Goal: Information Seeking & Learning: Learn about a topic

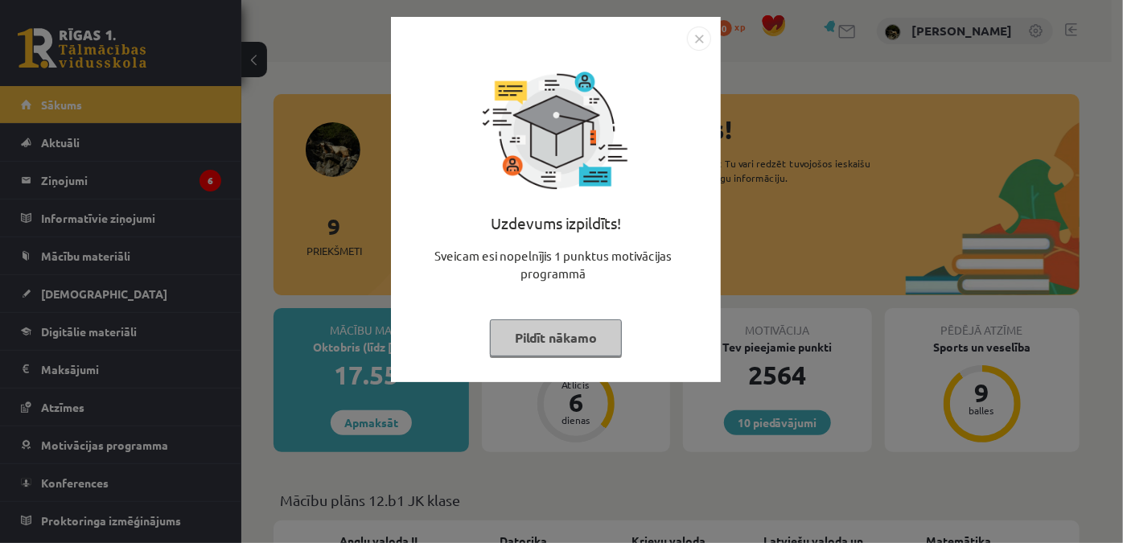
click at [540, 350] on button "Pildīt nākamo" at bounding box center [556, 337] width 132 height 37
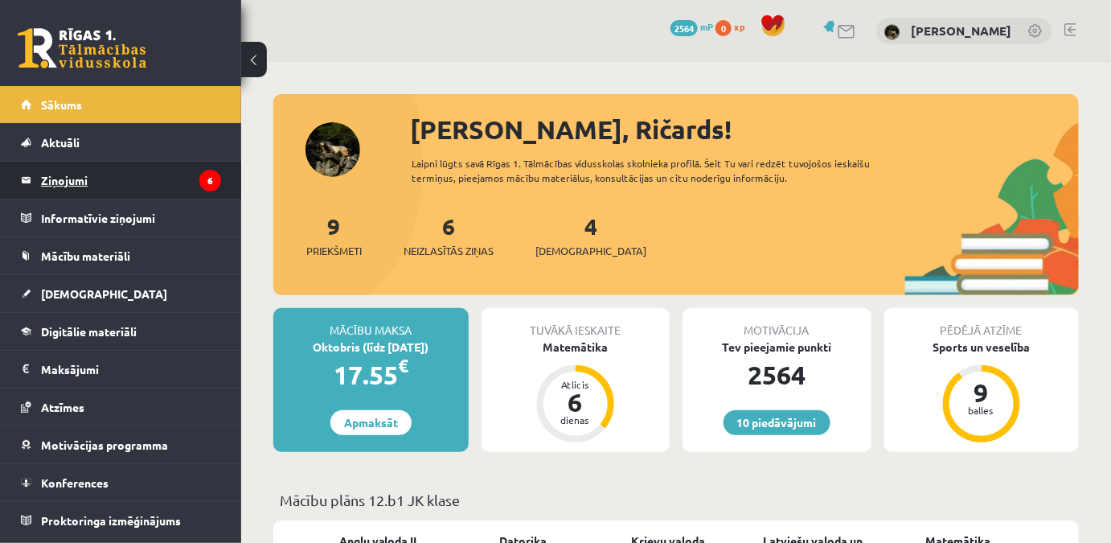
click at [175, 179] on legend "Ziņojumi 6" at bounding box center [131, 180] width 180 height 37
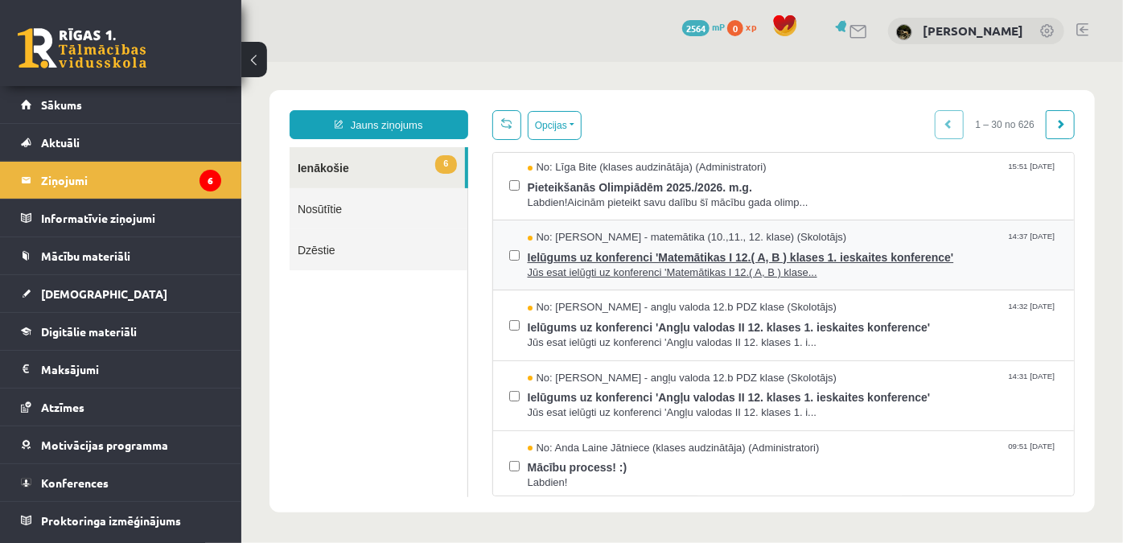
scroll to position [146, 0]
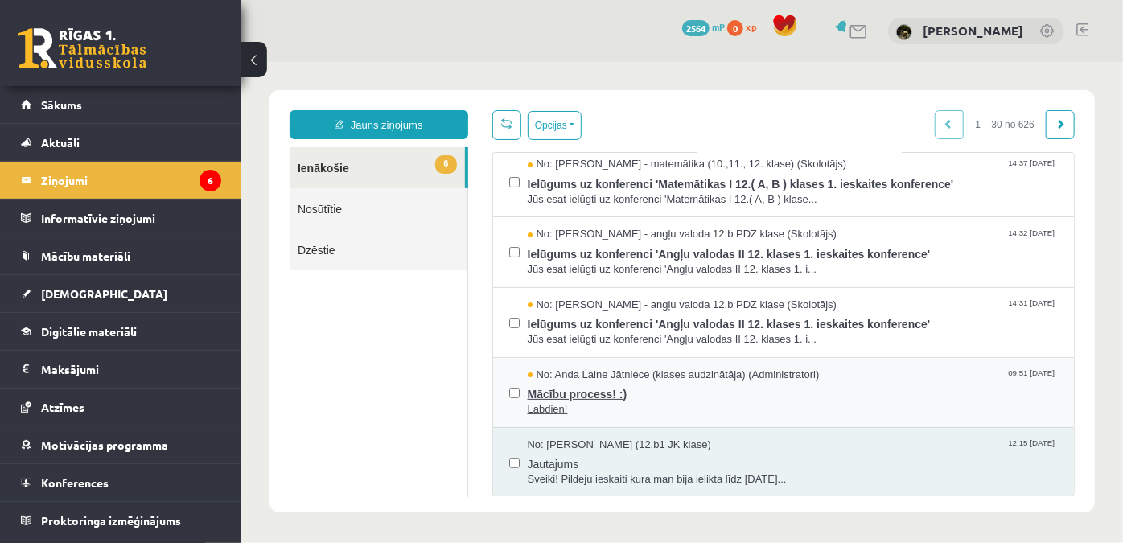
click at [704, 390] on span "Mācību process! :)" at bounding box center [792, 391] width 531 height 20
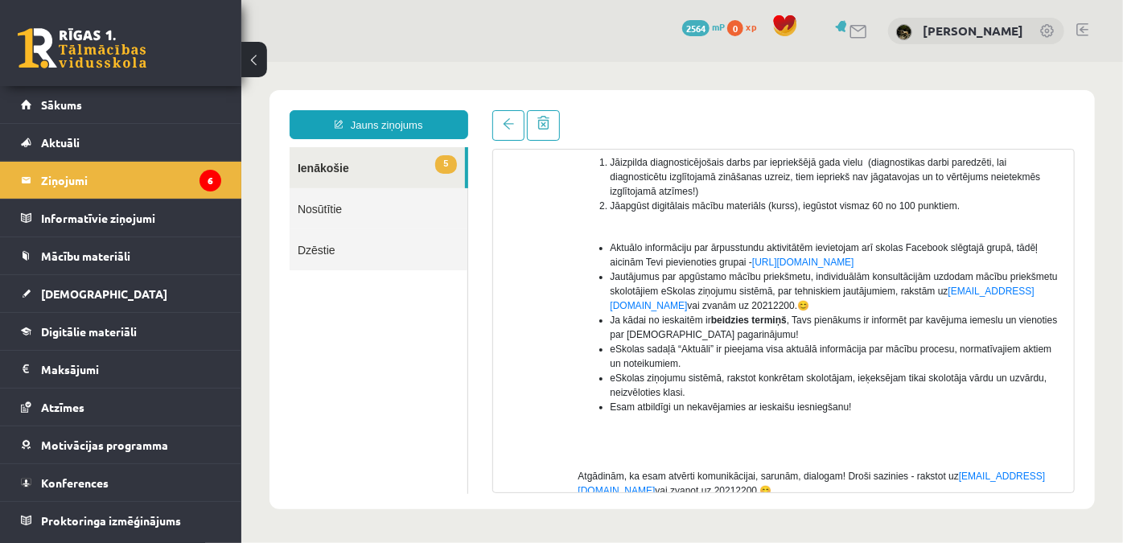
scroll to position [365, 0]
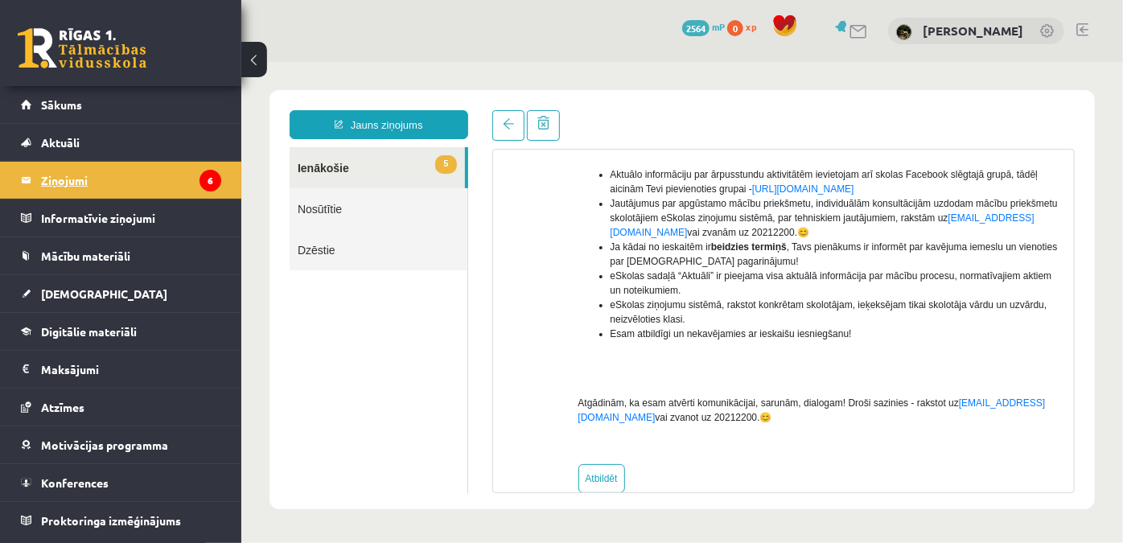
click at [105, 169] on legend "Ziņojumi 6" at bounding box center [131, 180] width 180 height 37
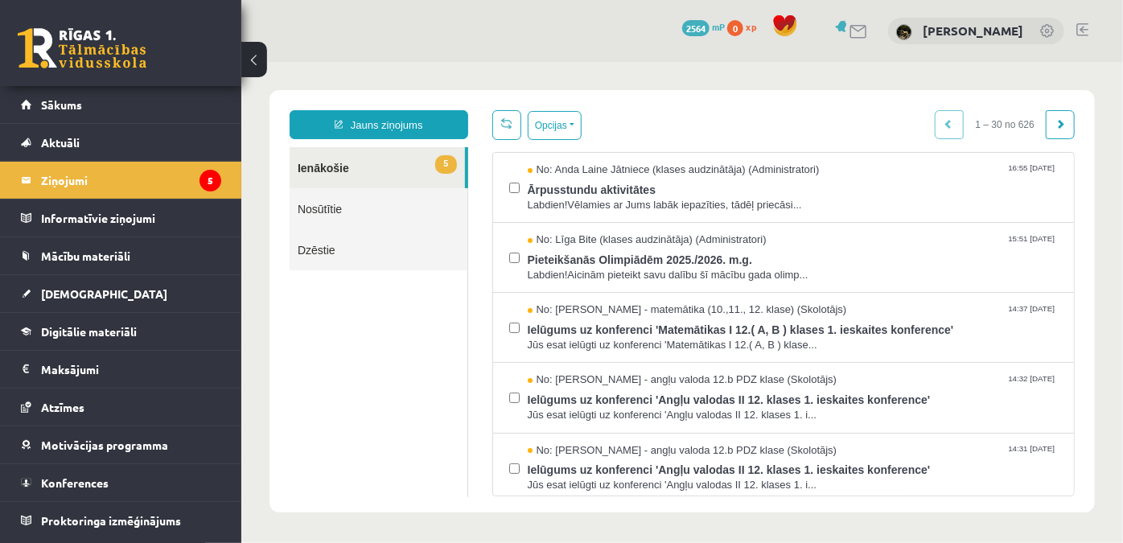
scroll to position [0, 0]
click at [387, 397] on ul "5 Ienākošie Nosūtītie Dzēstie" at bounding box center [378, 321] width 179 height 350
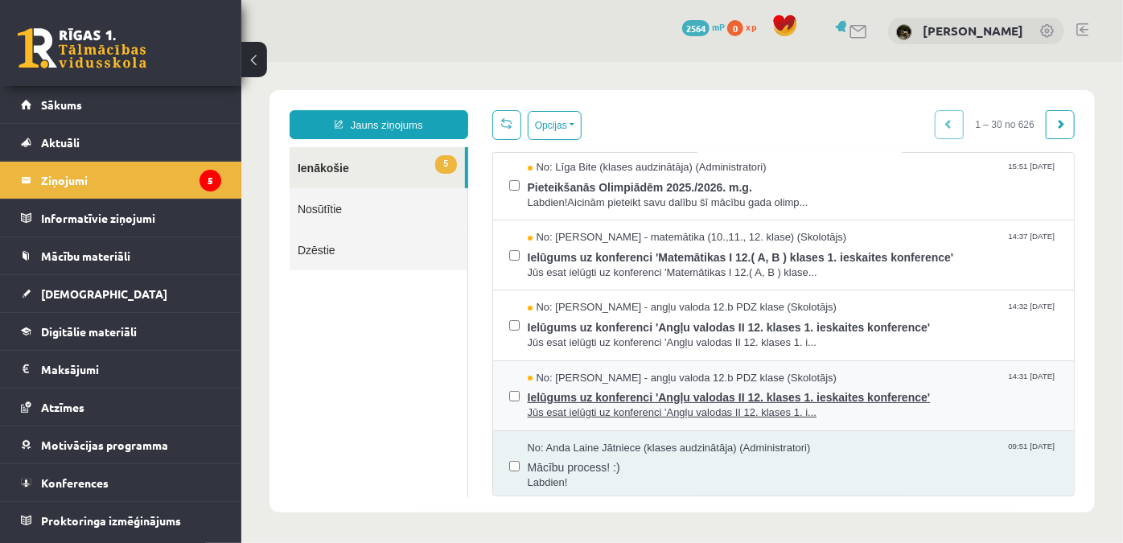
click at [803, 395] on span "Ielūgums uz konferenci 'Angļu valodas II 12. klases 1. ieskaites konference'" at bounding box center [792, 394] width 531 height 20
click at [747, 395] on span "Ielūgums uz konferenci 'Angļu valodas II 12. klases 1. ieskaites konference'" at bounding box center [792, 394] width 531 height 20
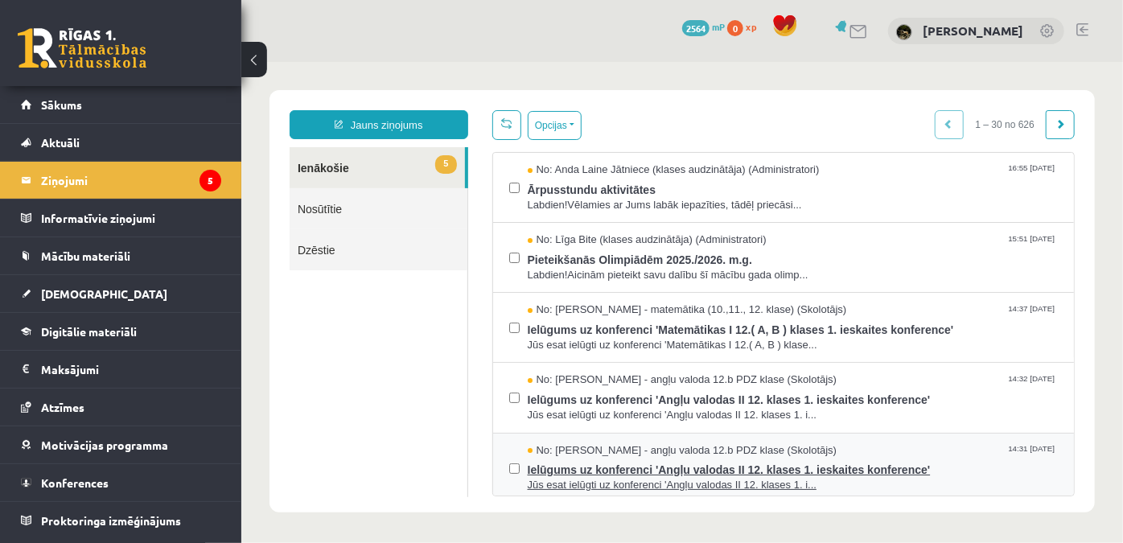
scroll to position [72, 0]
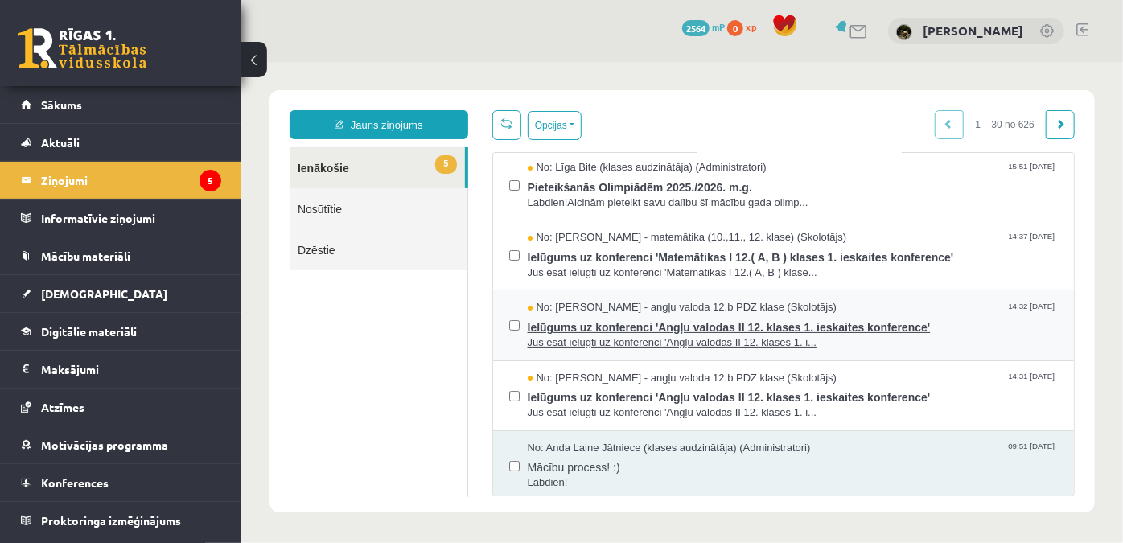
click at [770, 335] on span "Jūs esat ielūgti uz konferenci 'Angļu valodas II 12. klases 1. i..." at bounding box center [792, 342] width 531 height 15
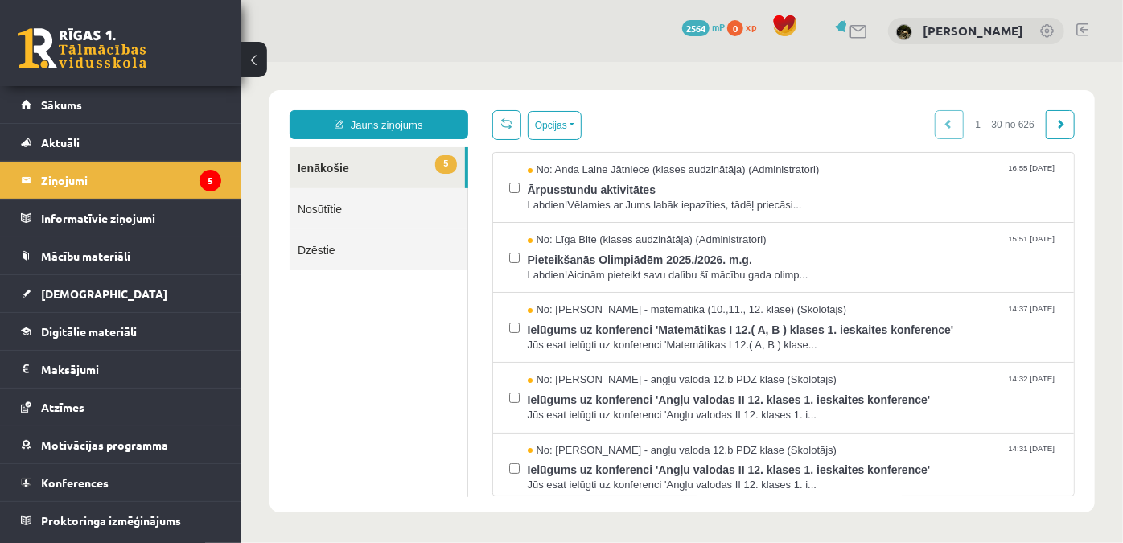
scroll to position [0, 0]
click at [726, 342] on span "Jūs esat ielūgti uz konferenci 'Matemātikas I 12.( A, B ) klase..." at bounding box center [792, 344] width 531 height 15
click at [829, 257] on span "Pieteikšanās Olimpiādēm 2025./2026. m.g." at bounding box center [792, 257] width 531 height 20
click at [672, 197] on span "Labdien!Vēlamies ar Jums labāk iepazīties, tādēļ priecāsi..." at bounding box center [792, 204] width 531 height 15
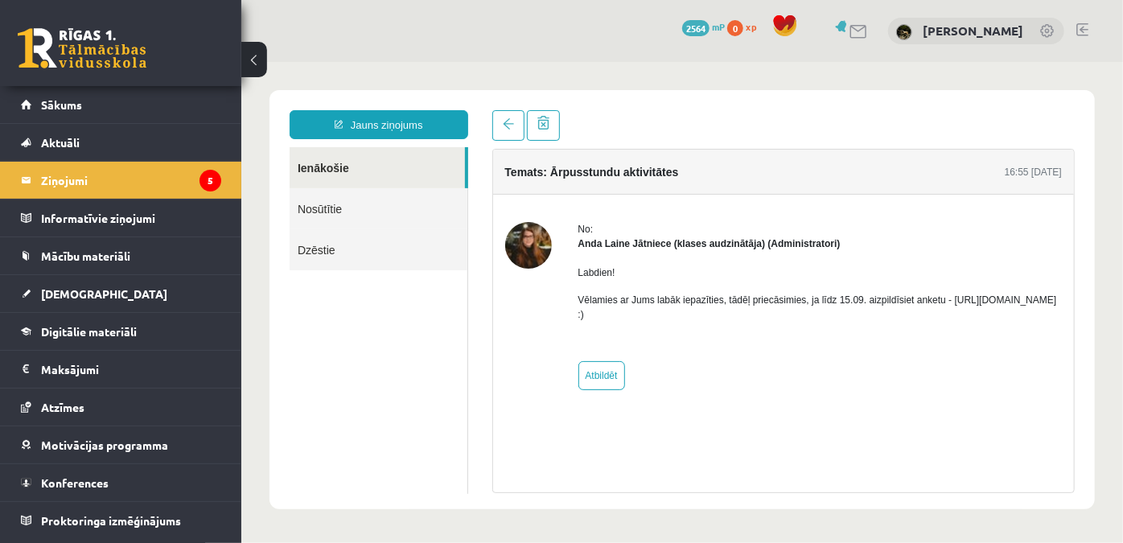
drag, startPoint x: 734, startPoint y: 311, endPoint x: 577, endPoint y: 315, distance: 157.7
click at [577, 315] on p "Vēlamies ar Jums labāk iepazīties, tādēļ priecāsimies, ja līdz 15.09. aizpildīs…" at bounding box center [819, 306] width 484 height 29
copy p "https://forms.gle/mVxkUEapGFxHM7hU7 :)"
click at [747, 323] on div "Labdien! Vēlamies ar Jums labāk iepazīties, tādēļ priecāsimies, ja līdz 15.09. …" at bounding box center [819, 299] width 484 height 98
drag, startPoint x: 750, startPoint y: 312, endPoint x: 575, endPoint y: 312, distance: 175.3
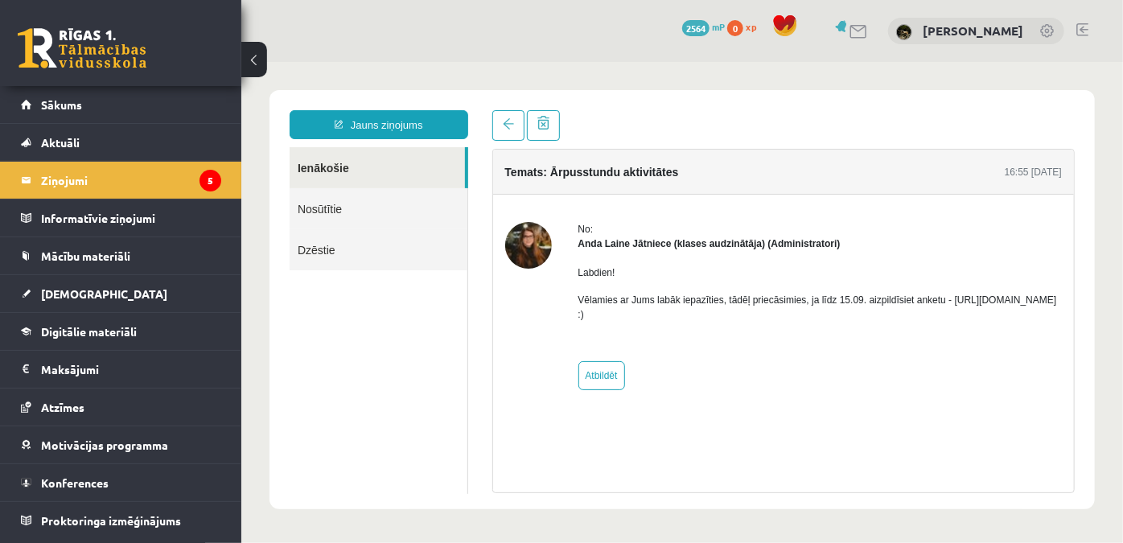
click at [575, 312] on div "No: Anda Laine Jātniece (klases audzinātāja) (Administratori) Labdien! Vēlamies…" at bounding box center [782, 305] width 557 height 168
copy p "https://forms.gle/mVxkUEapGFxHM7hU7"
click at [121, 100] on link "Sākums" at bounding box center [121, 104] width 200 height 37
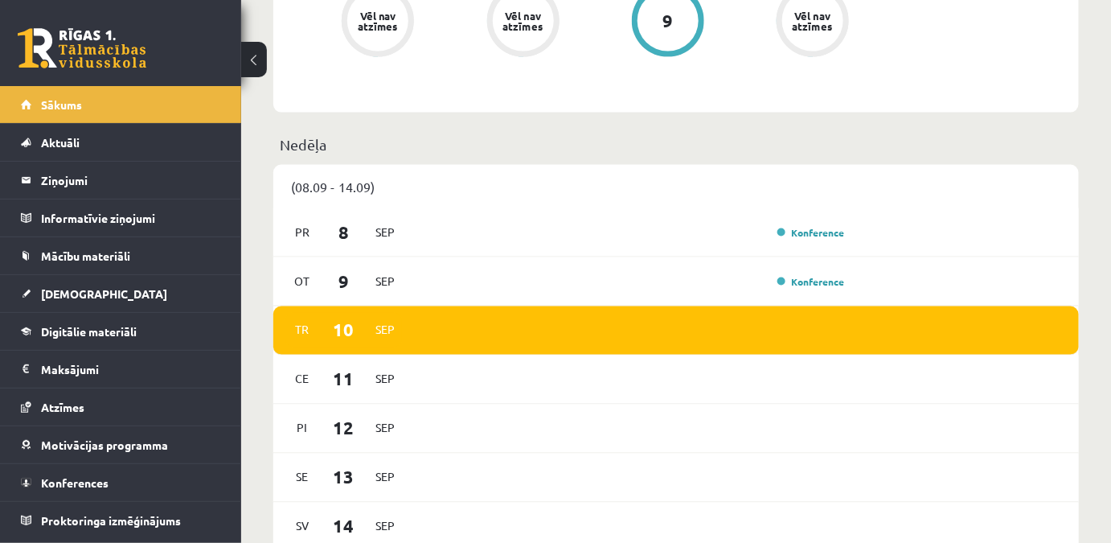
scroll to position [365, 0]
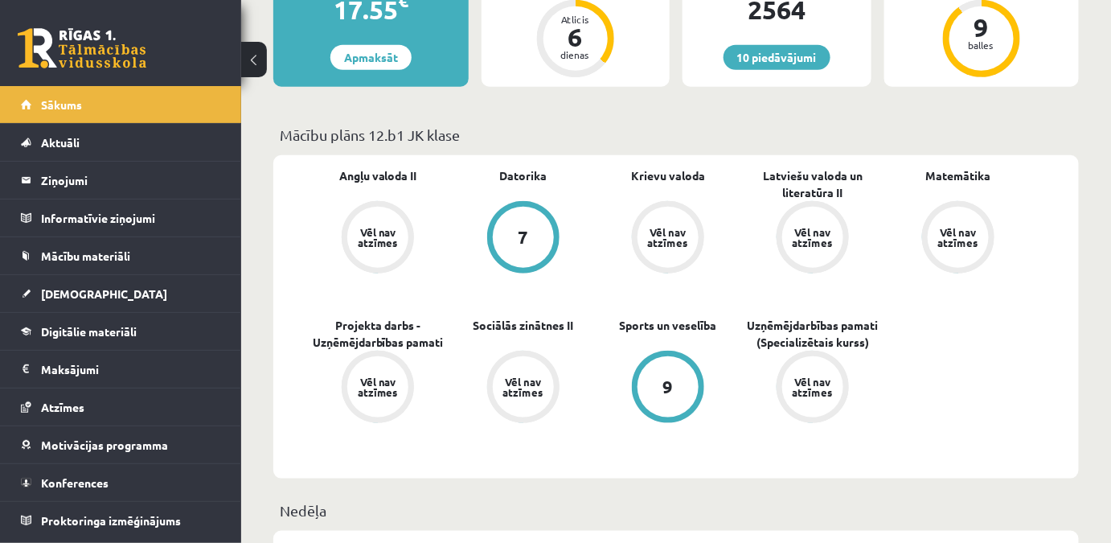
drag, startPoint x: 371, startPoint y: 136, endPoint x: 473, endPoint y: 132, distance: 102.2
click at [473, 134] on p "Mācību plāns 12.b1 JK klase" at bounding box center [676, 135] width 793 height 22
copy p "12.b1 JK klase"
click at [139, 320] on link "Digitālie materiāli" at bounding box center [121, 331] width 200 height 37
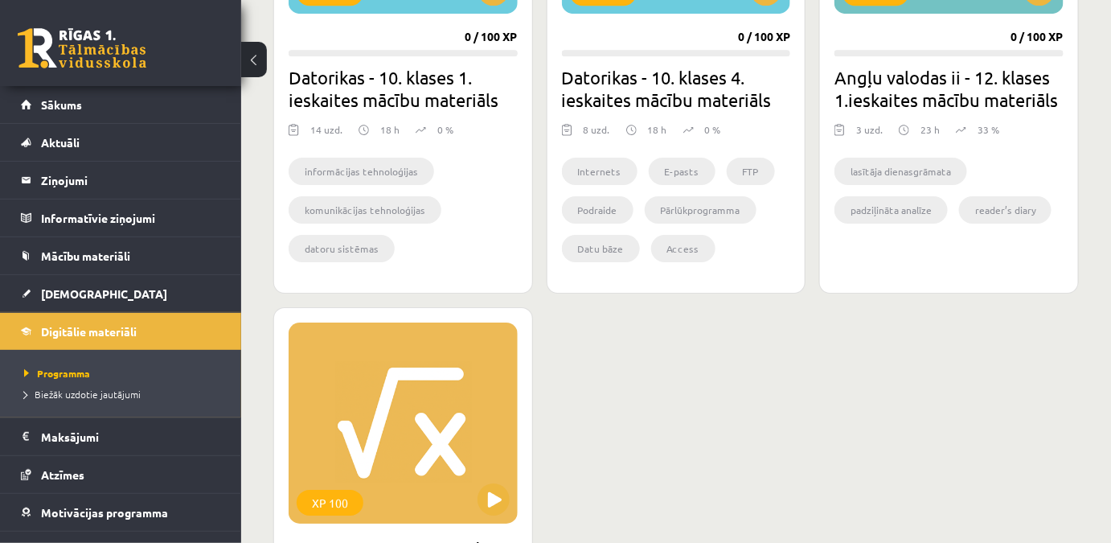
scroll to position [1535, 0]
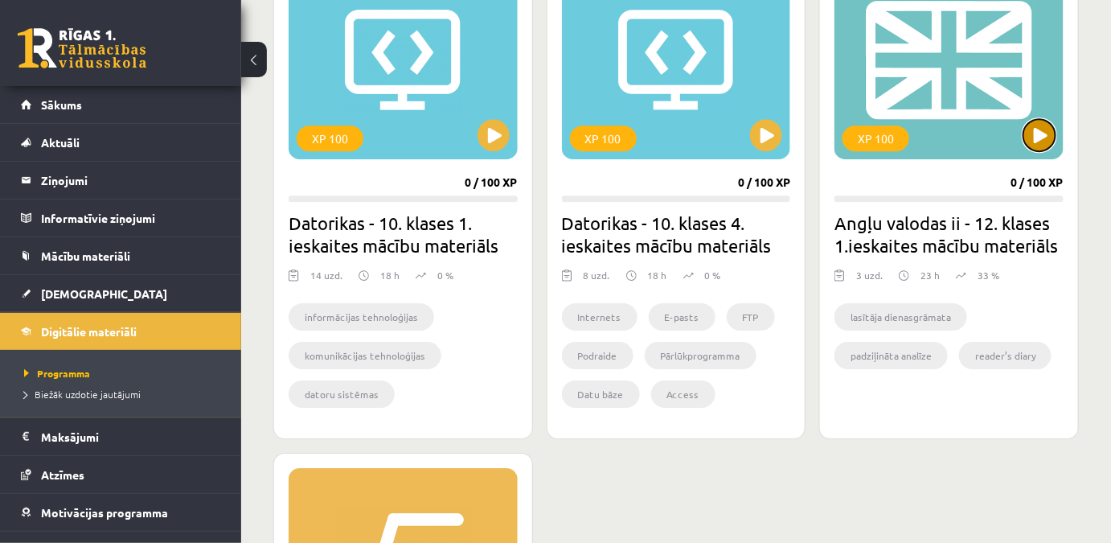
click at [1044, 144] on button at bounding box center [1040, 135] width 32 height 32
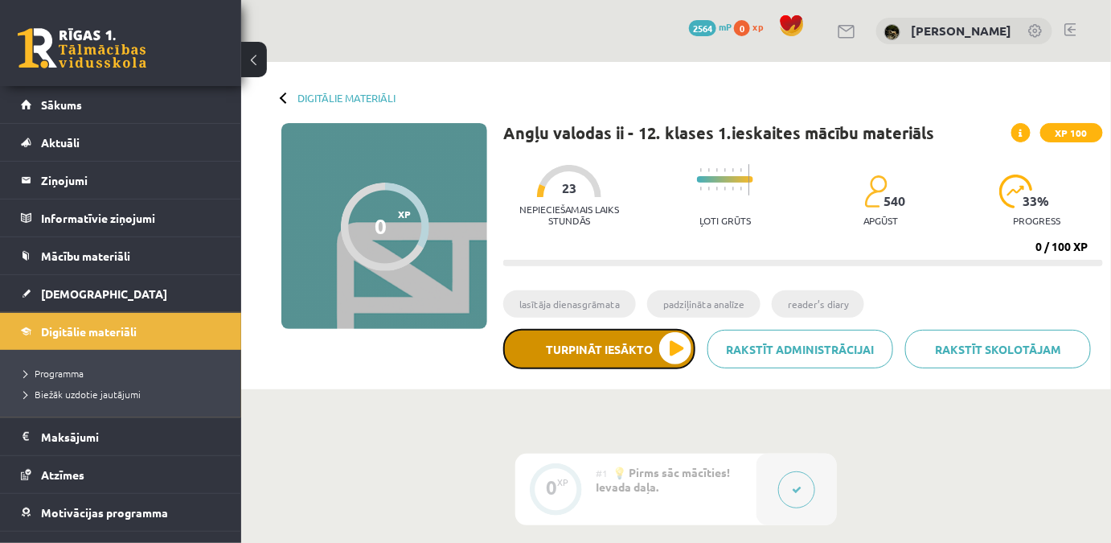
click at [632, 367] on button "Turpināt iesākto" at bounding box center [599, 349] width 192 height 40
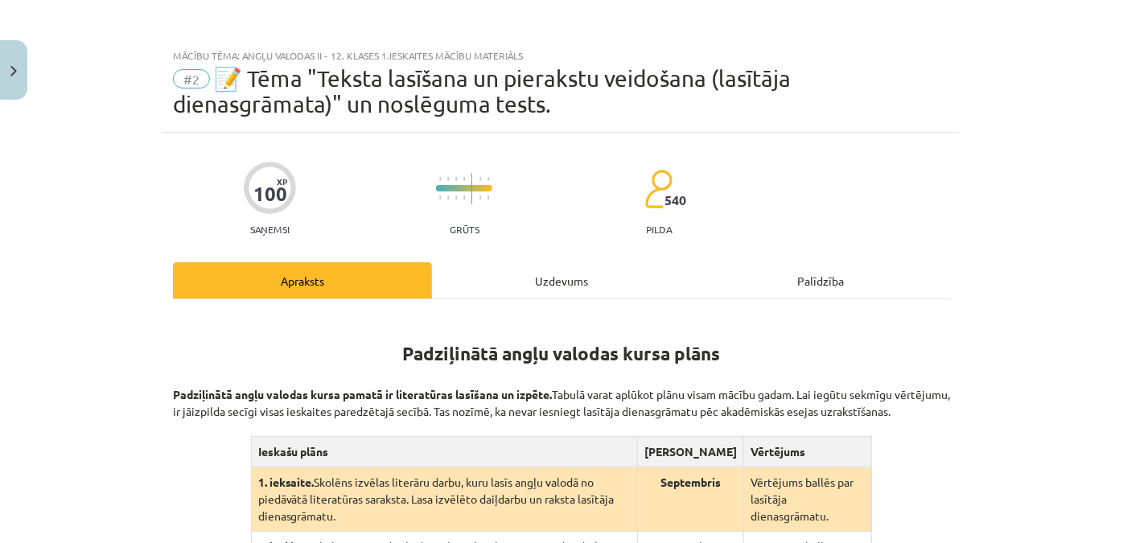
click at [976, 175] on div "Mācību tēma: Angļu valodas ii - 12. klases 1.ieskaites mācību materiāls #2 📝 Tē…" at bounding box center [561, 271] width 1123 height 543
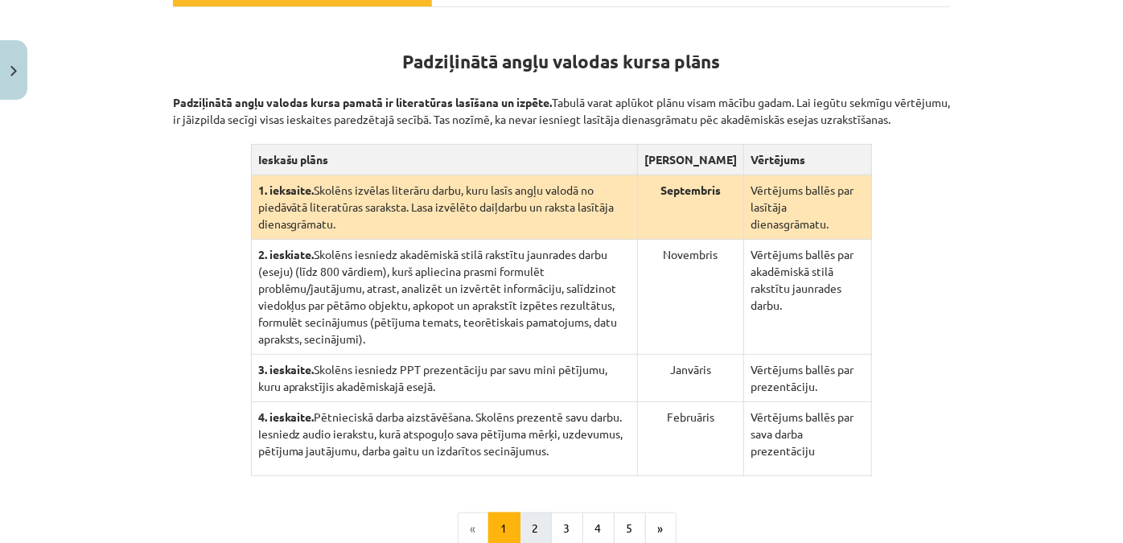
scroll to position [458, 0]
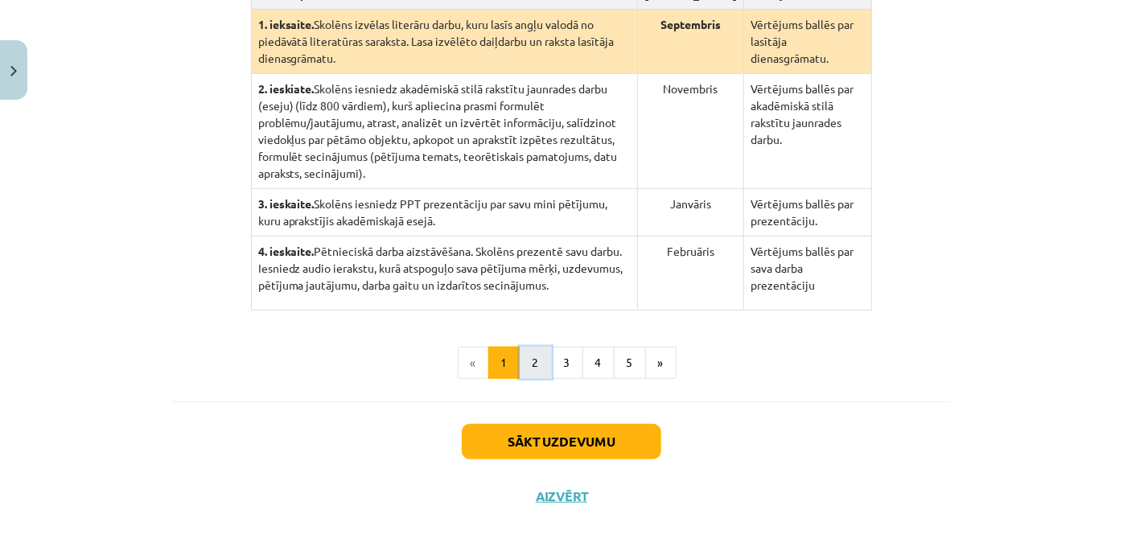
click at [526, 347] on button "2" at bounding box center [536, 363] width 32 height 32
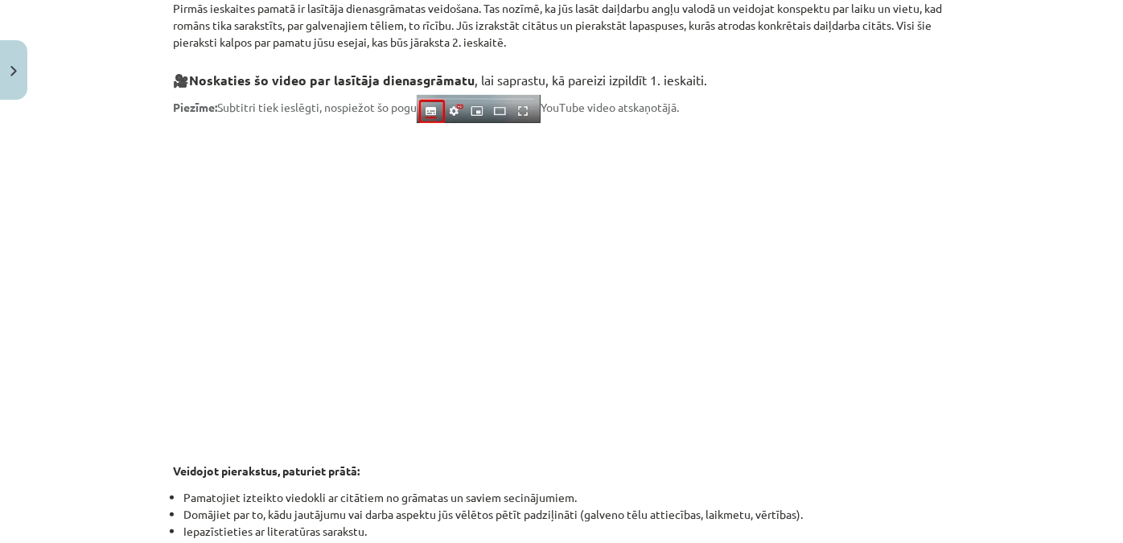
scroll to position [313, 0]
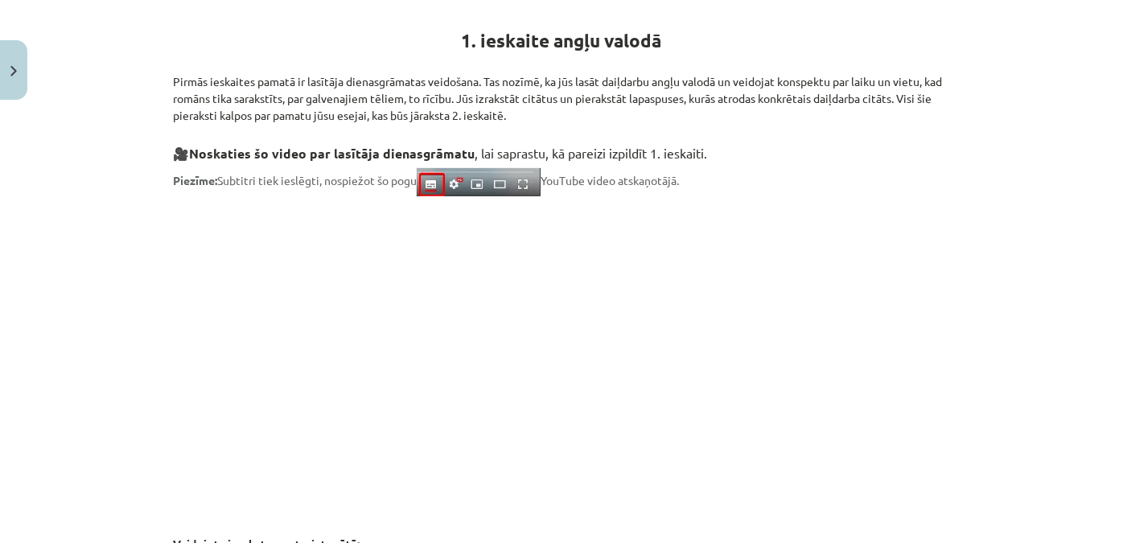
click at [930, 222] on p at bounding box center [561, 353] width 777 height 294
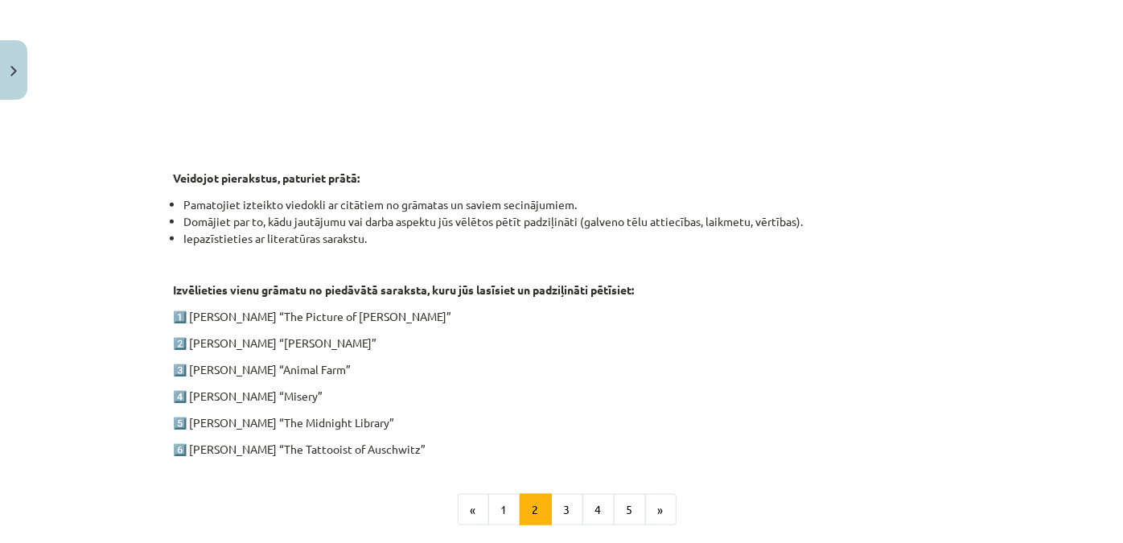
scroll to position [844, 0]
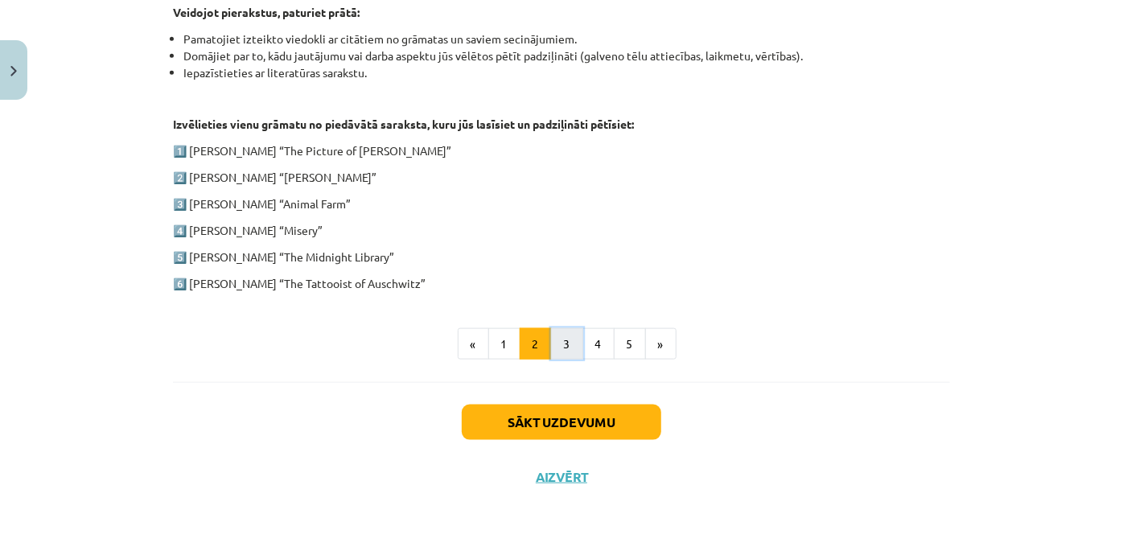
click at [553, 341] on button "3" at bounding box center [567, 344] width 32 height 32
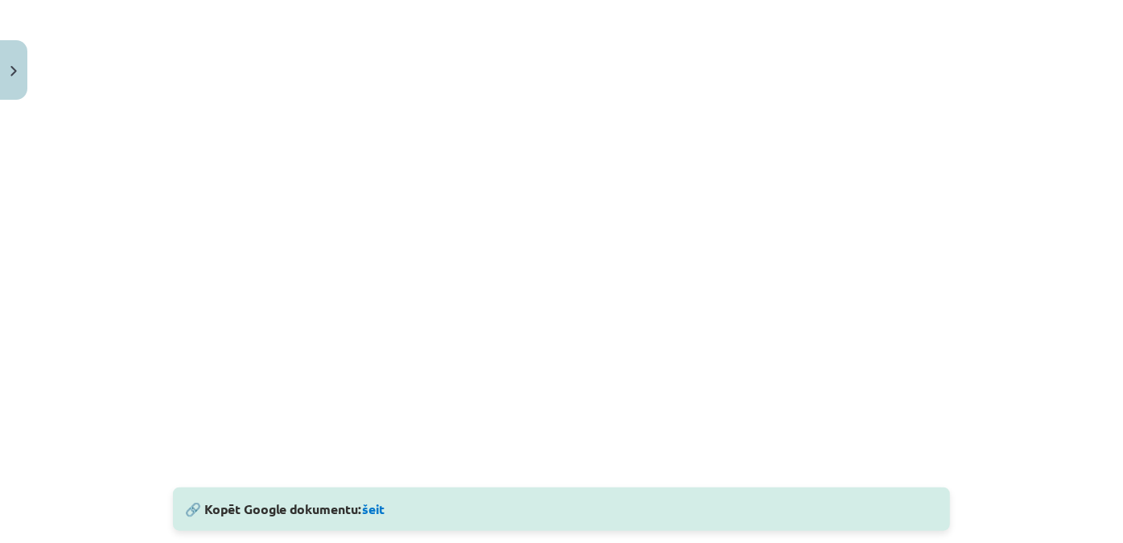
scroll to position [532, 0]
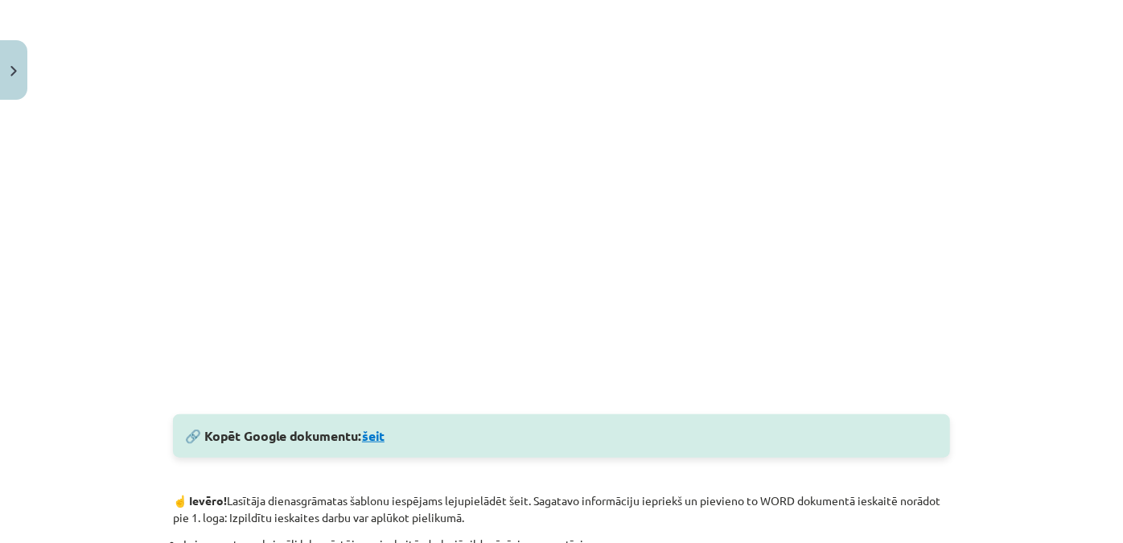
click at [371, 434] on link "šeit" at bounding box center [373, 435] width 23 height 17
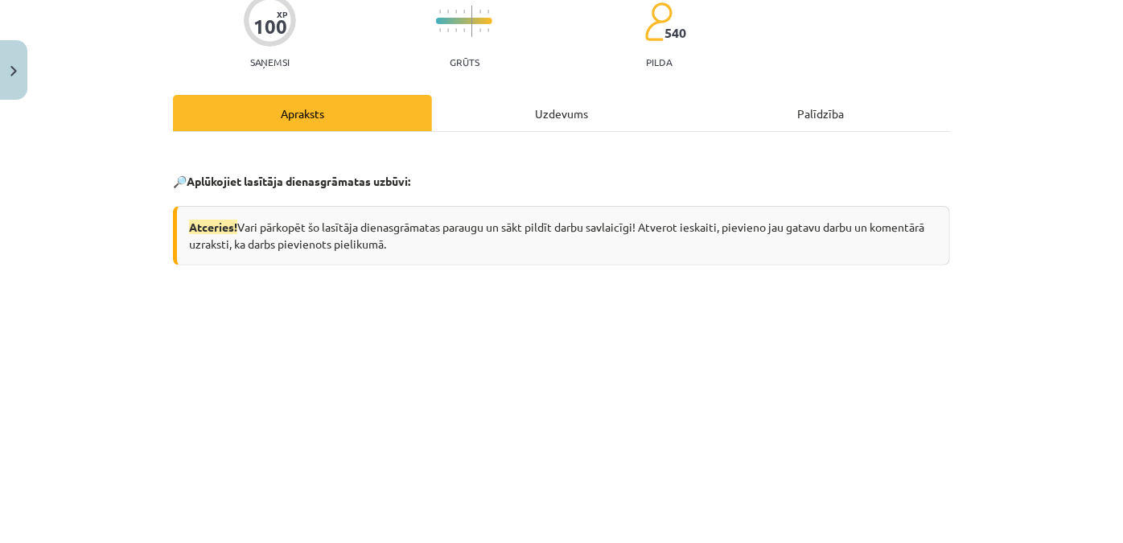
scroll to position [21, 0]
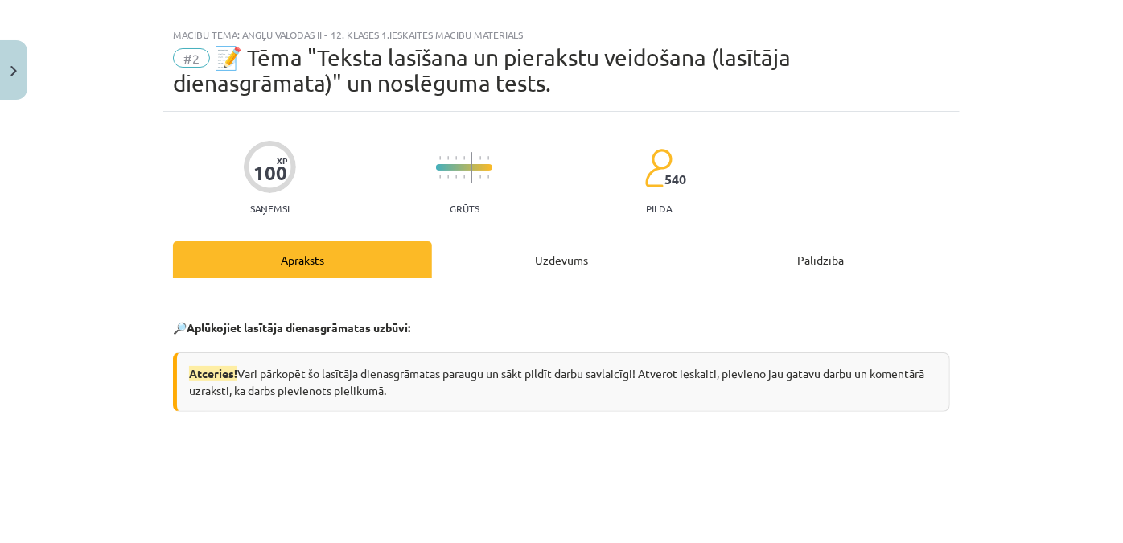
click at [654, 327] on p "🔎 Aplūkojiet lasītāja dienasgrāmatas uzbūvi:" at bounding box center [561, 327] width 777 height 17
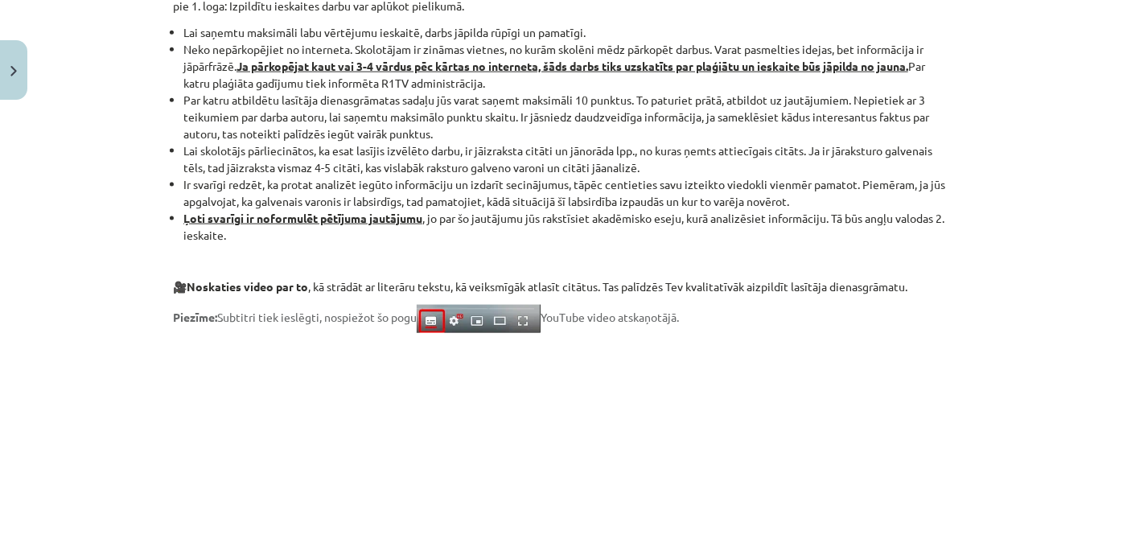
scroll to position [1117, 0]
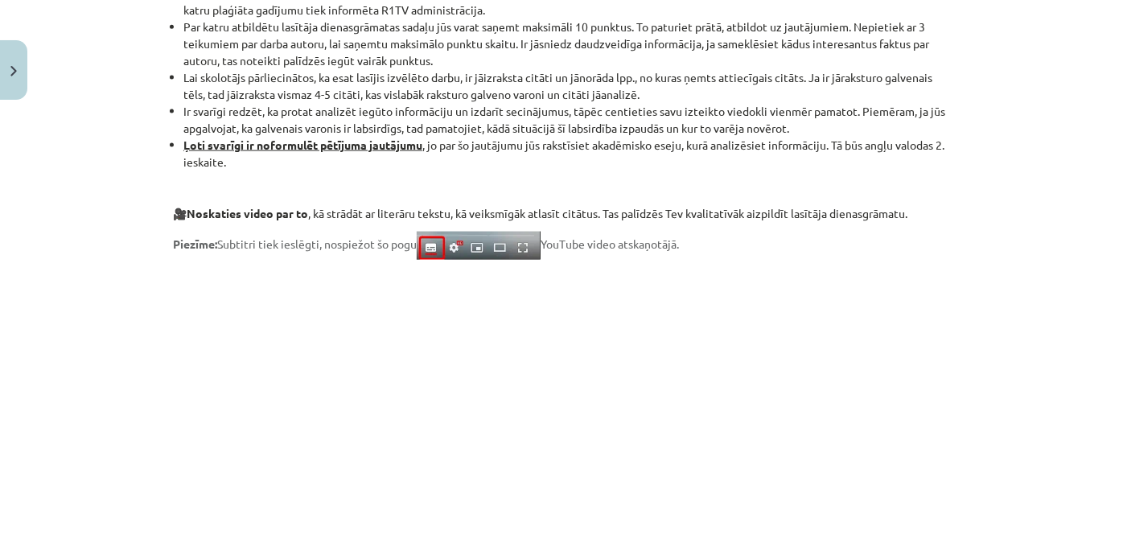
click at [216, 376] on p at bounding box center [561, 416] width 777 height 294
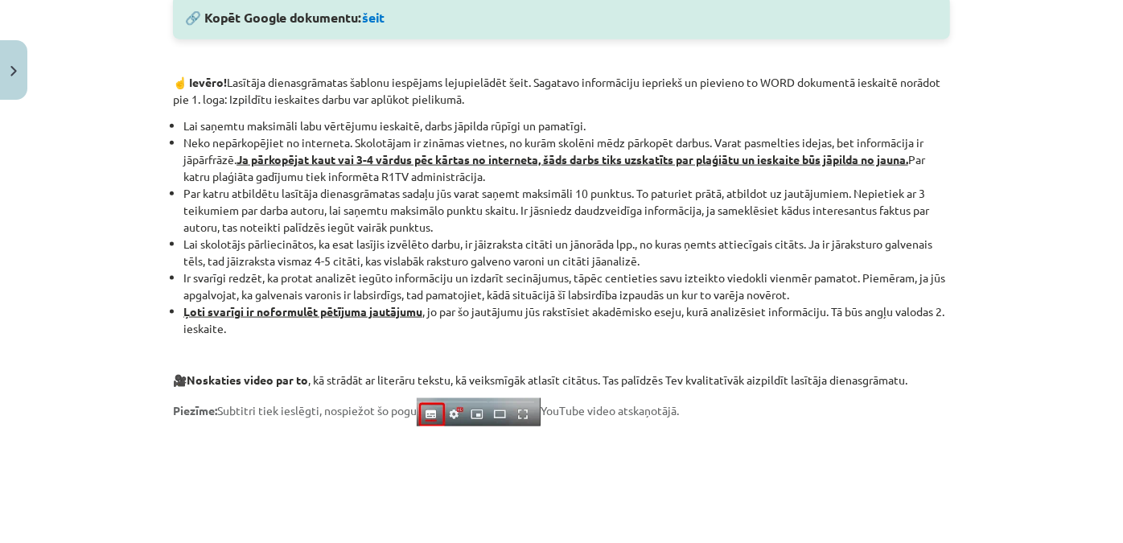
scroll to position [1097, 0]
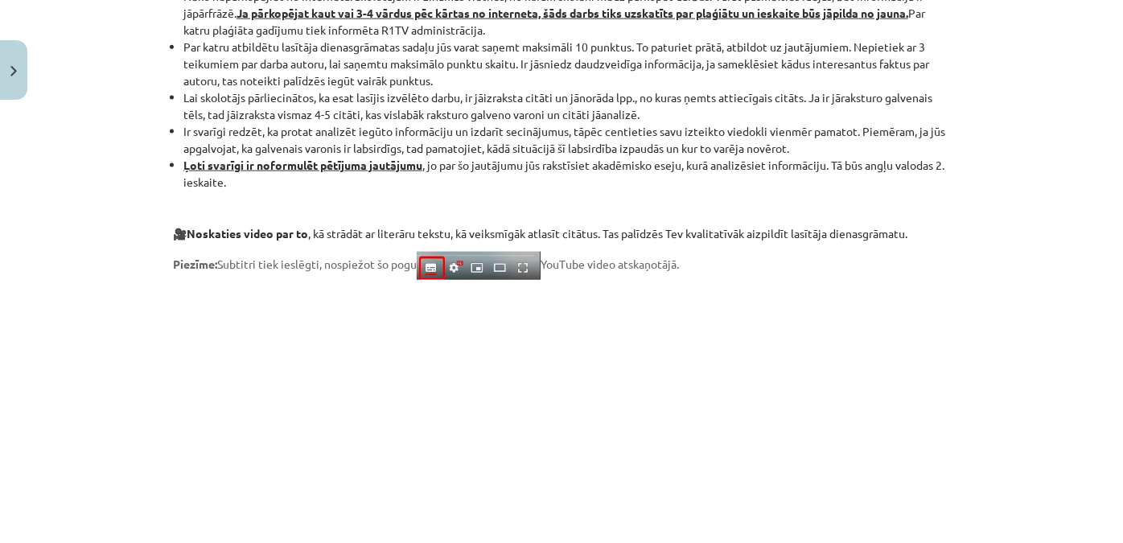
click at [907, 226] on p "🎥 Noskaties video par to , kā strādāt ar literāru tekstu, kā veiksmīgāk atlasīt…" at bounding box center [561, 233] width 777 height 17
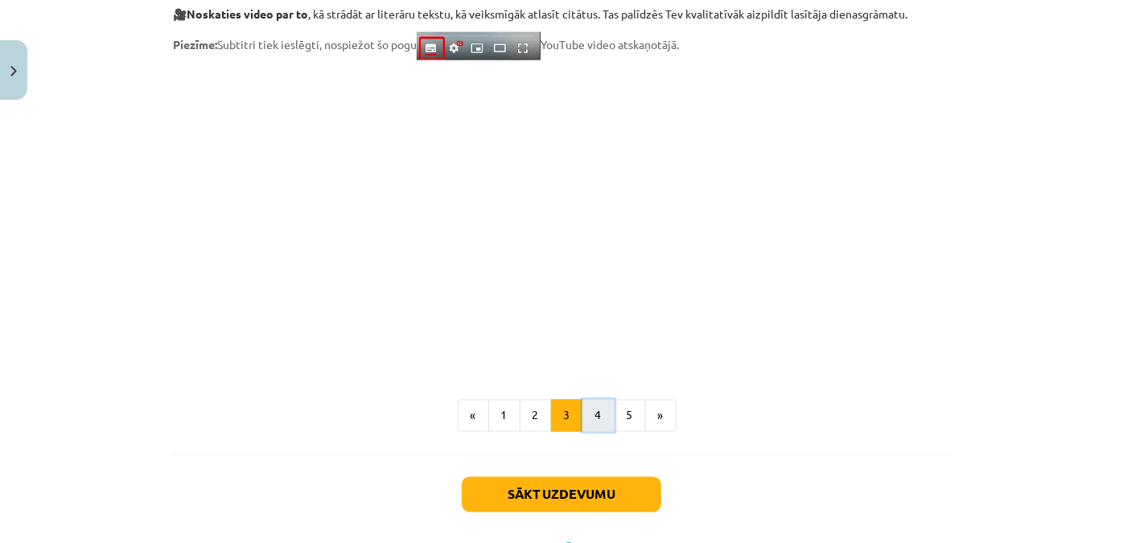
click at [584, 410] on button "4" at bounding box center [598, 416] width 32 height 32
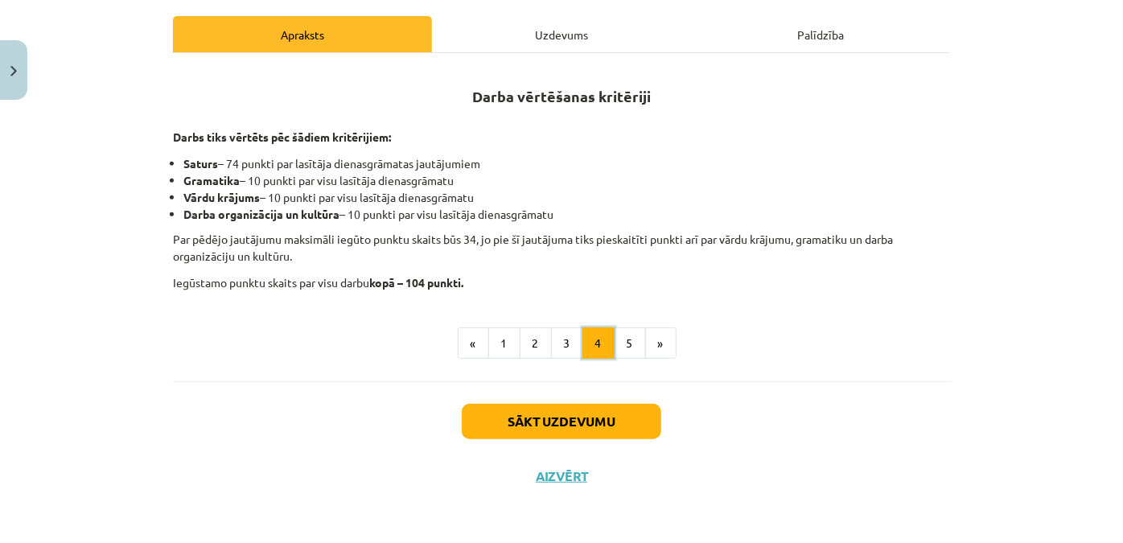
scroll to position [173, 0]
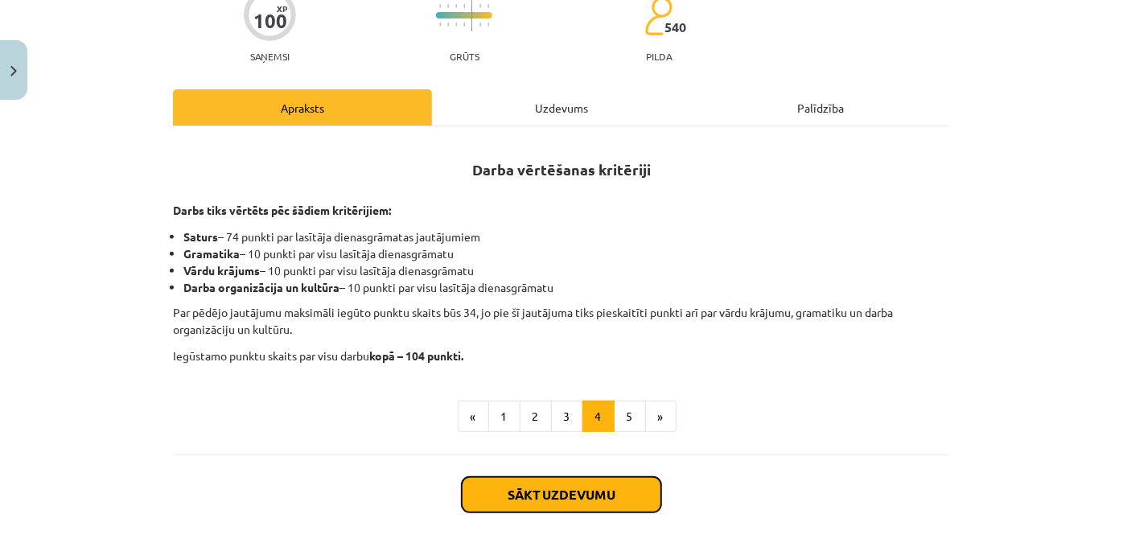
click at [560, 491] on button "Sākt uzdevumu" at bounding box center [561, 494] width 199 height 35
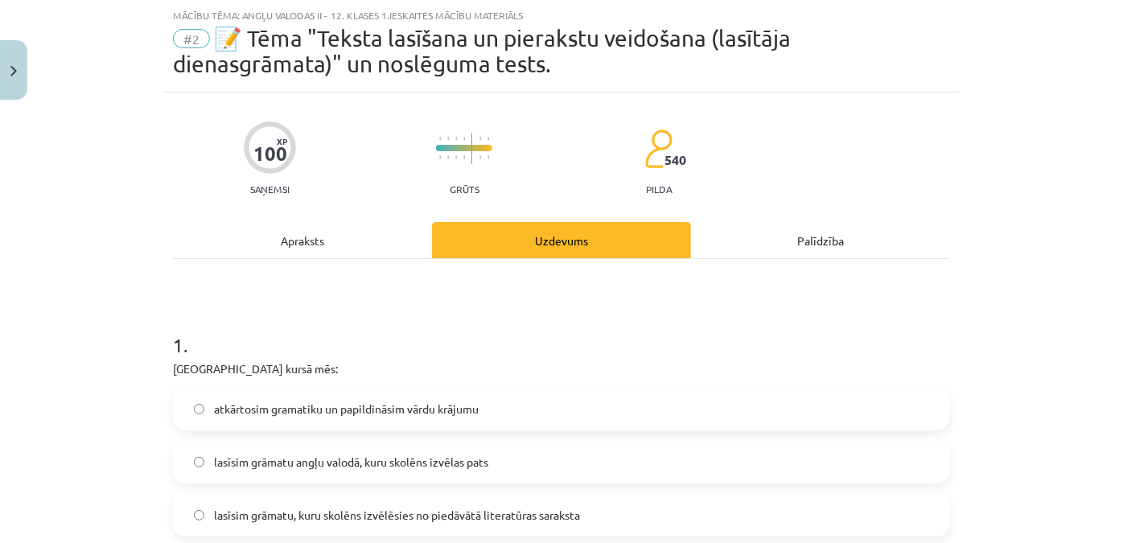
scroll to position [187, 0]
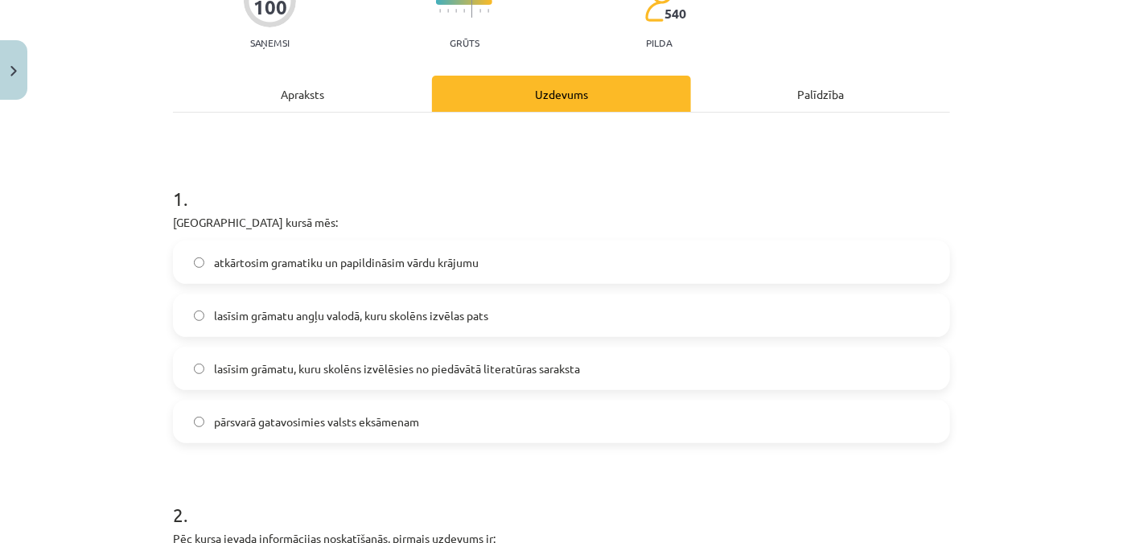
click at [215, 361] on span "lasīsim grāmatu, kuru skolēns izvēlēsies no piedāvātā literatūras saraksta" at bounding box center [397, 368] width 366 height 17
click at [117, 361] on div "Mācību tēma: Angļu valodas ii - 12. klases 1.ieskaites mācību materiāls #2 📝 Tē…" at bounding box center [561, 271] width 1123 height 543
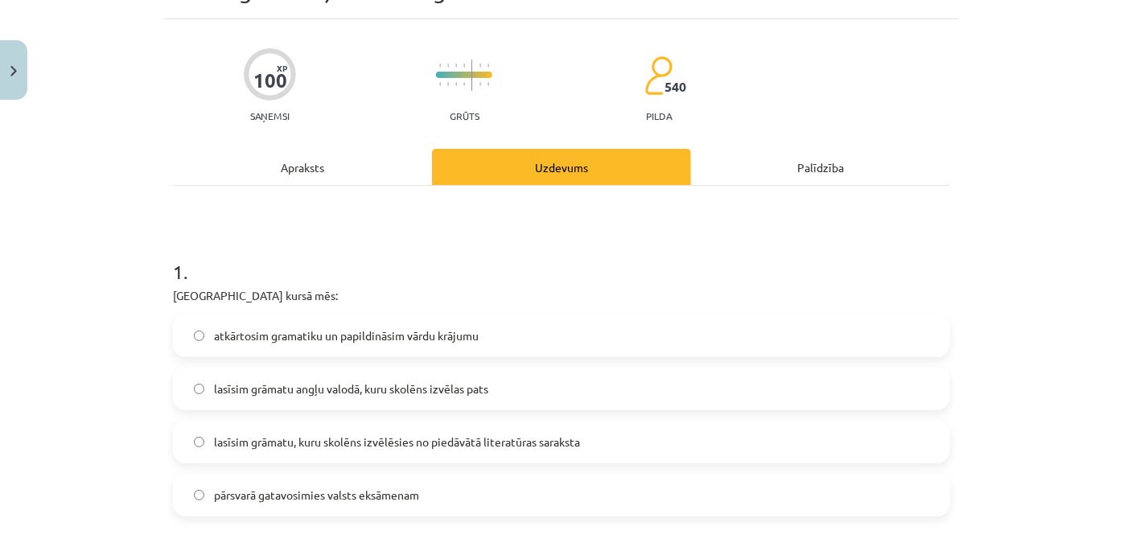
click at [216, 479] on label "pārsvarā gatavosimies valsts eksāmenam" at bounding box center [562, 494] width 774 height 40
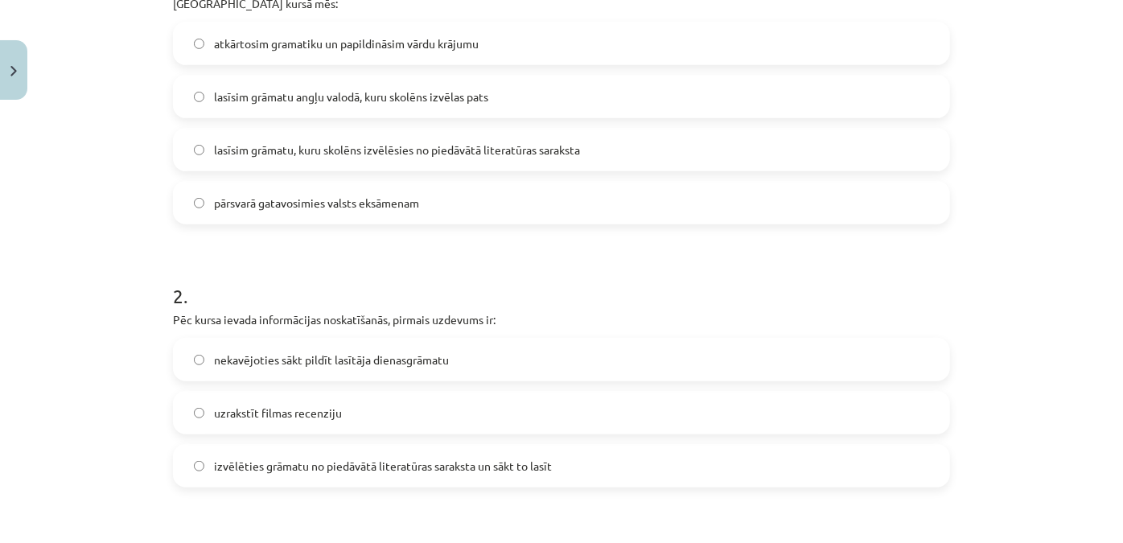
scroll to position [479, 0]
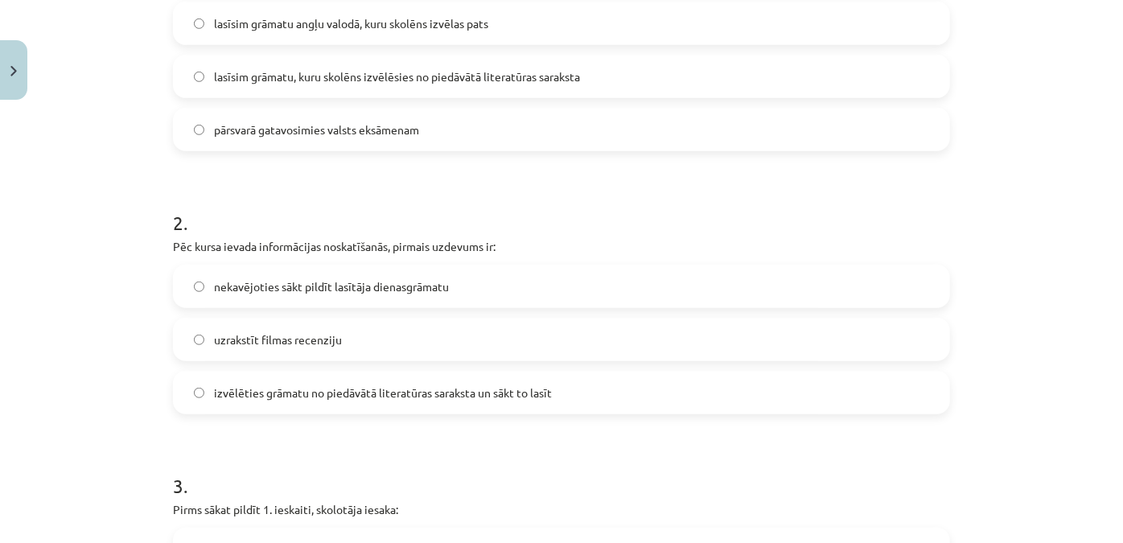
click at [265, 400] on span "izvēlēties grāmatu no piedāvātā literatūras saraksta un sākt to lasīt" at bounding box center [383, 392] width 338 height 17
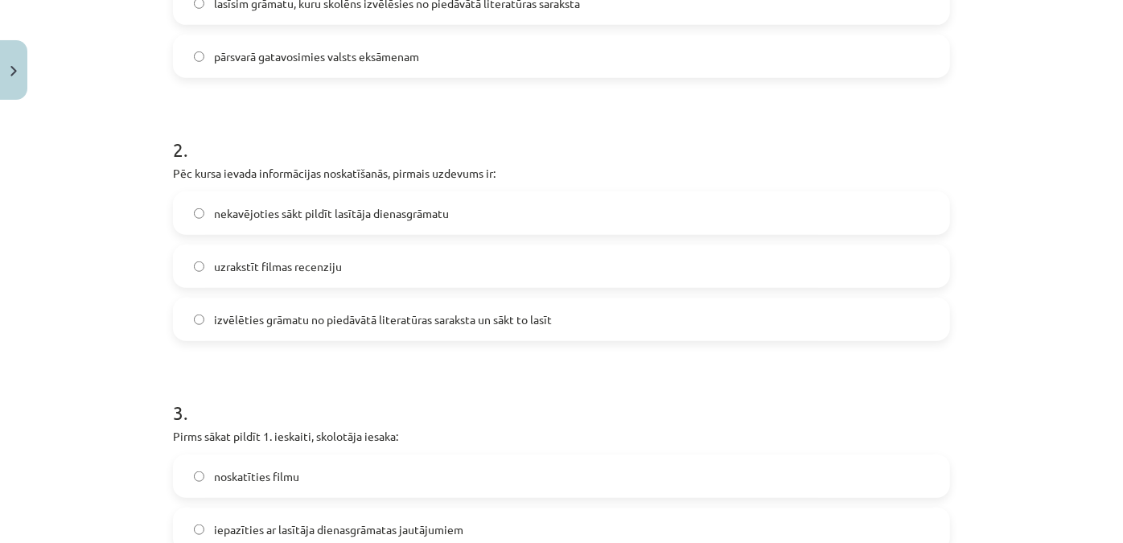
scroll to position [625, 0]
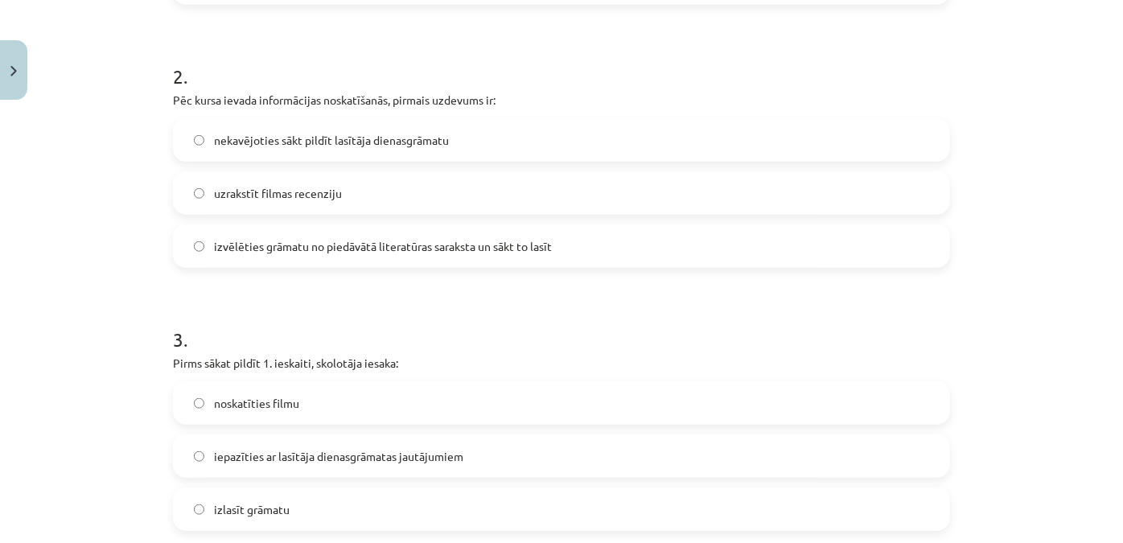
click at [79, 281] on div "Mācību tēma: Angļu valodas ii - 12. klases 1.ieskaites mācību materiāls #2 📝 Tē…" at bounding box center [561, 271] width 1123 height 543
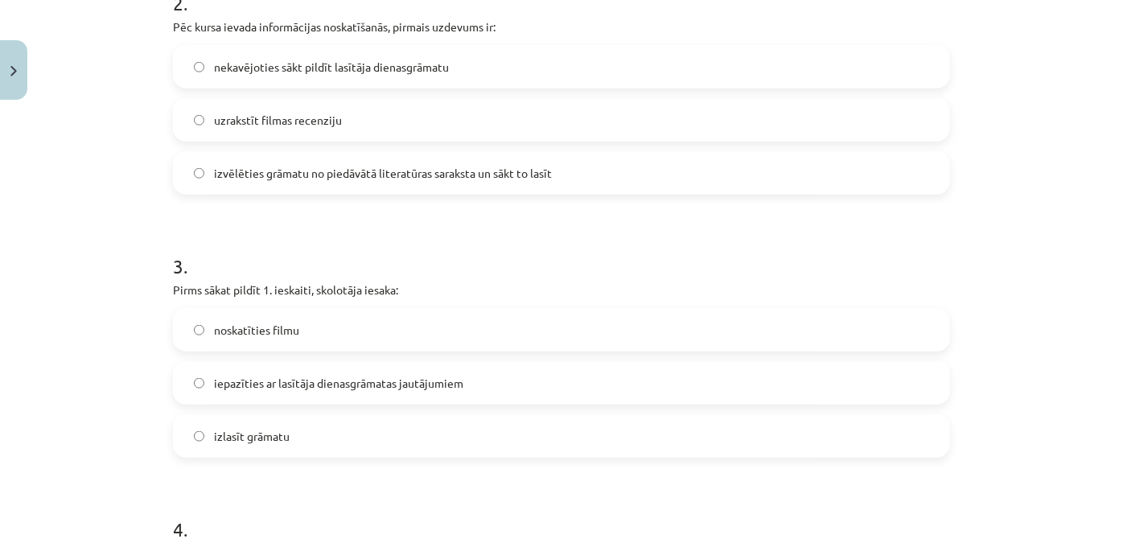
click at [235, 377] on span "iepazīties ar lasītāja dienasgrāmatas jautājumiem" at bounding box center [338, 383] width 249 height 17
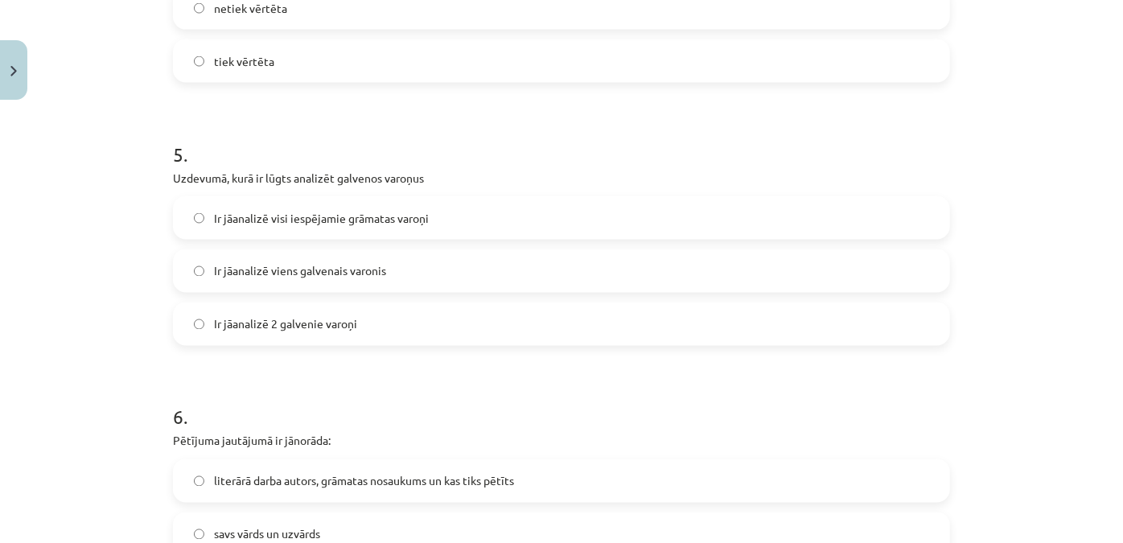
scroll to position [1136, 0]
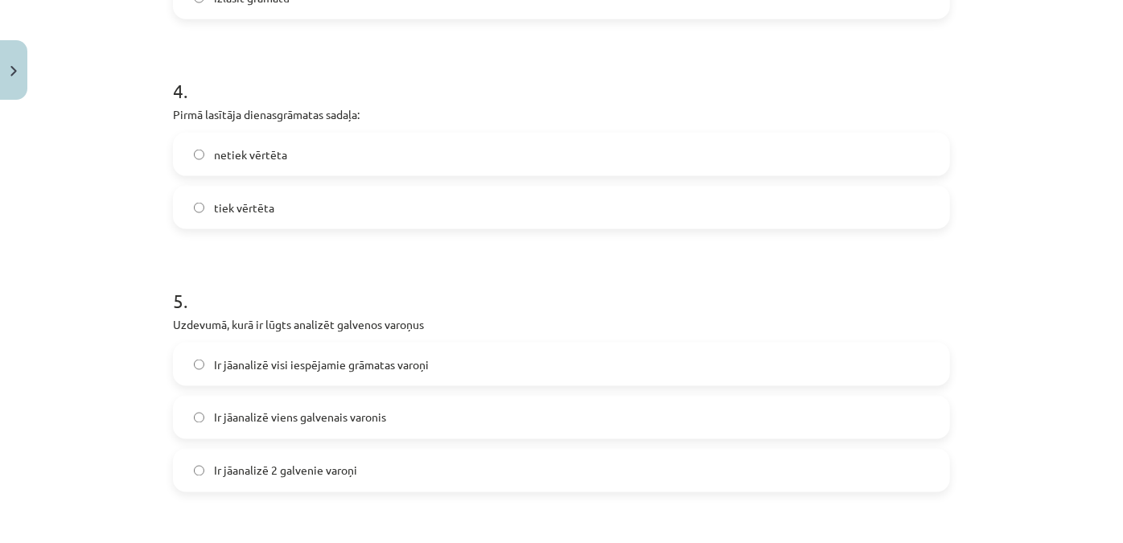
click at [221, 203] on span "tiek vērtēta" at bounding box center [244, 207] width 60 height 17
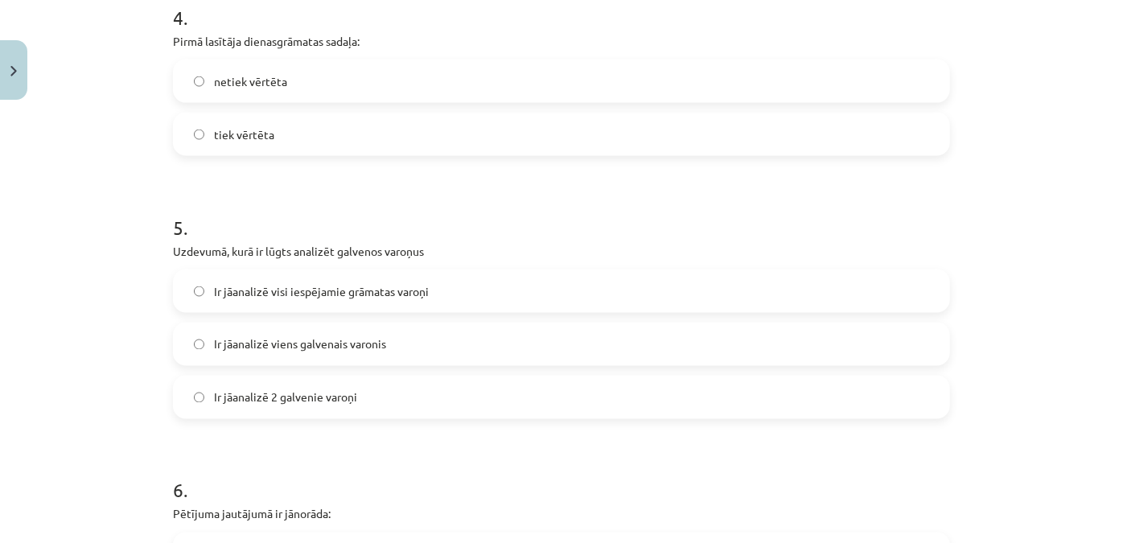
click at [263, 75] on span "netiek vērtēta" at bounding box center [250, 81] width 73 height 17
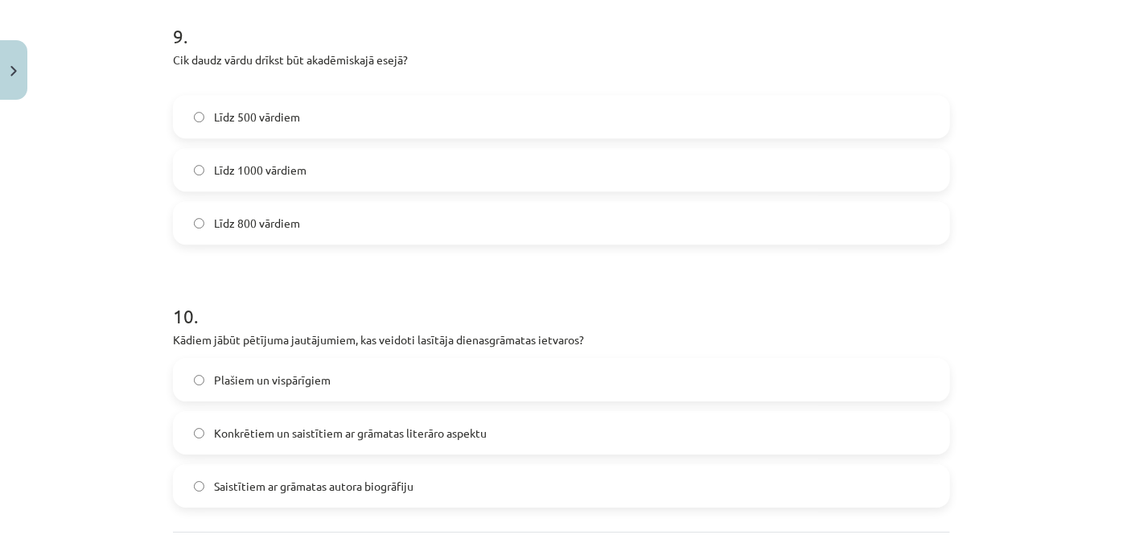
scroll to position [2603, 0]
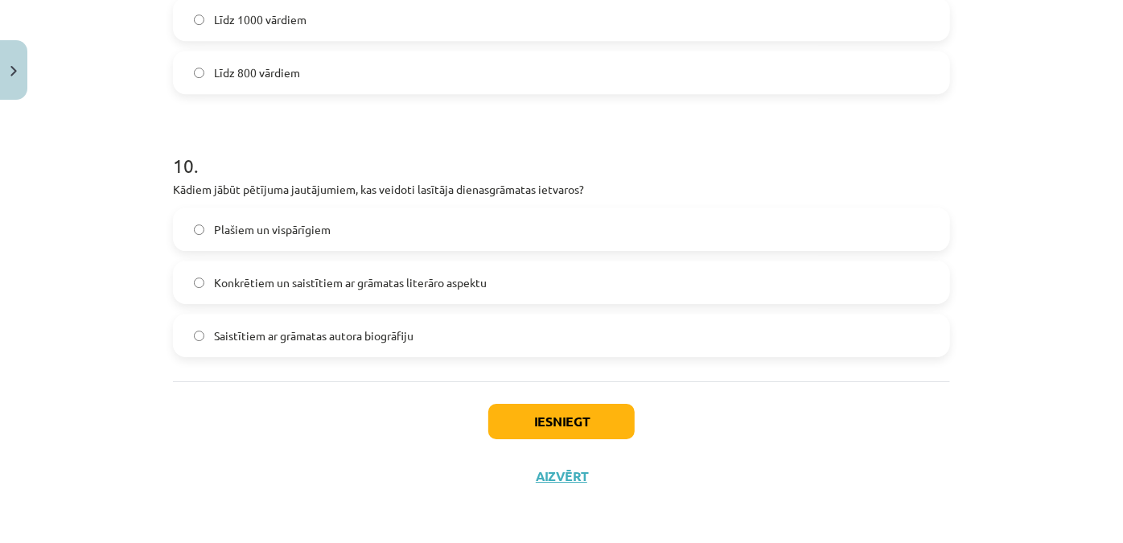
click at [100, 190] on div "Mācību tēma: Angļu valodas ii - 12. klases 1.ieskaites mācību materiāls #2 📝 Tē…" at bounding box center [561, 271] width 1123 height 543
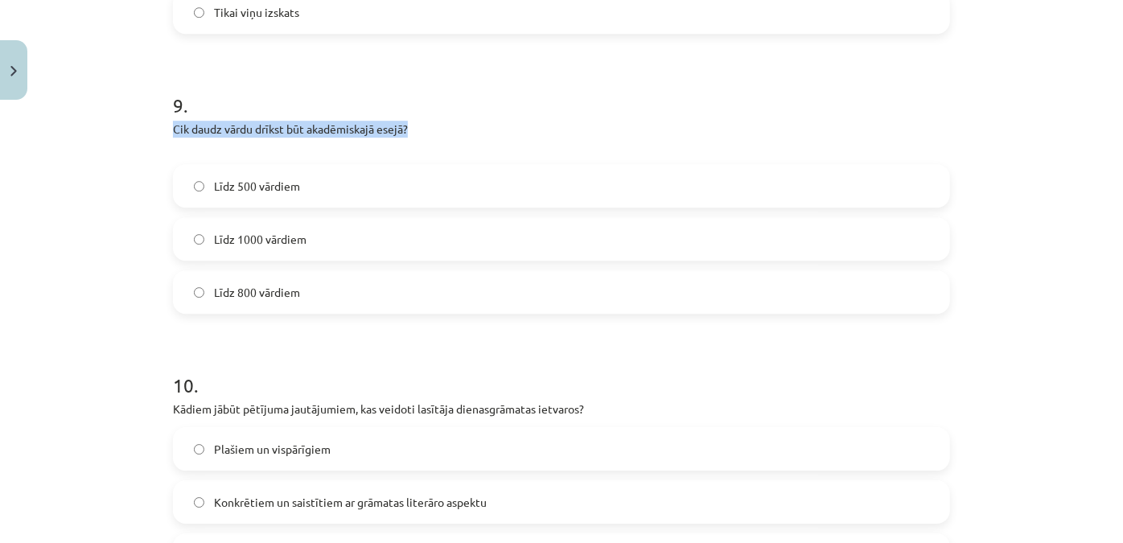
drag, startPoint x: 156, startPoint y: 121, endPoint x: 416, endPoint y: 121, distance: 259.8
click at [416, 121] on div "Mācību tēma: Angļu valodas ii - 12. klases 1.ieskaites mācību materiāls #2 📝 Tē…" at bounding box center [561, 271] width 1123 height 543
copy p "Cik daudz vārdu drīkst būt akadēmiskajā esejā?"
click at [135, 231] on div "Mācību tēma: Angļu valodas ii - 12. klases 1.ieskaites mācību materiāls #2 📝 Tē…" at bounding box center [561, 271] width 1123 height 543
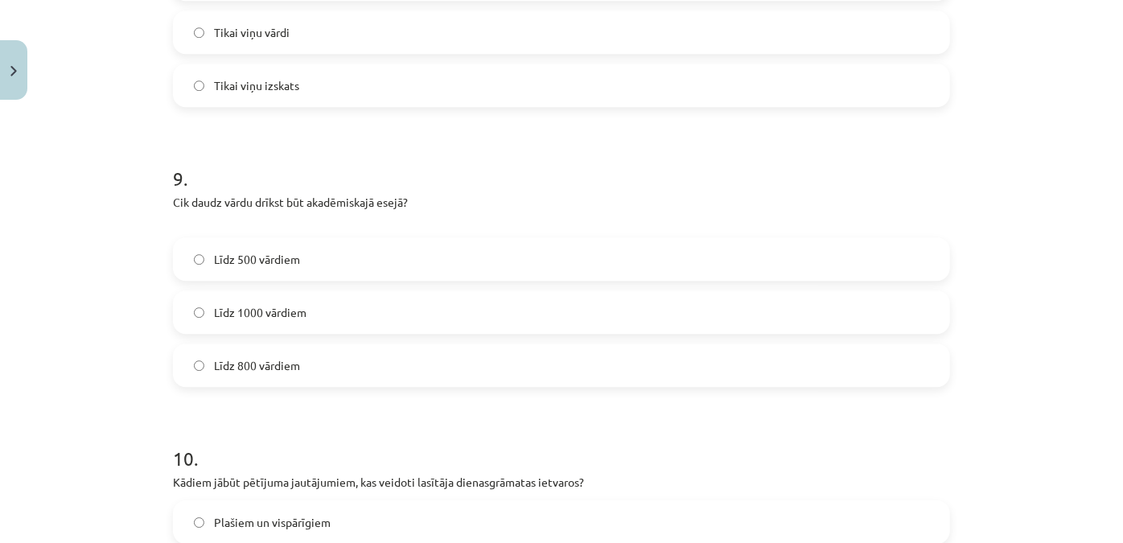
scroll to position [2164, 0]
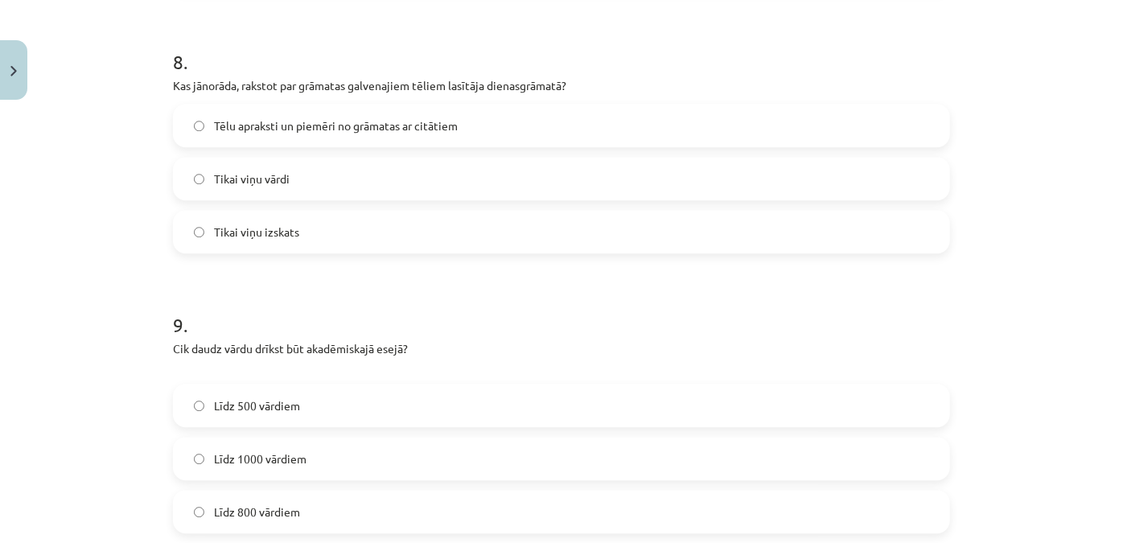
click at [245, 115] on label "Tēlu apraksti un piemēri no grāmatas ar citātiem" at bounding box center [562, 125] width 774 height 40
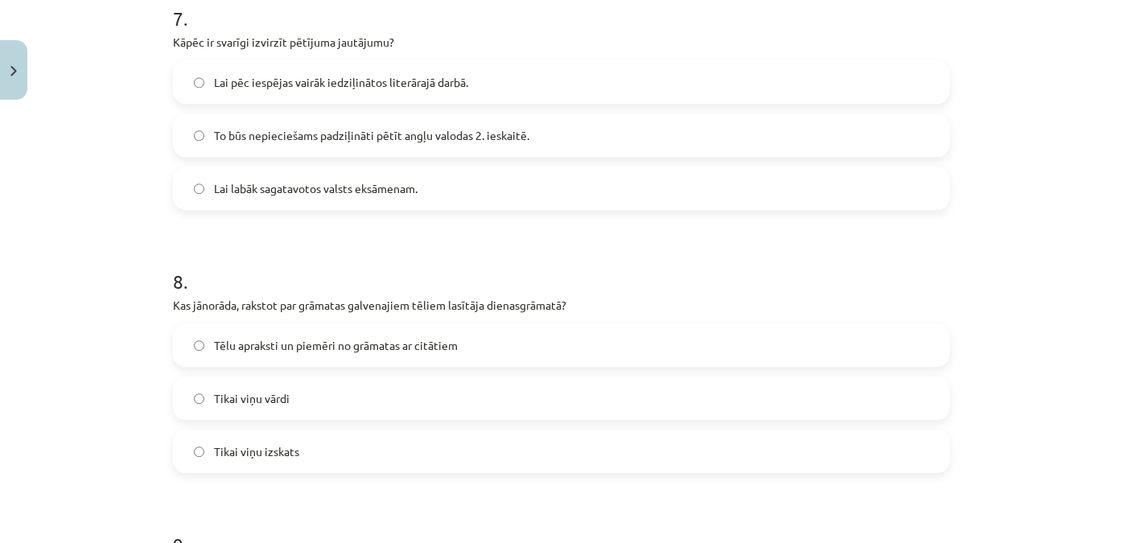
scroll to position [1872, 0]
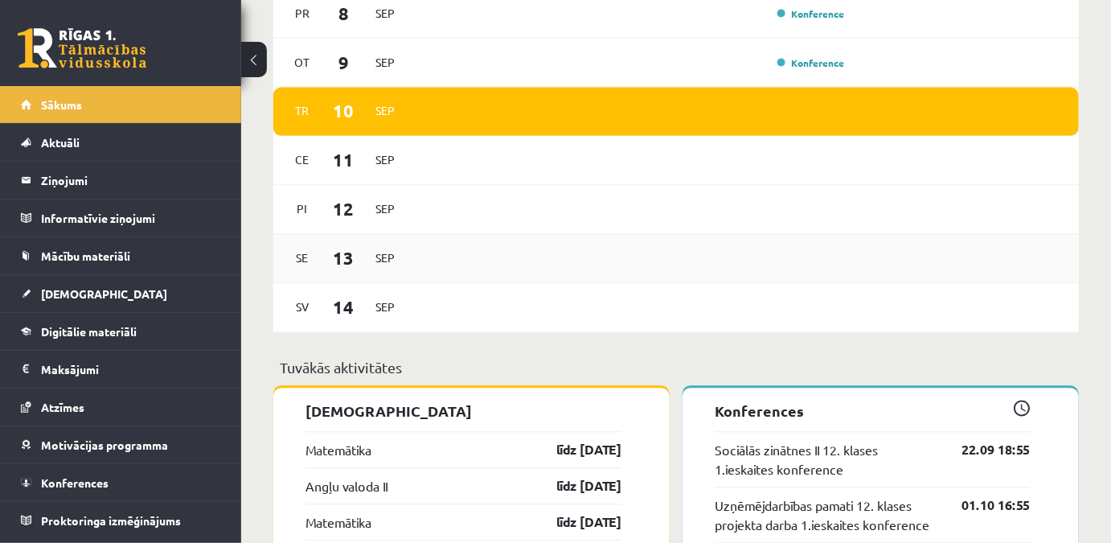
scroll to position [1169, 0]
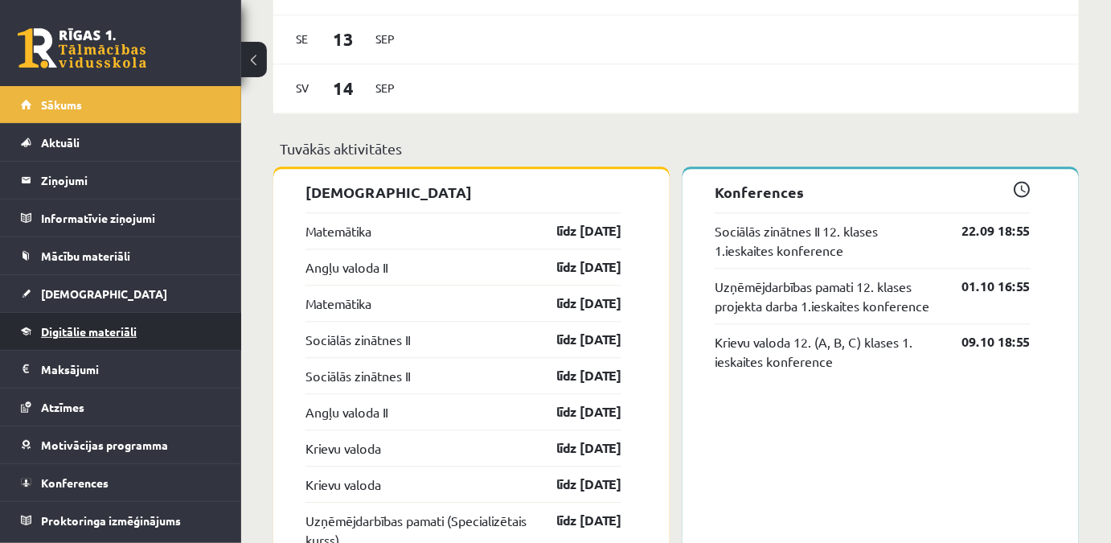
click at [96, 321] on link "Digitālie materiāli" at bounding box center [121, 331] width 200 height 37
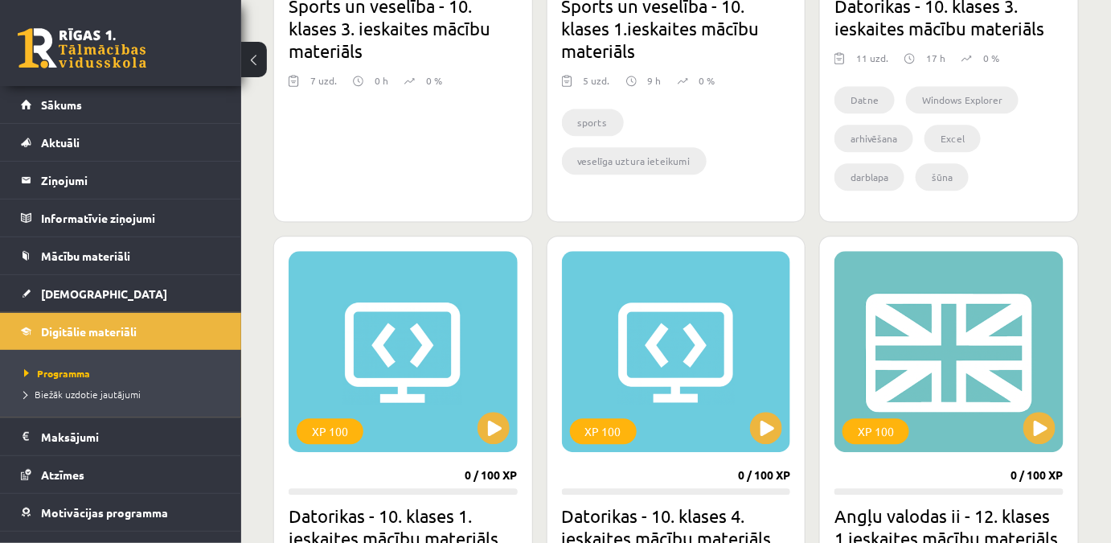
scroll to position [1389, 0]
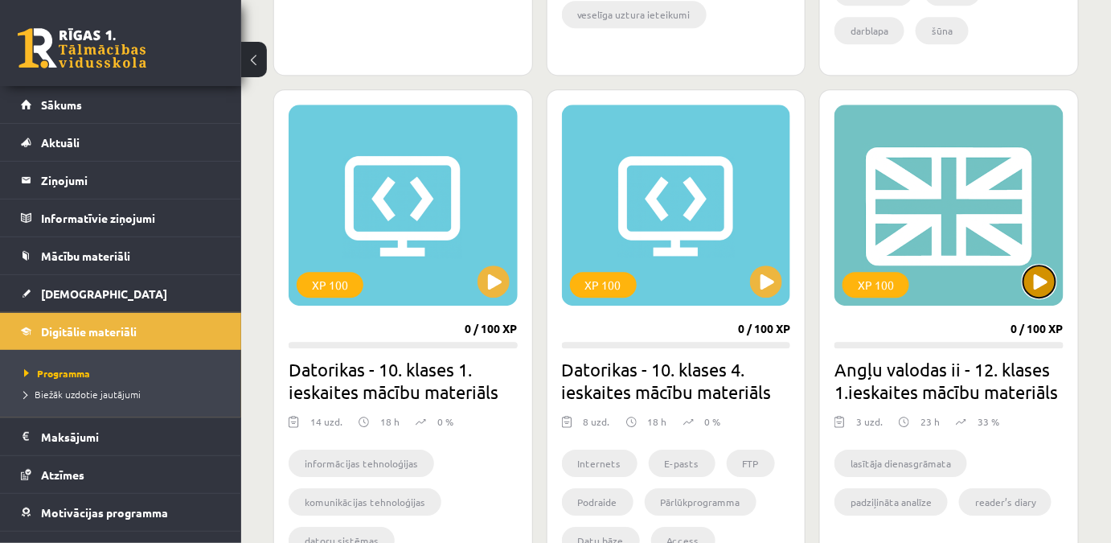
click at [1041, 289] on button at bounding box center [1040, 281] width 32 height 32
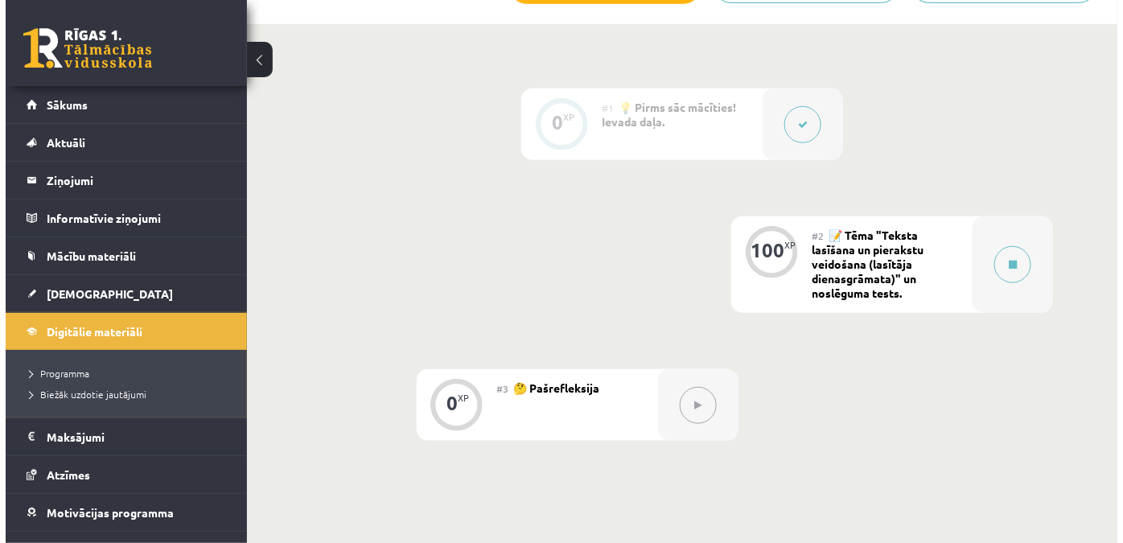
scroll to position [438, 0]
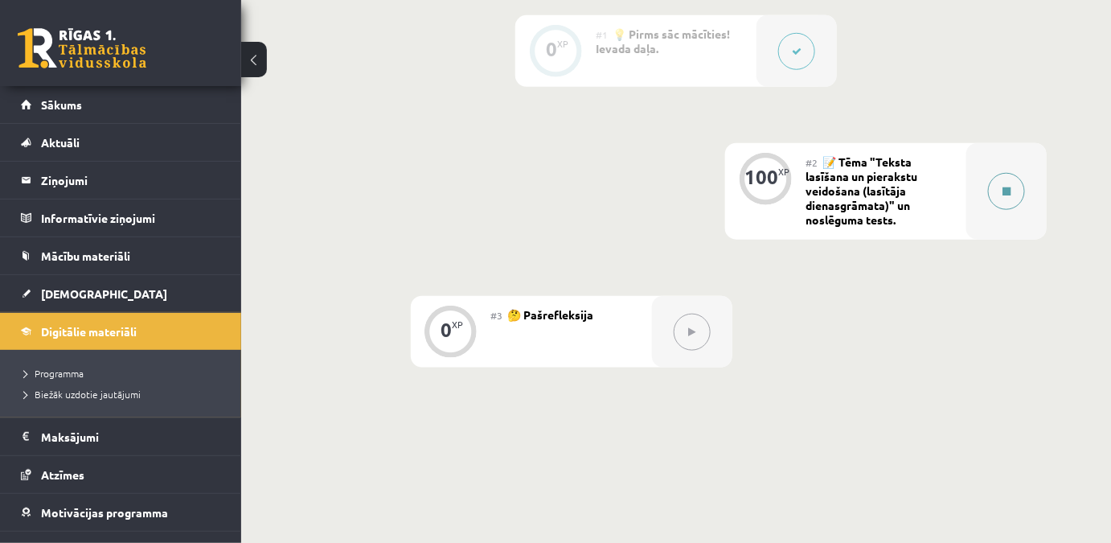
click at [1004, 195] on button at bounding box center [1006, 191] width 37 height 37
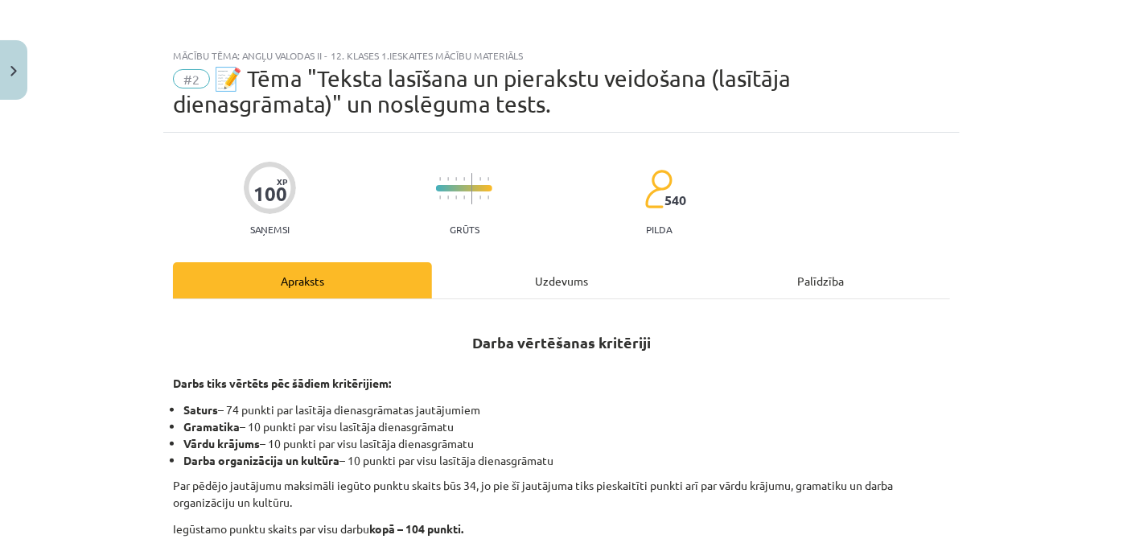
scroll to position [246, 0]
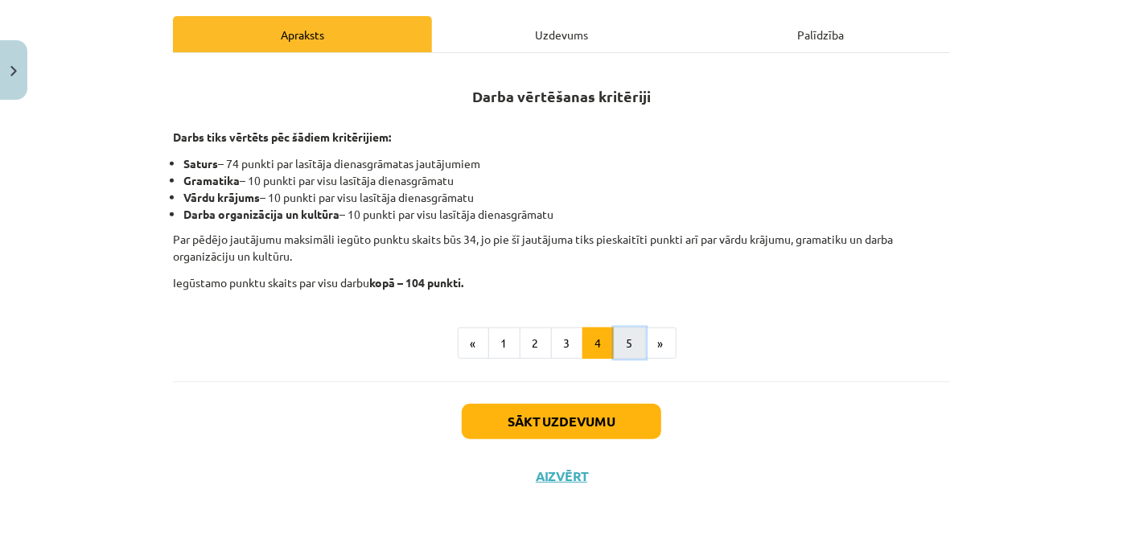
click at [616, 344] on button "5" at bounding box center [630, 343] width 32 height 32
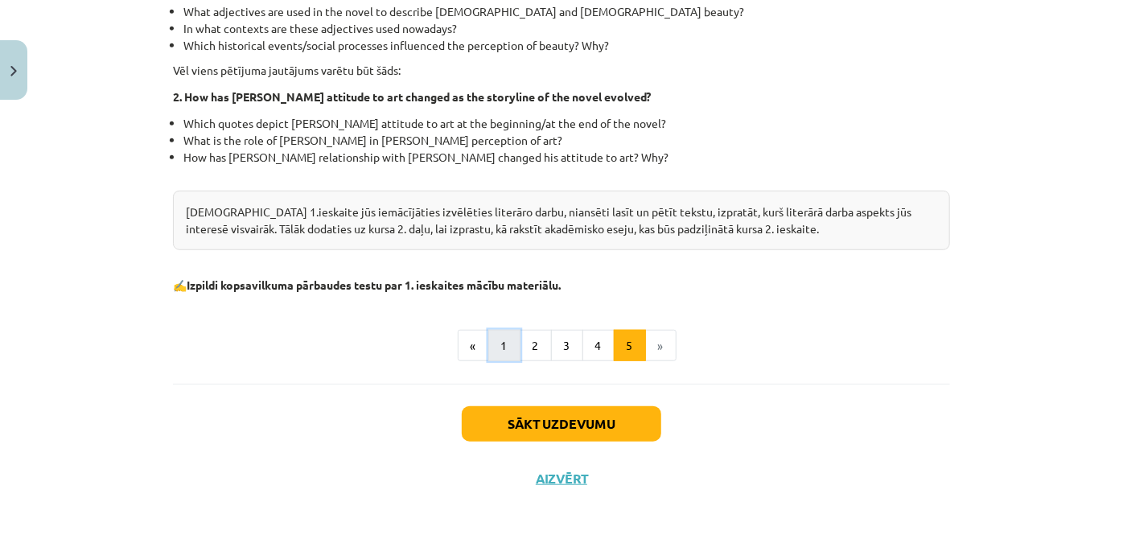
click at [501, 348] on button "1" at bounding box center [504, 346] width 32 height 32
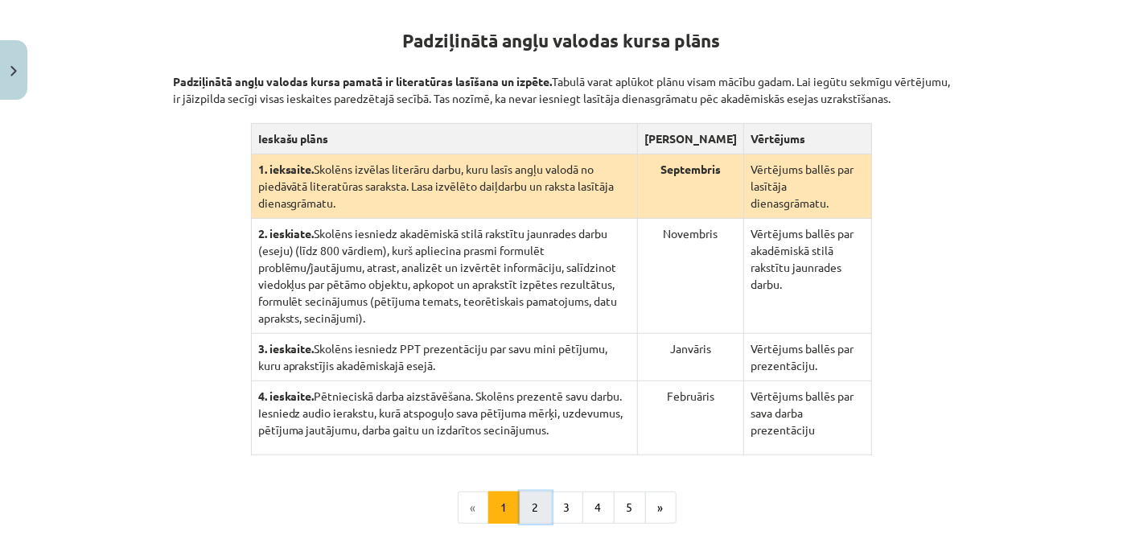
click at [531, 491] on button "2" at bounding box center [536, 507] width 32 height 32
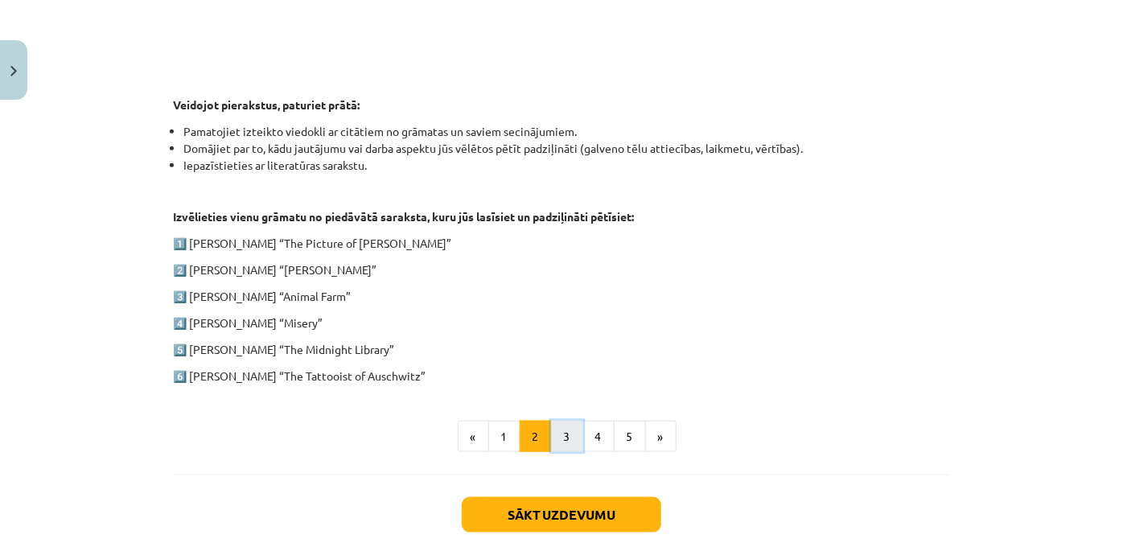
click at [561, 429] on button "3" at bounding box center [567, 437] width 32 height 32
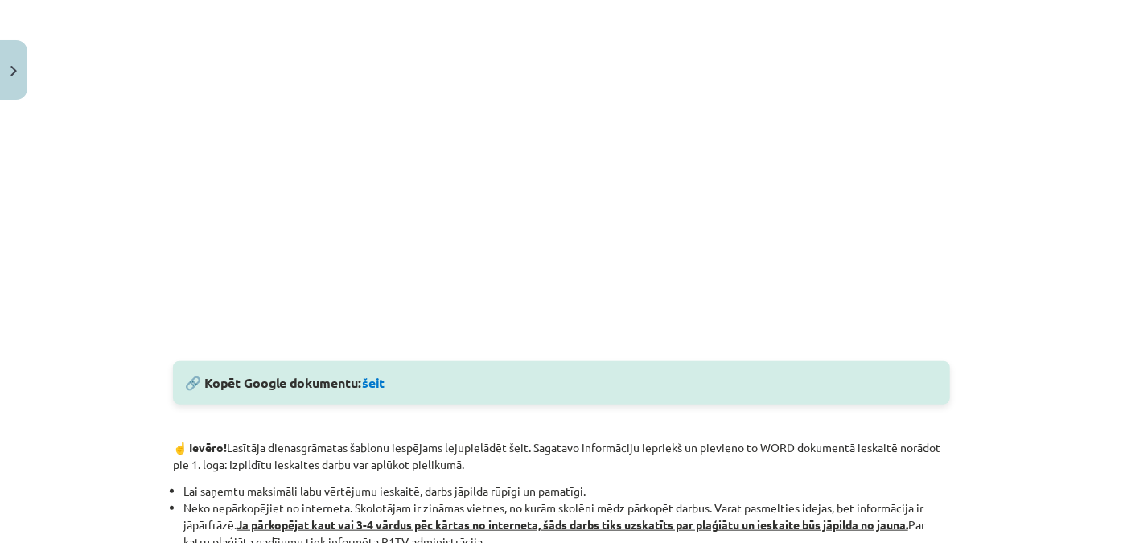
scroll to position [366, 0]
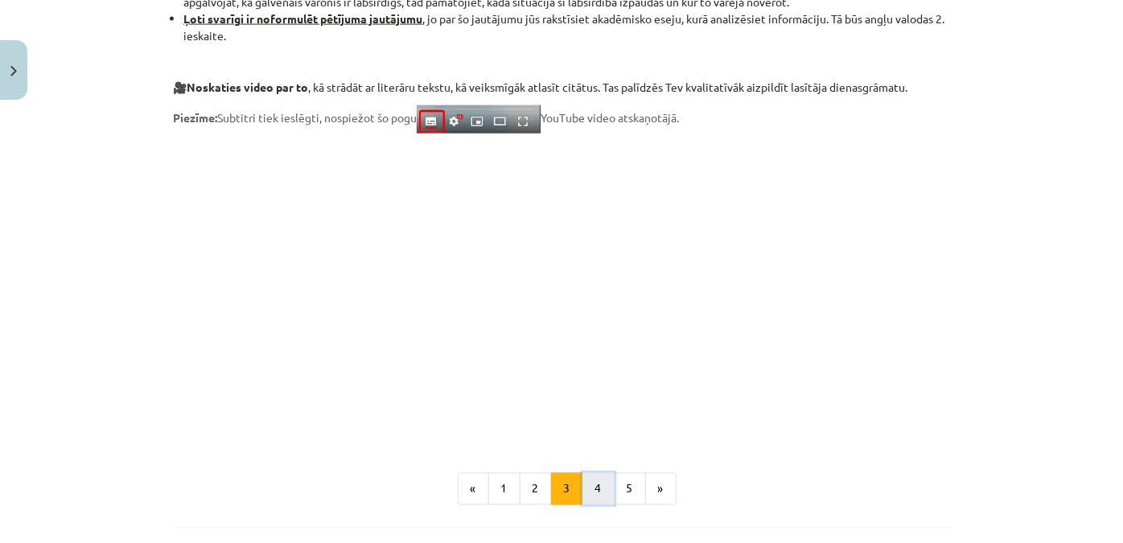
click at [596, 499] on button "4" at bounding box center [598, 489] width 32 height 32
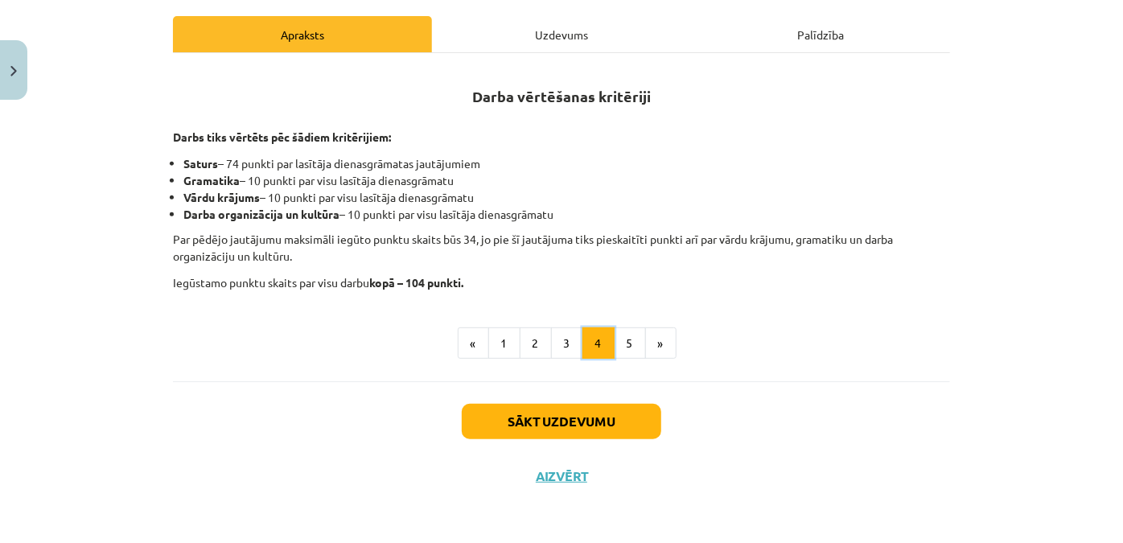
scroll to position [173, 0]
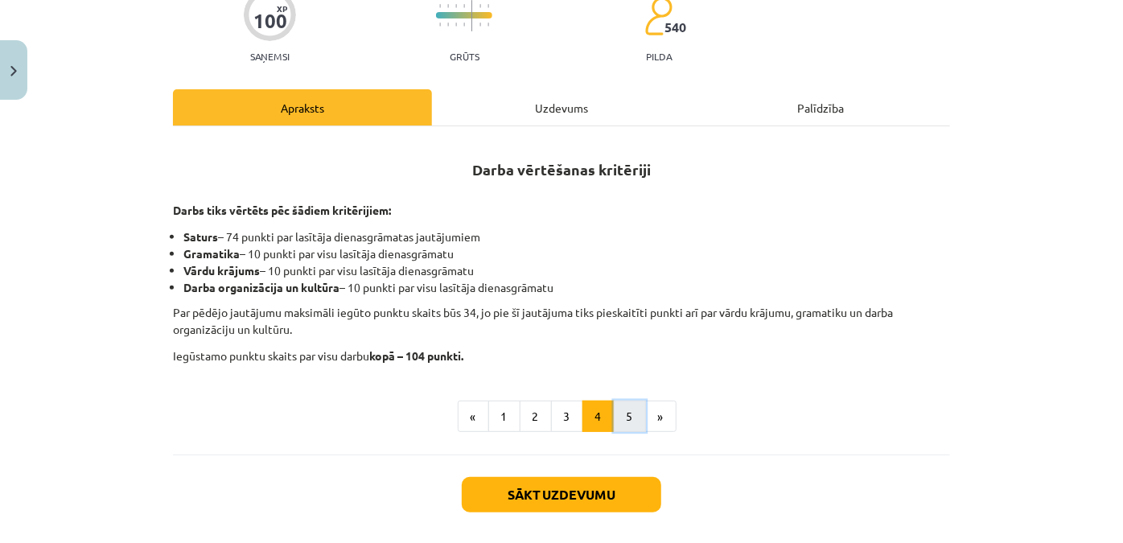
click at [619, 420] on button "5" at bounding box center [630, 417] width 32 height 32
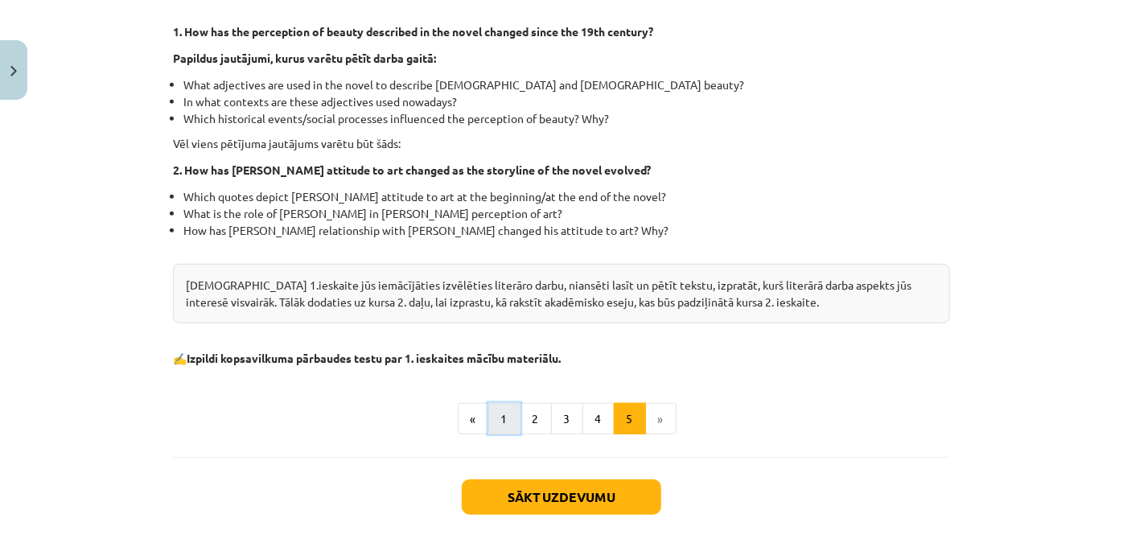
click at [488, 419] on button "1" at bounding box center [504, 419] width 32 height 32
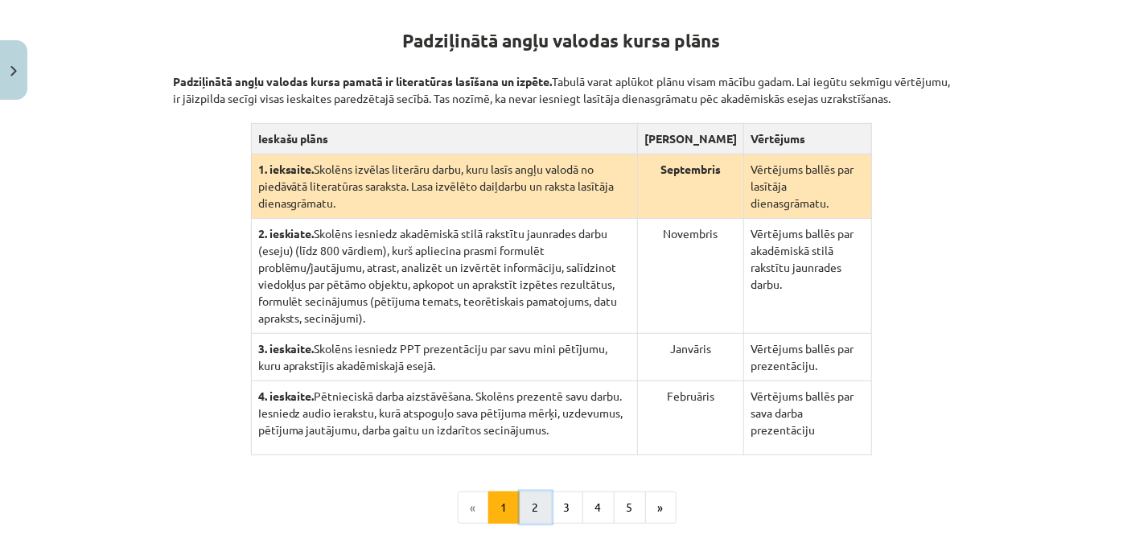
click at [536, 491] on button "2" at bounding box center [536, 507] width 32 height 32
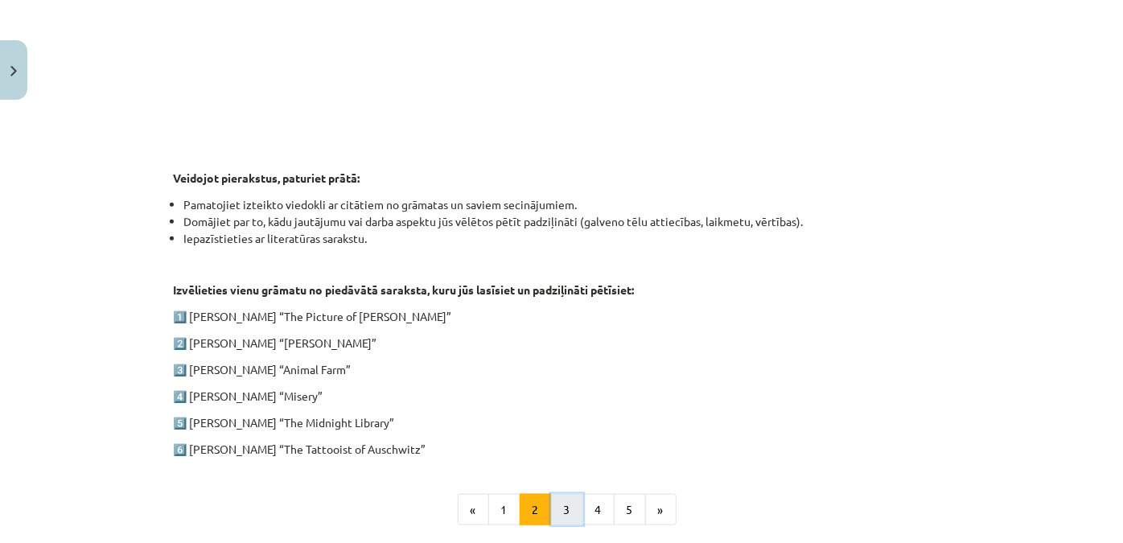
click at [556, 512] on button "3" at bounding box center [567, 510] width 32 height 32
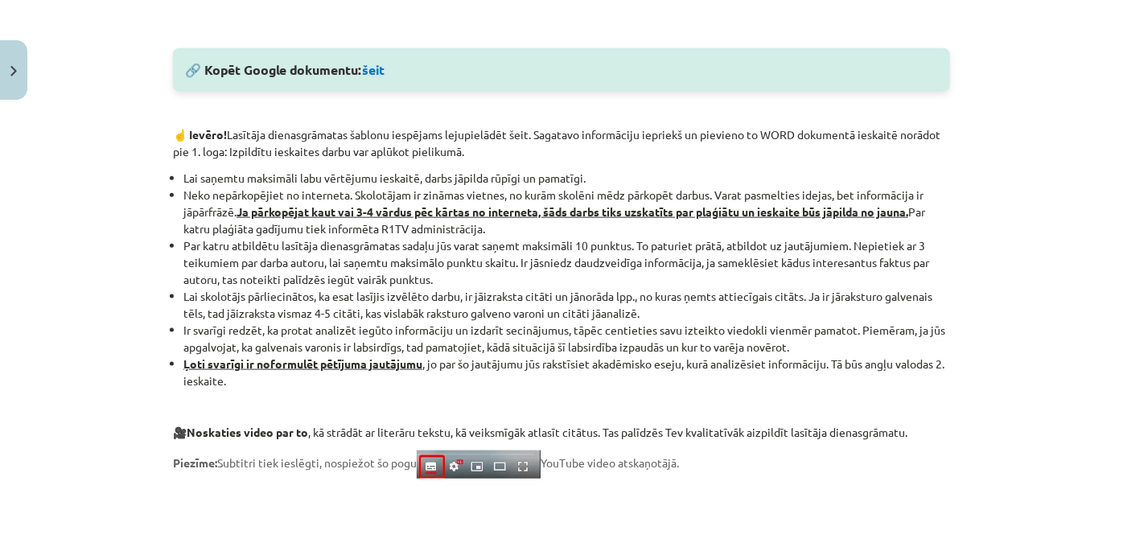
scroll to position [1190, 0]
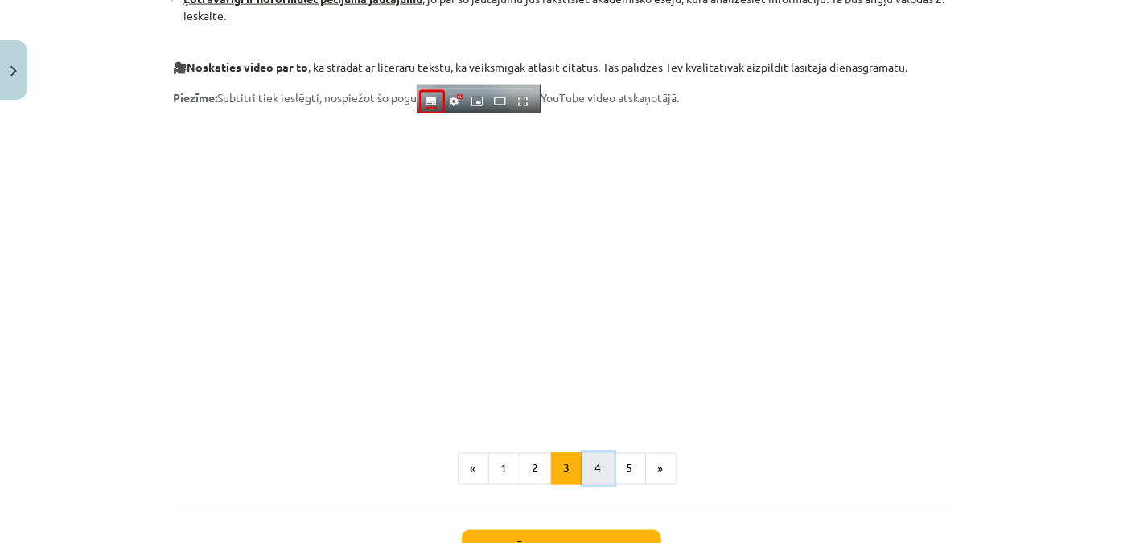
click at [582, 469] on button "4" at bounding box center [598, 469] width 32 height 32
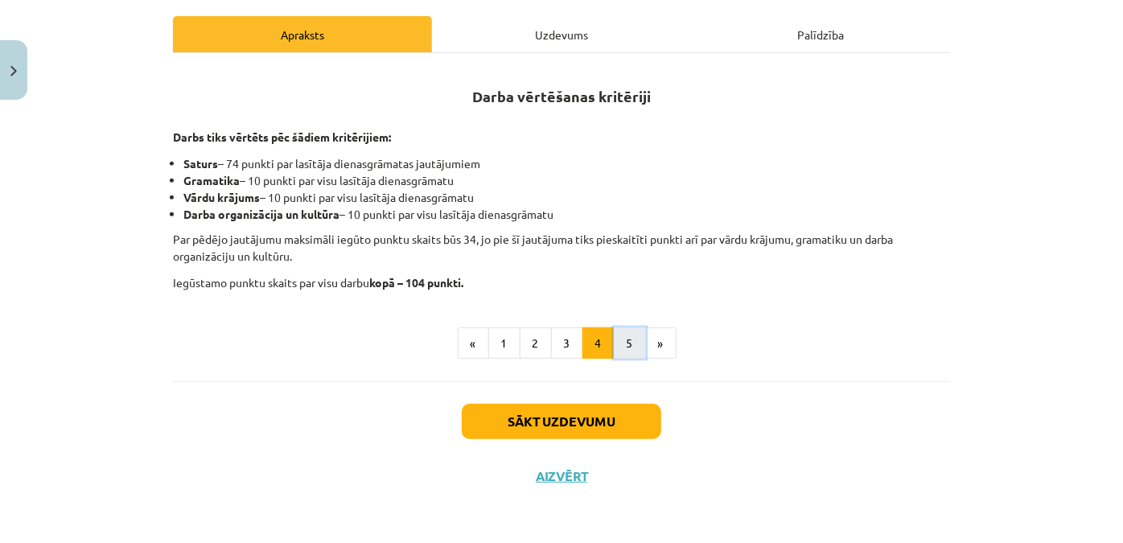
click at [624, 343] on button "5" at bounding box center [630, 343] width 32 height 32
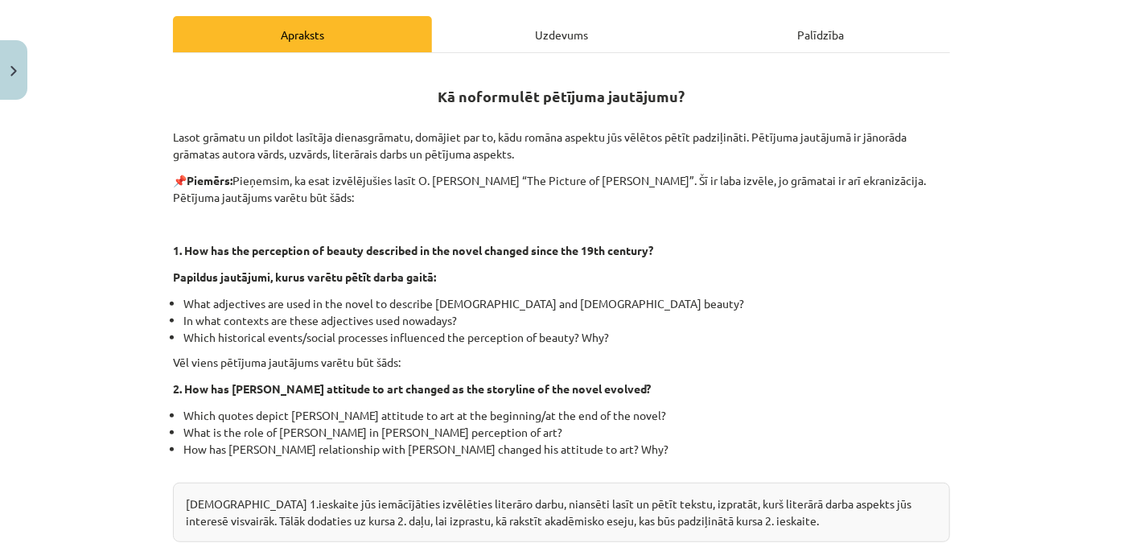
scroll to position [540, 0]
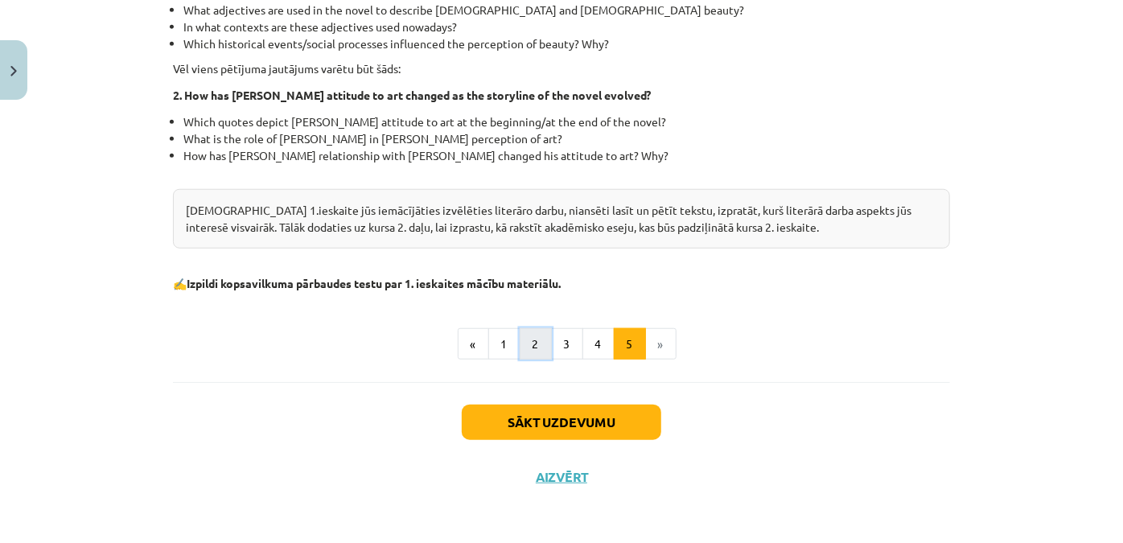
click at [542, 346] on button "2" at bounding box center [536, 344] width 32 height 32
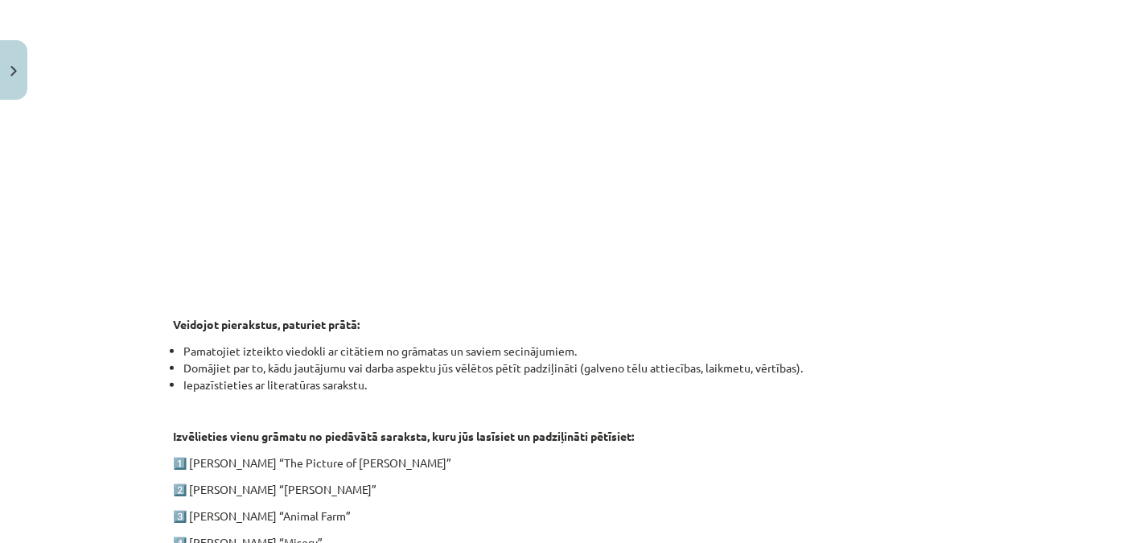
scroll to position [752, 0]
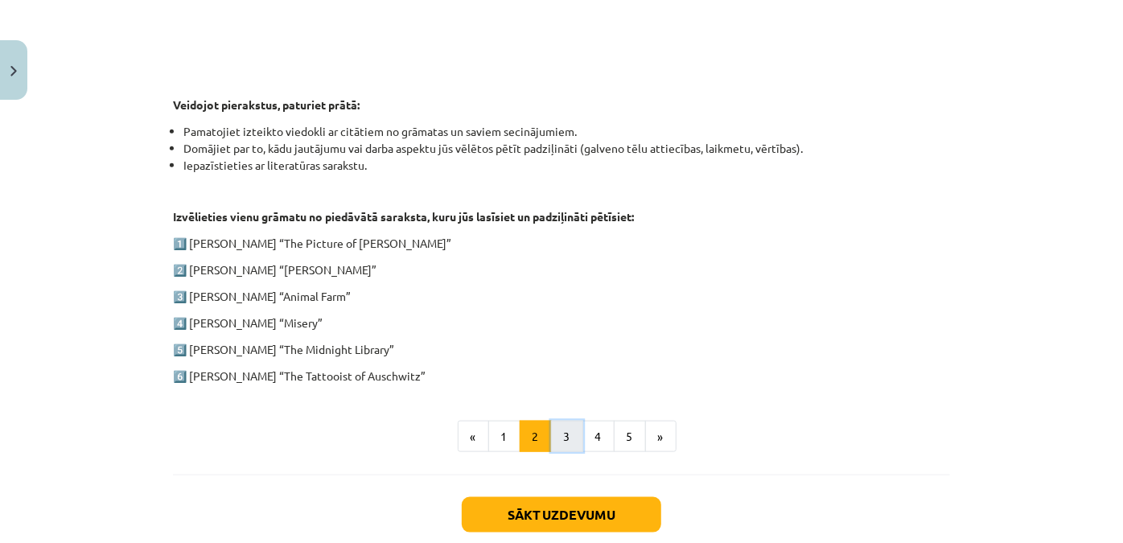
click at [559, 433] on button "3" at bounding box center [567, 437] width 32 height 32
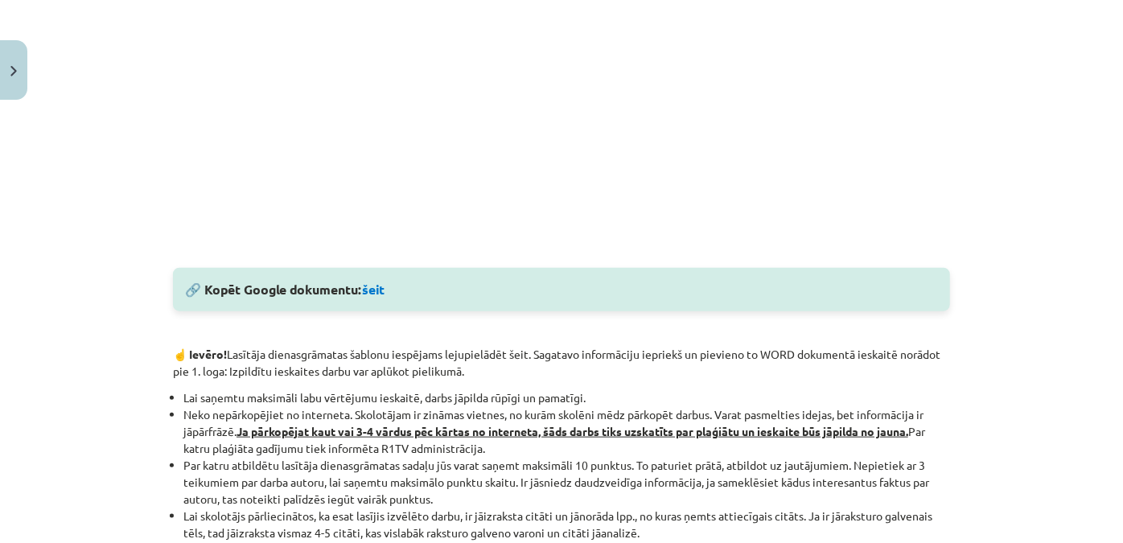
scroll to position [825, 0]
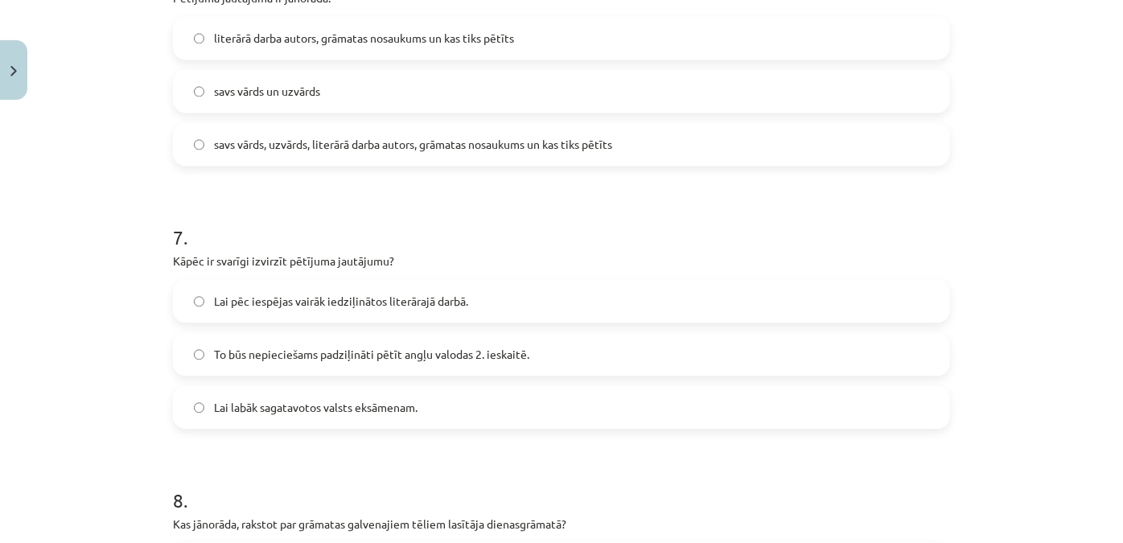
scroll to position [1653, 0]
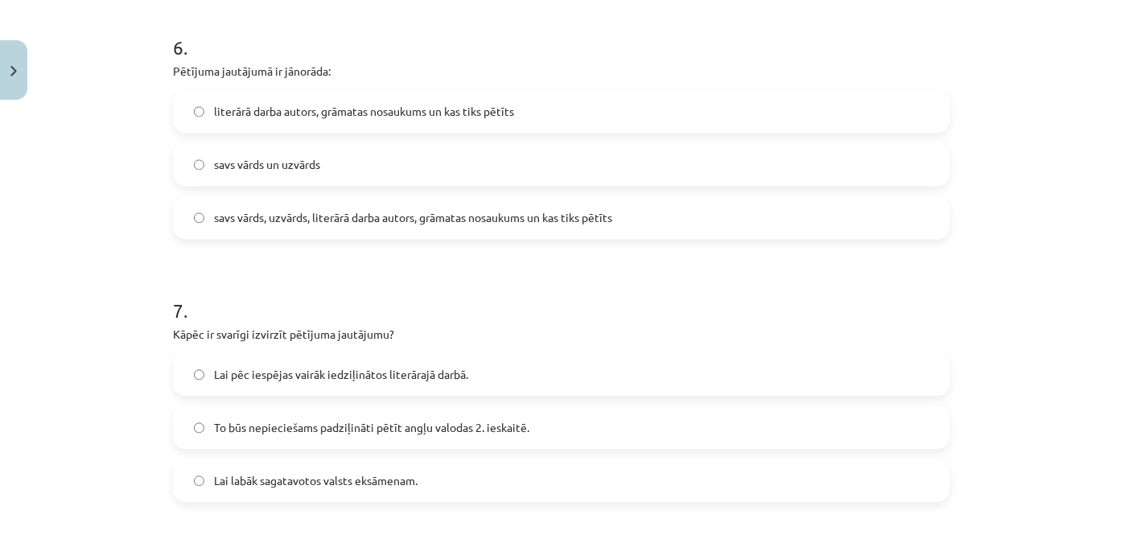
click at [303, 114] on span "literārā darba autors, grāmatas nosaukums un kas tiks pētīts" at bounding box center [364, 111] width 300 height 17
click at [261, 214] on span "savs vārds, uzvārds, literārā darba autors, grāmatas nosaukums un kas tiks pētī…" at bounding box center [413, 217] width 398 height 17
click at [313, 117] on span "literārā darba autors, grāmatas nosaukums un kas tiks pētīts" at bounding box center [364, 111] width 300 height 17
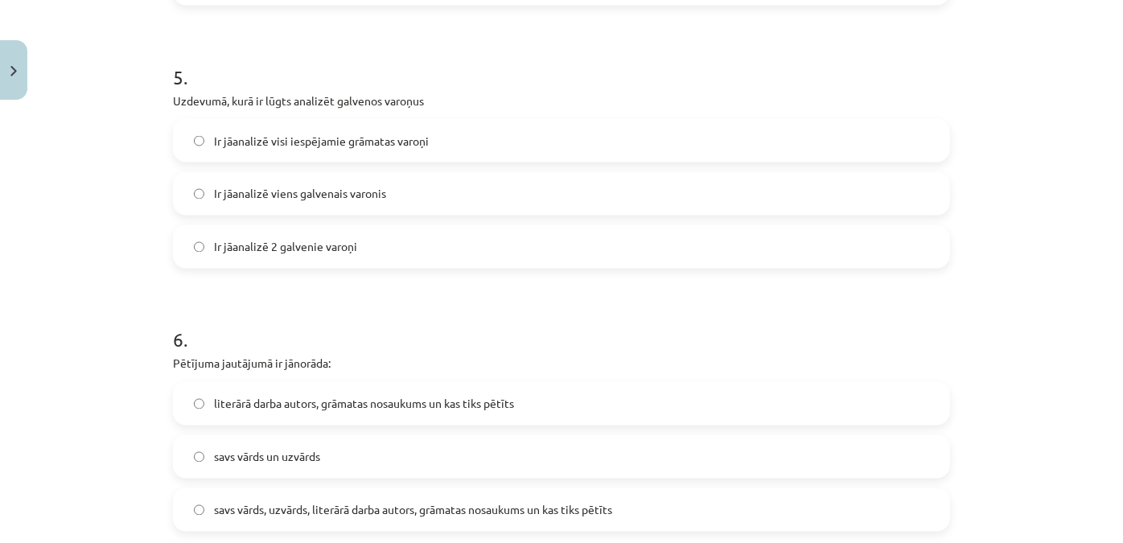
scroll to position [1287, 0]
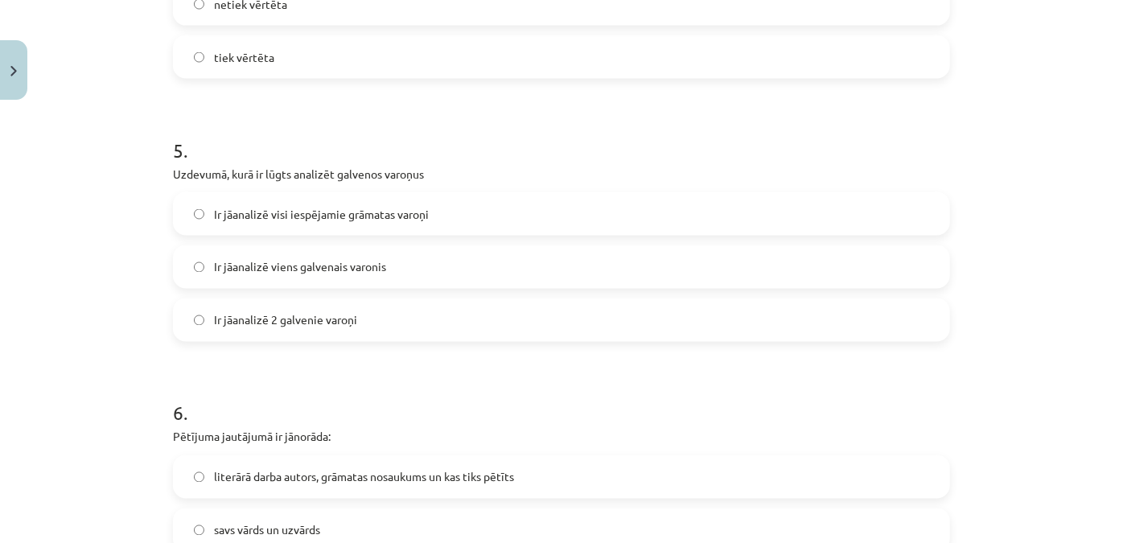
click at [376, 273] on span "Ir jāanalizē viens galvenais varonis" at bounding box center [300, 267] width 172 height 17
click at [278, 326] on label "Ir jāanalizē 2 galvenie varoņi" at bounding box center [562, 320] width 774 height 40
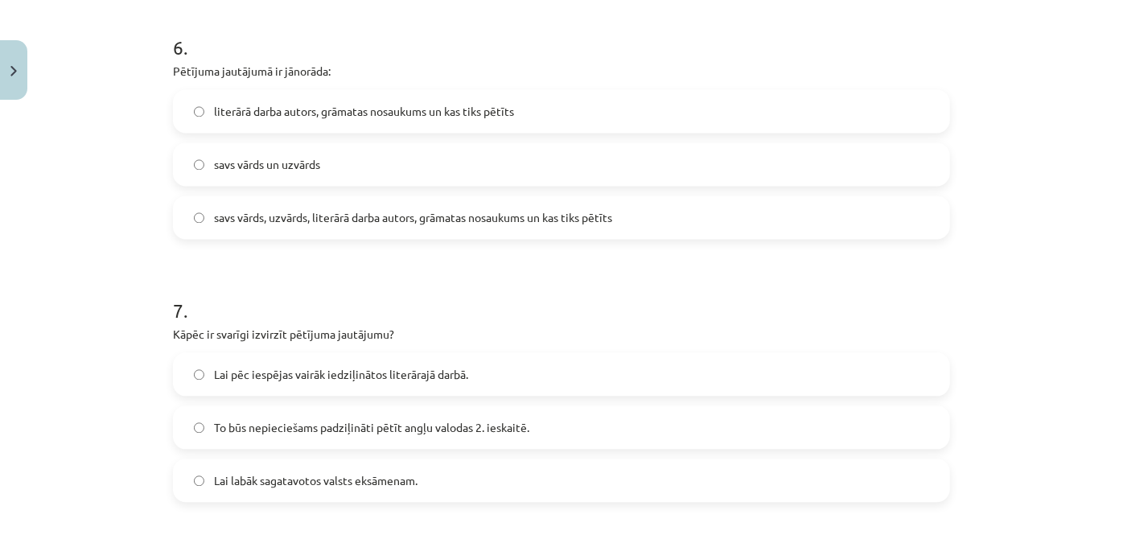
scroll to position [1799, 0]
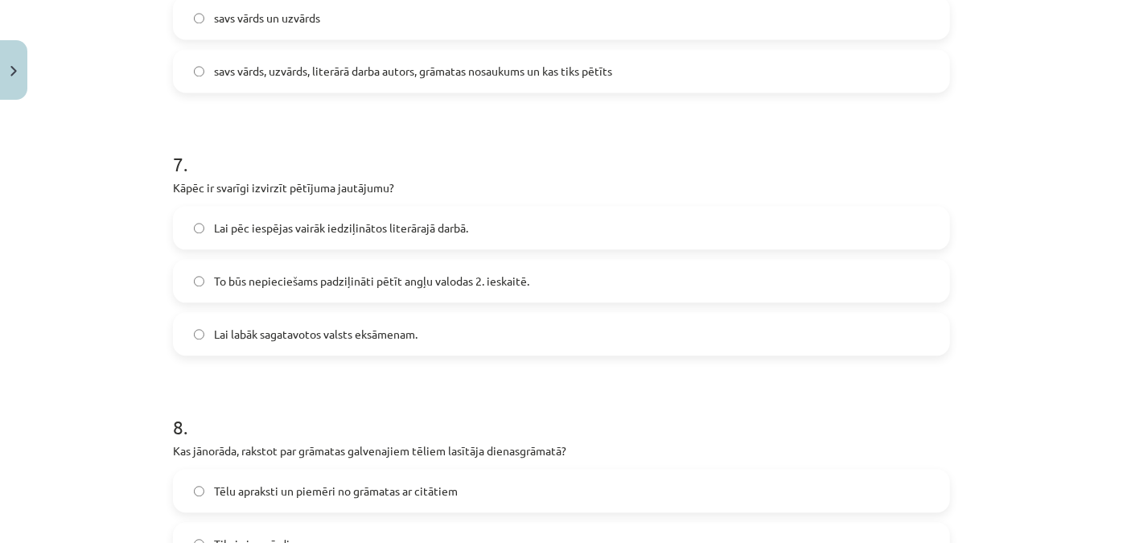
click at [298, 293] on label "To būs nepieciešams padziļināti pētīt angļu valodas 2. ieskaitē." at bounding box center [562, 281] width 774 height 40
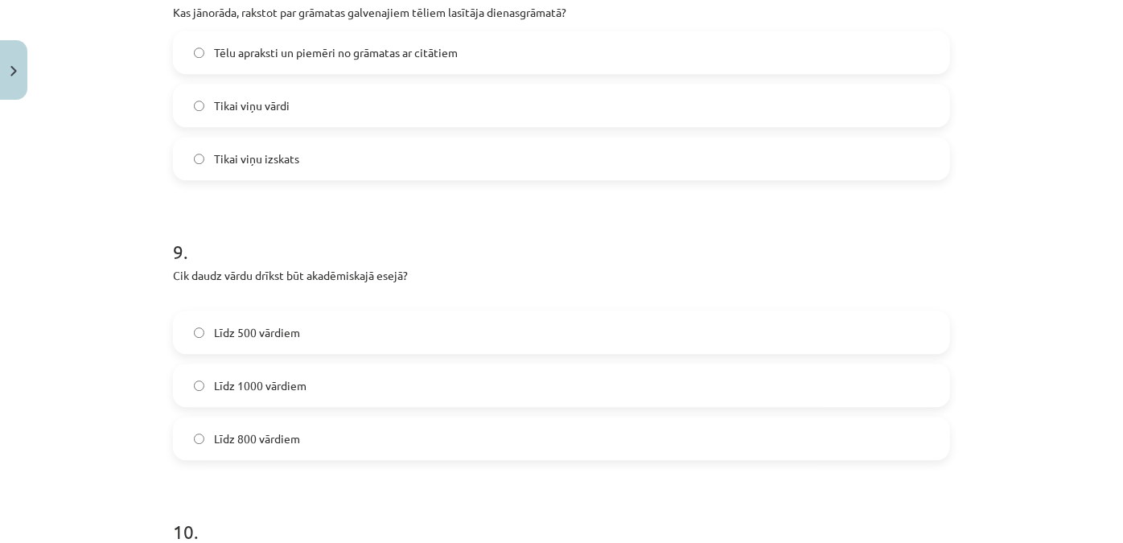
scroll to position [2311, 0]
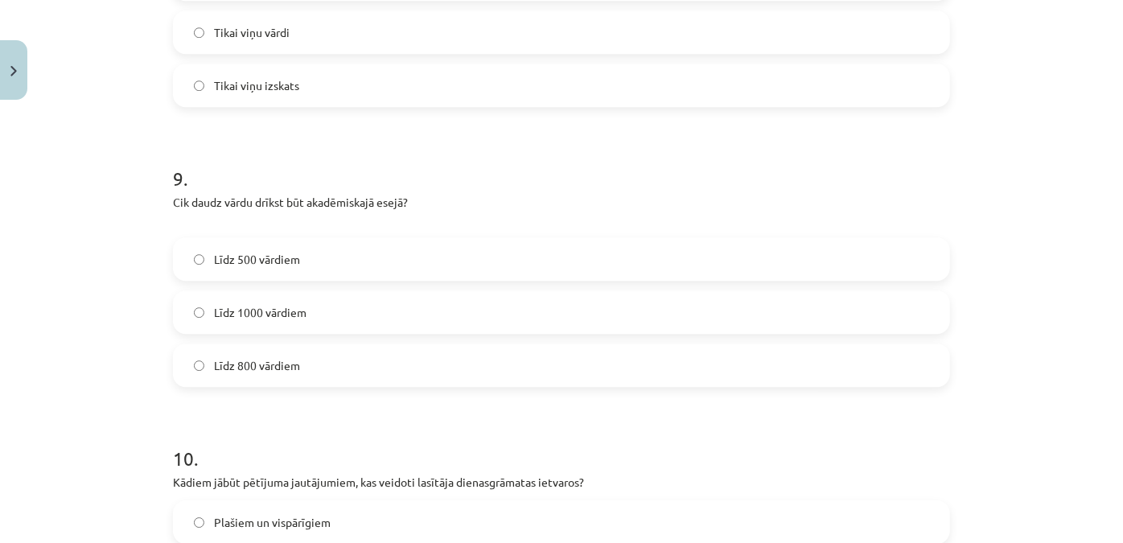
click at [230, 357] on span "Līdz 800 vārdiem" at bounding box center [257, 365] width 86 height 17
copy p "ik daudz vārdu drīkst būt akadēmiskajā esejā?"
drag, startPoint x: 423, startPoint y: 195, endPoint x: 173, endPoint y: 192, distance: 250.1
click at [173, 192] on div "9 . Cik daudz vārdu drīkst būt akadēmiskajā esejā? Līdz 500 vārdiem Līdz 1000 v…" at bounding box center [561, 263] width 777 height 248
click at [482, 199] on p "Cik daudz vārdu drīkst būt akadēmiskajā esejā?" at bounding box center [561, 211] width 777 height 34
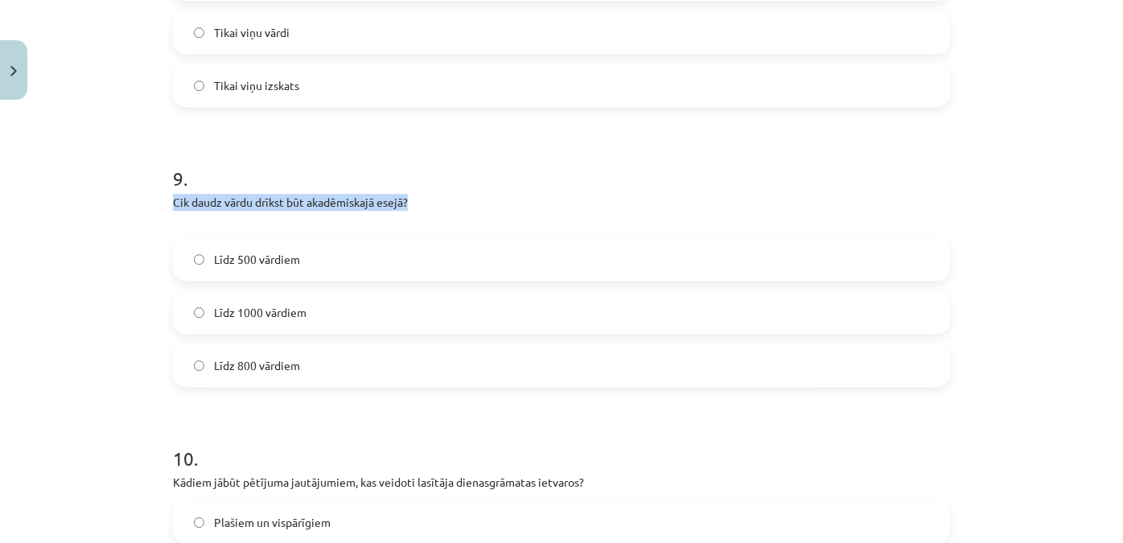
drag, startPoint x: 390, startPoint y: 209, endPoint x: 371, endPoint y: 93, distance: 117.4
copy p "Cik daudz vārdu drīkst būt akadēmiskajā esejā?"
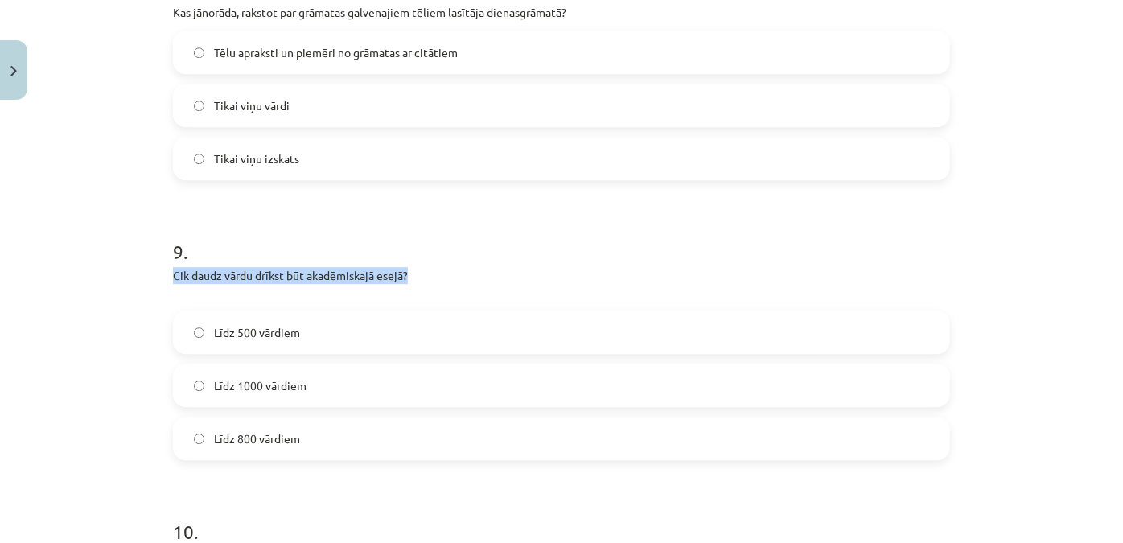
scroll to position [2457, 0]
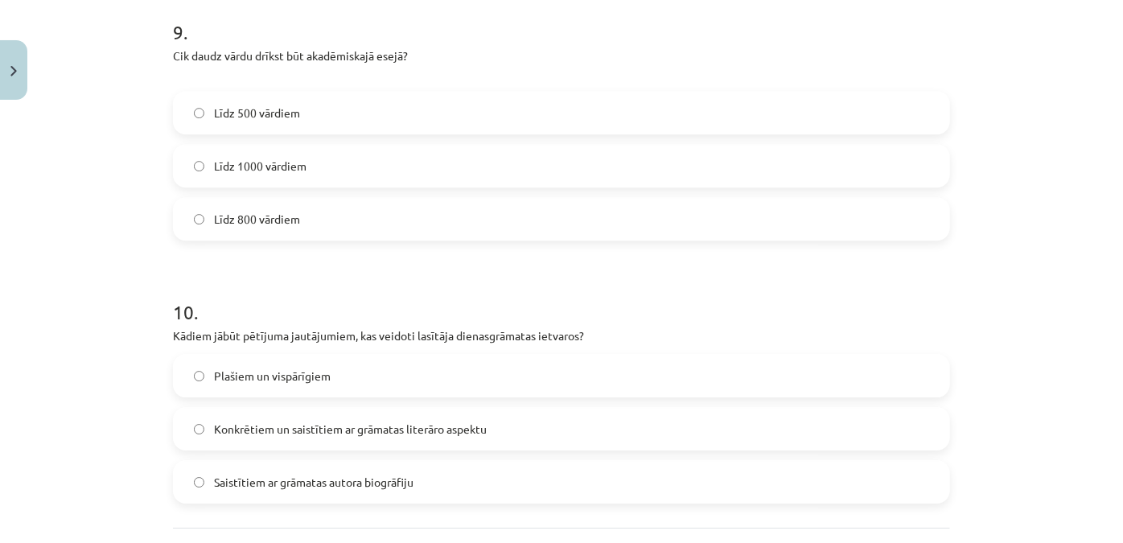
click at [225, 368] on span "Plašiem un vispārīgiem" at bounding box center [272, 376] width 117 height 17
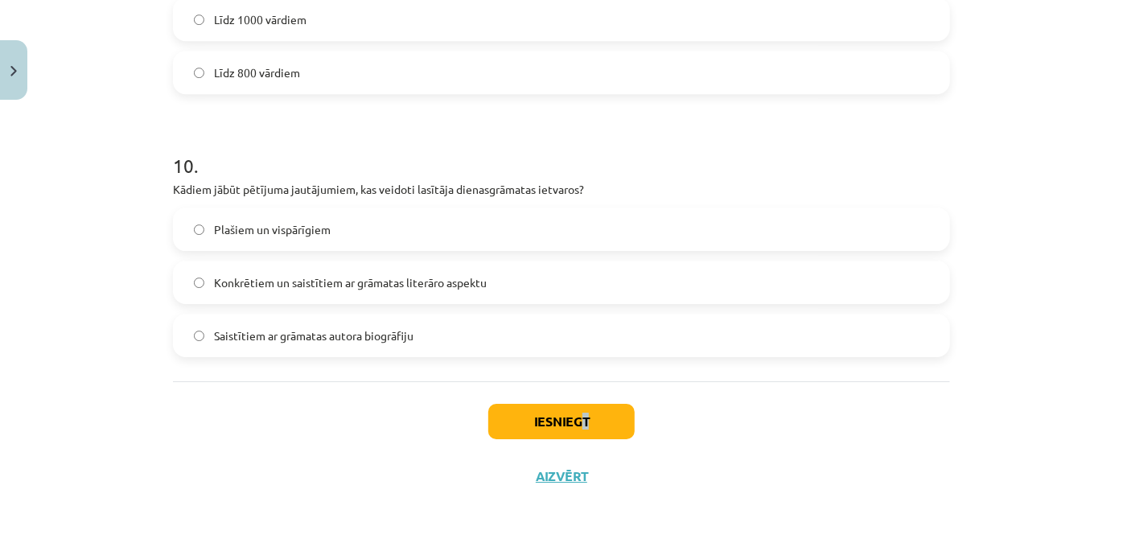
click at [581, 385] on div "Iesniegt Aizvērt" at bounding box center [561, 437] width 777 height 113
click at [579, 415] on button "Iesniegt" at bounding box center [561, 421] width 146 height 35
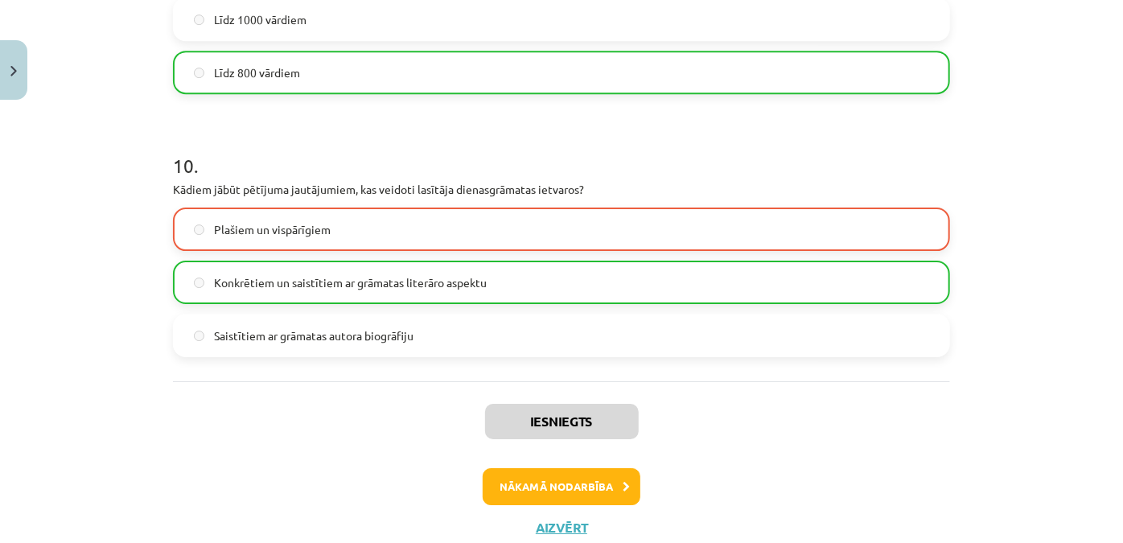
scroll to position [2530, 0]
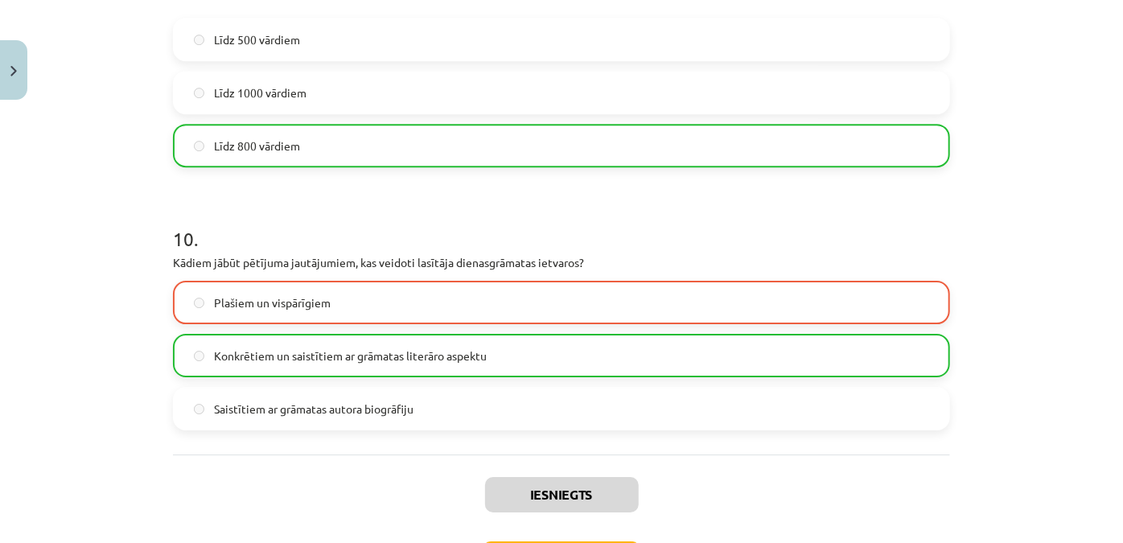
click at [313, 359] on span "Konkrētiem un saistītiem ar grāmatas literāro aspektu" at bounding box center [350, 355] width 273 height 17
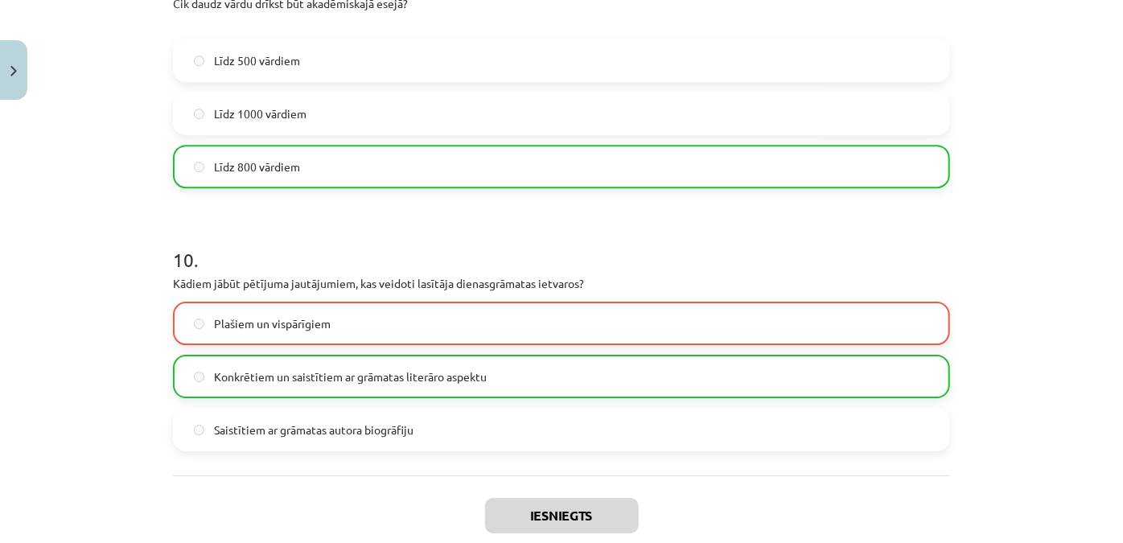
scroll to position [2582, 0]
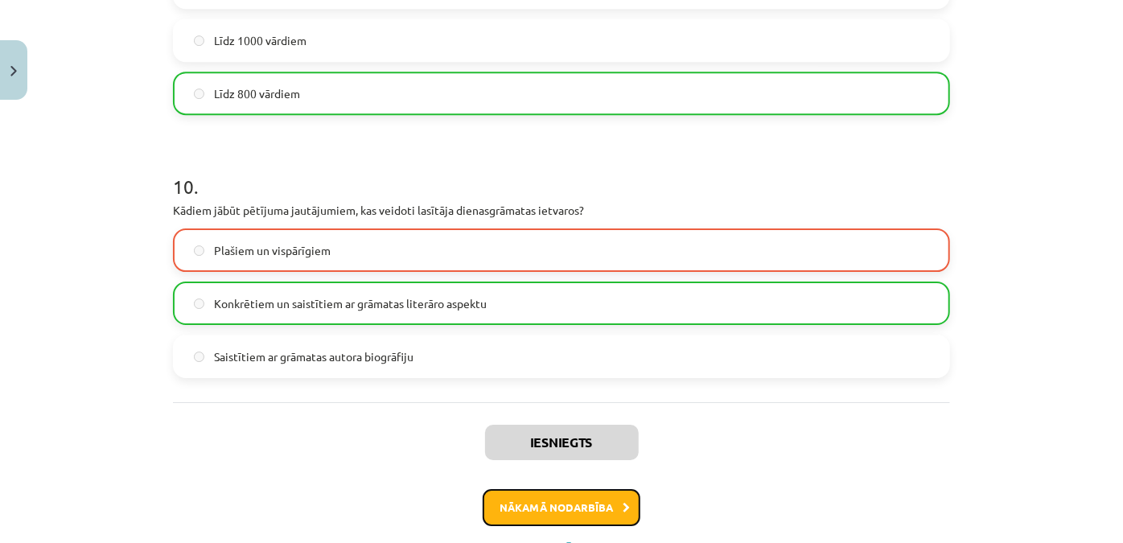
click at [557, 509] on button "Nākamā nodarbība" at bounding box center [562, 507] width 158 height 37
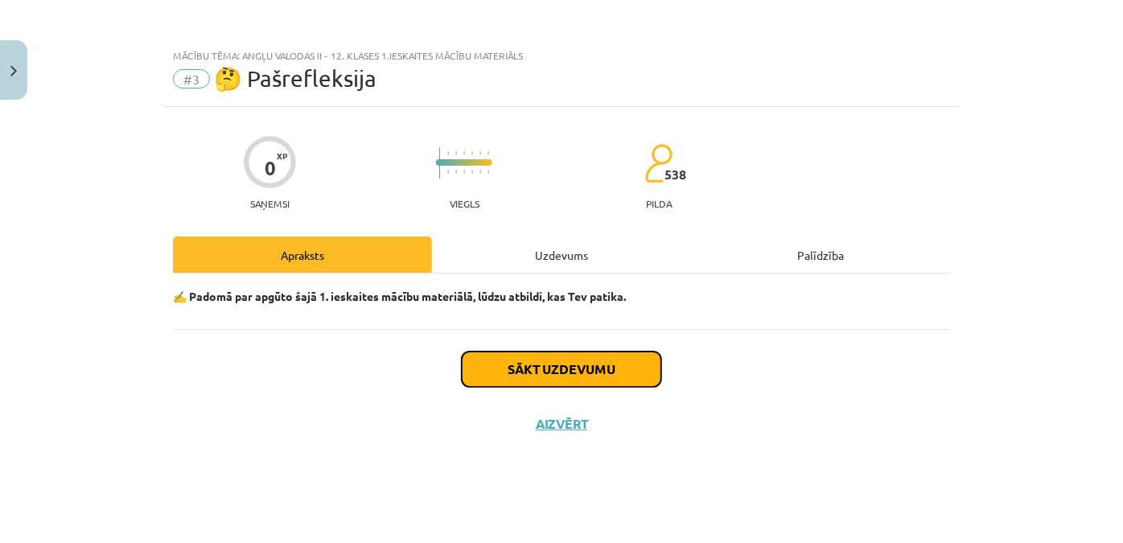
click at [588, 370] on button "Sākt uzdevumu" at bounding box center [561, 368] width 199 height 35
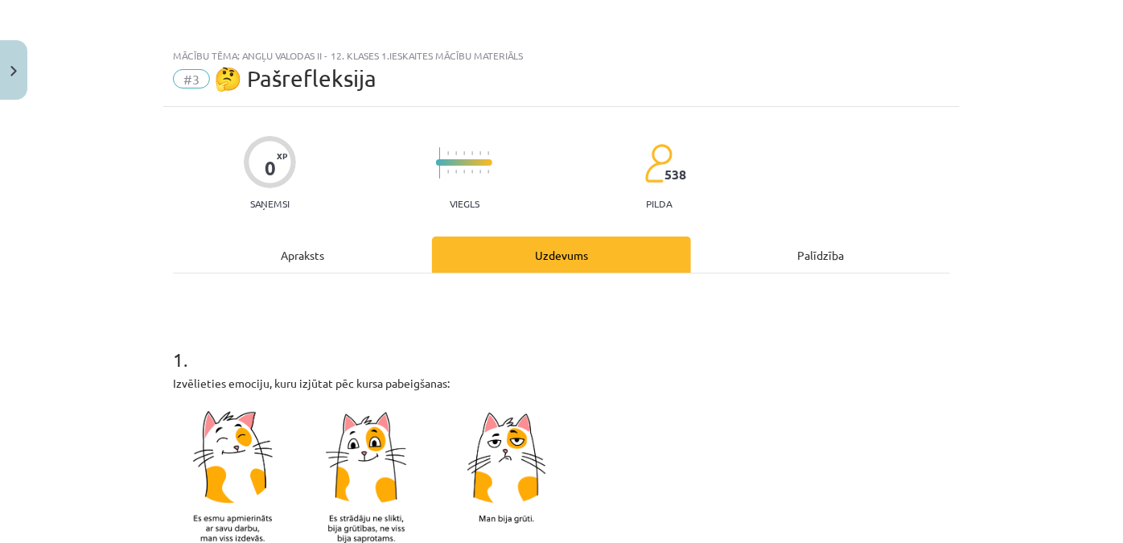
scroll to position [219, 0]
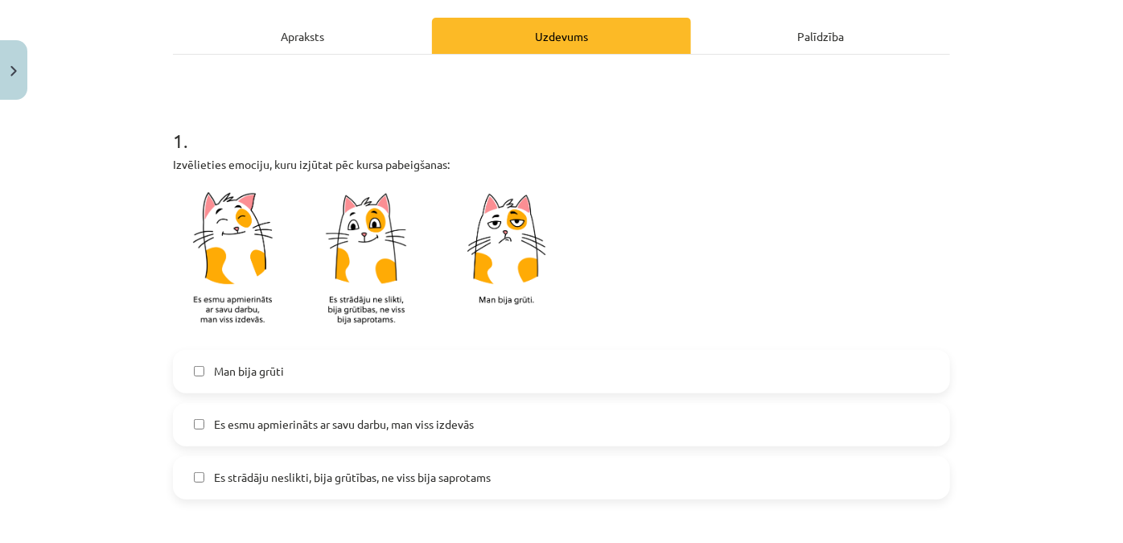
click at [291, 420] on span "Es esmu apmierināts ar savu darbu, man viss izdevās" at bounding box center [344, 424] width 260 height 17
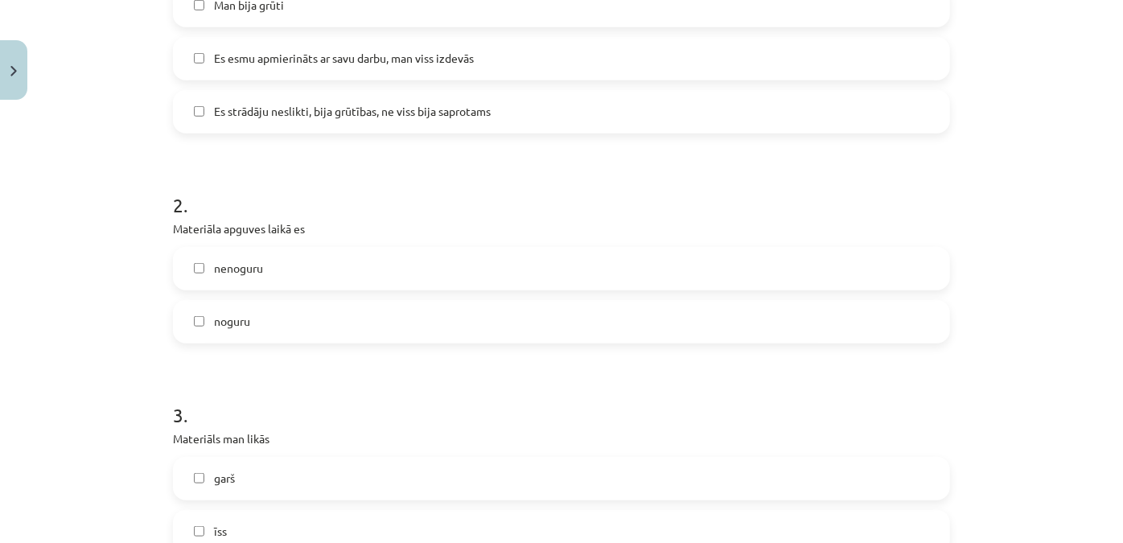
click at [261, 260] on label "nenoguru" at bounding box center [562, 269] width 774 height 40
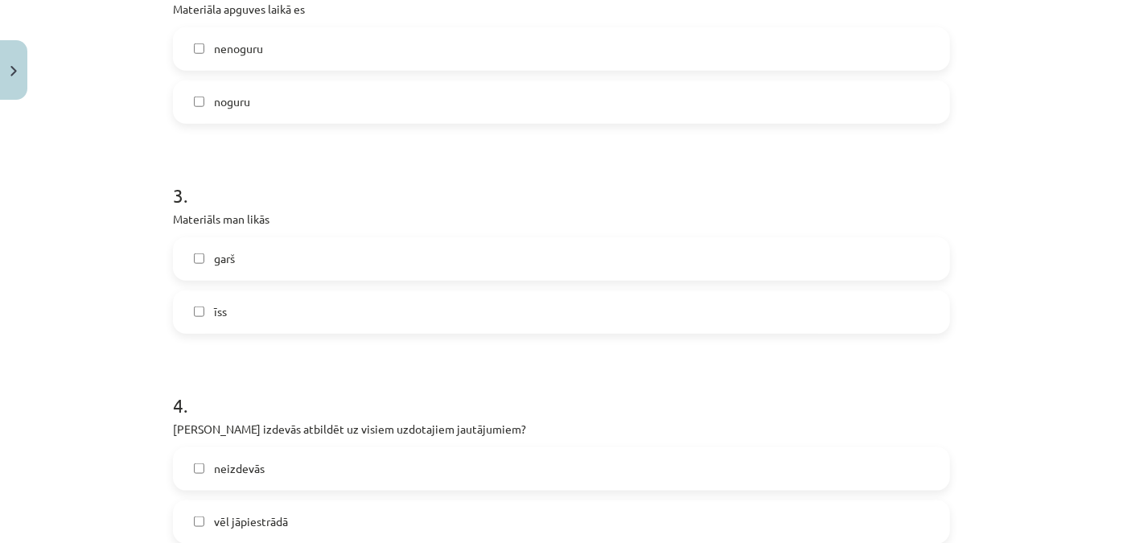
scroll to position [877, 0]
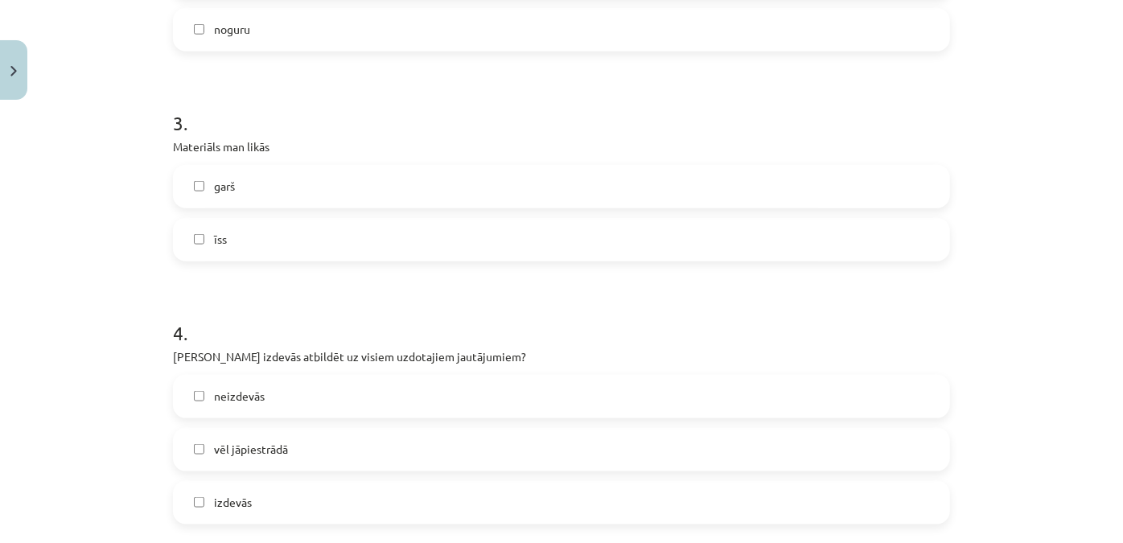
click at [204, 230] on label "īss" at bounding box center [562, 240] width 774 height 40
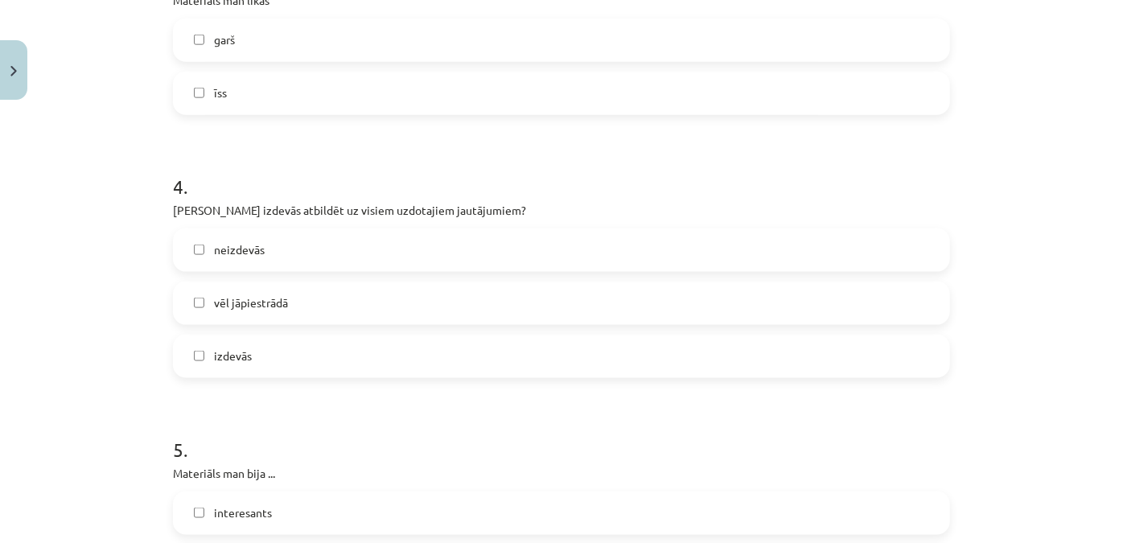
click at [242, 354] on span "izdevās" at bounding box center [233, 355] width 38 height 17
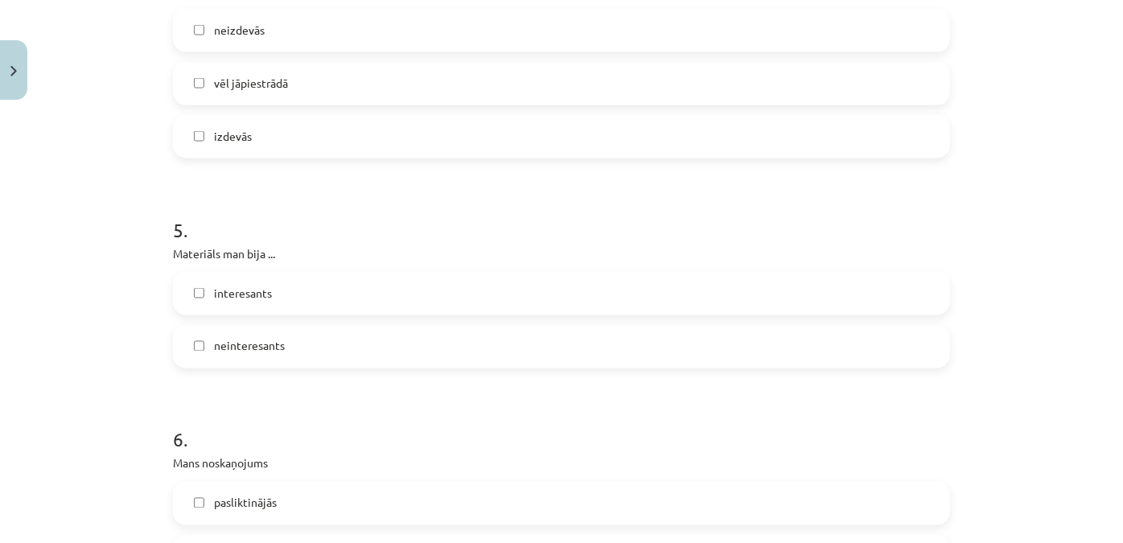
drag, startPoint x: 219, startPoint y: 285, endPoint x: 199, endPoint y: 291, distance: 20.1
click at [219, 285] on span "interesants" at bounding box center [243, 293] width 58 height 17
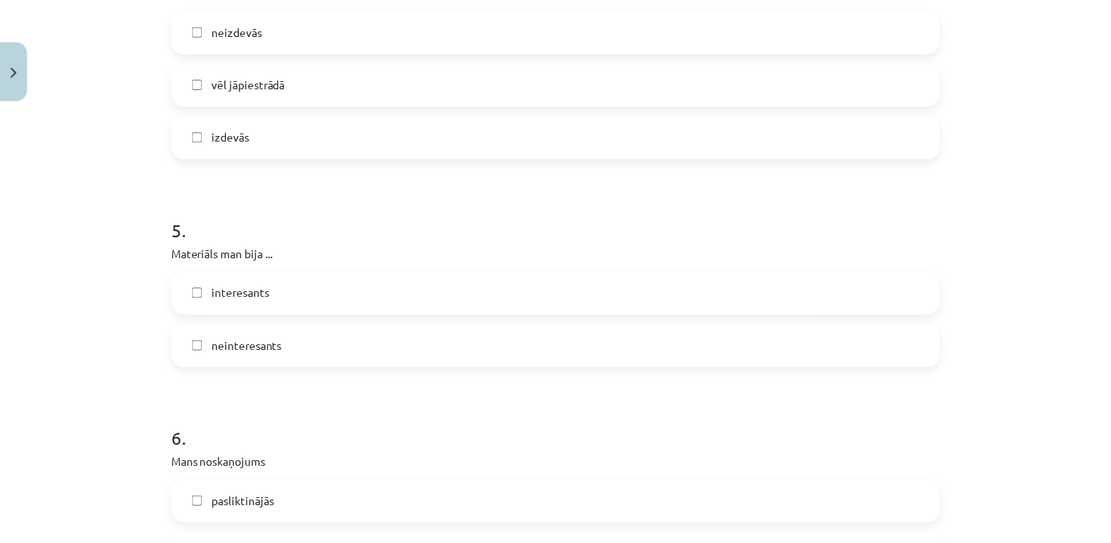
scroll to position [1462, 0]
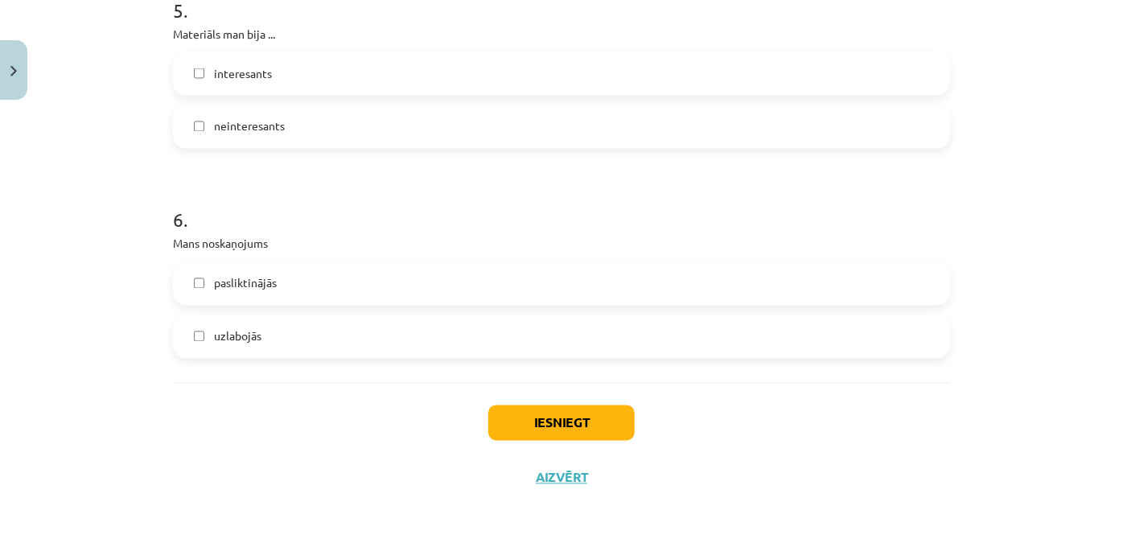
click at [238, 335] on span "uzlabojās" at bounding box center [237, 336] width 47 height 17
click at [547, 430] on button "Iesniegt" at bounding box center [561, 422] width 146 height 35
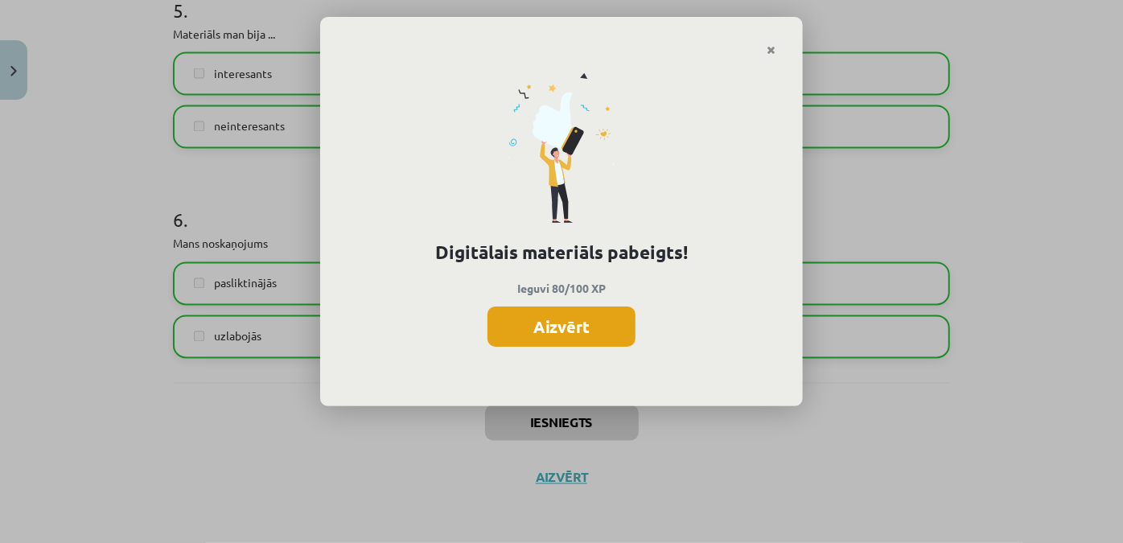
click at [546, 317] on button "Aizvērt" at bounding box center [561, 326] width 148 height 40
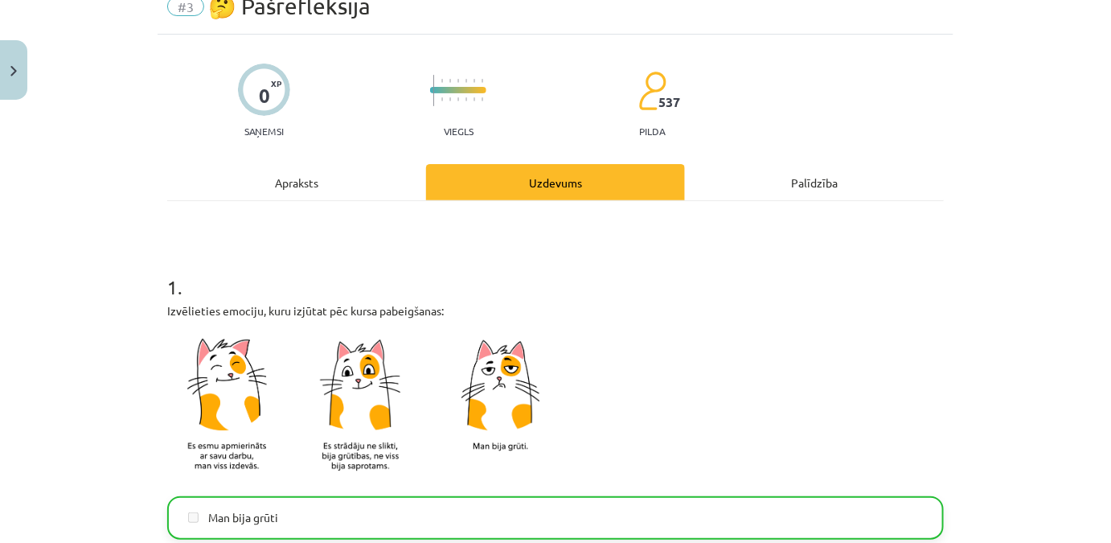
scroll to position [0, 0]
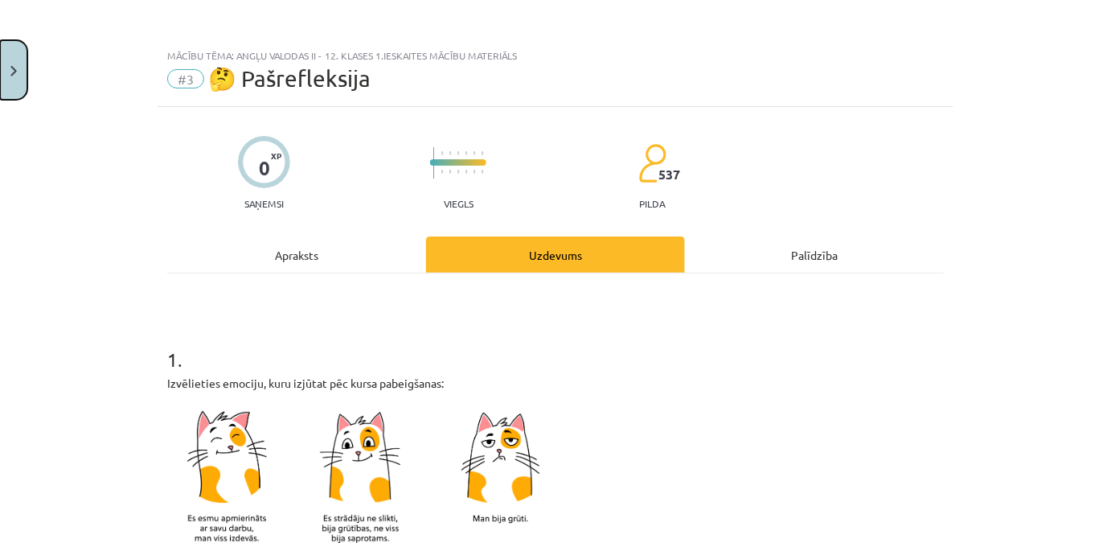
click at [0, 50] on button "Close" at bounding box center [13, 70] width 27 height 60
click at [49, 14] on div "Mācību tēma: Angļu valodas ii - 12. klases 1.ieskaites mācību materiāls #3 🤔 Pa…" at bounding box center [555, 271] width 1111 height 543
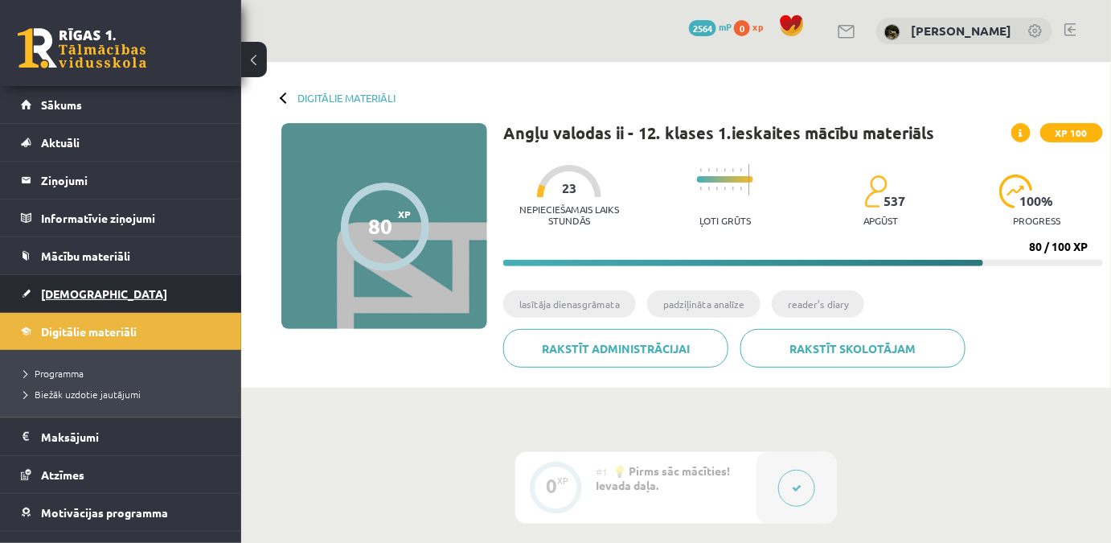
click at [92, 289] on link "[DEMOGRAPHIC_DATA]" at bounding box center [121, 293] width 200 height 37
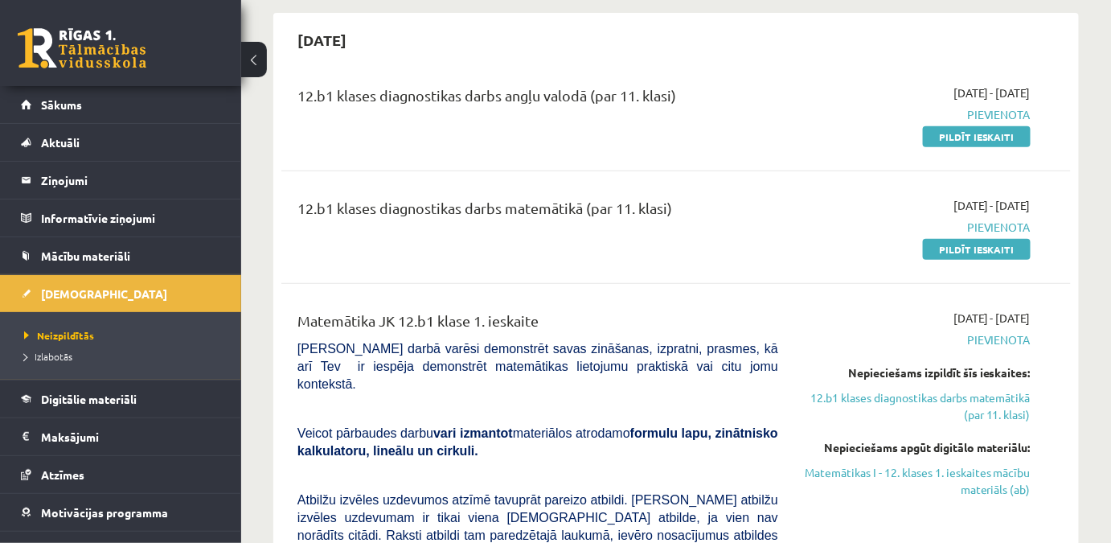
scroll to position [219, 0]
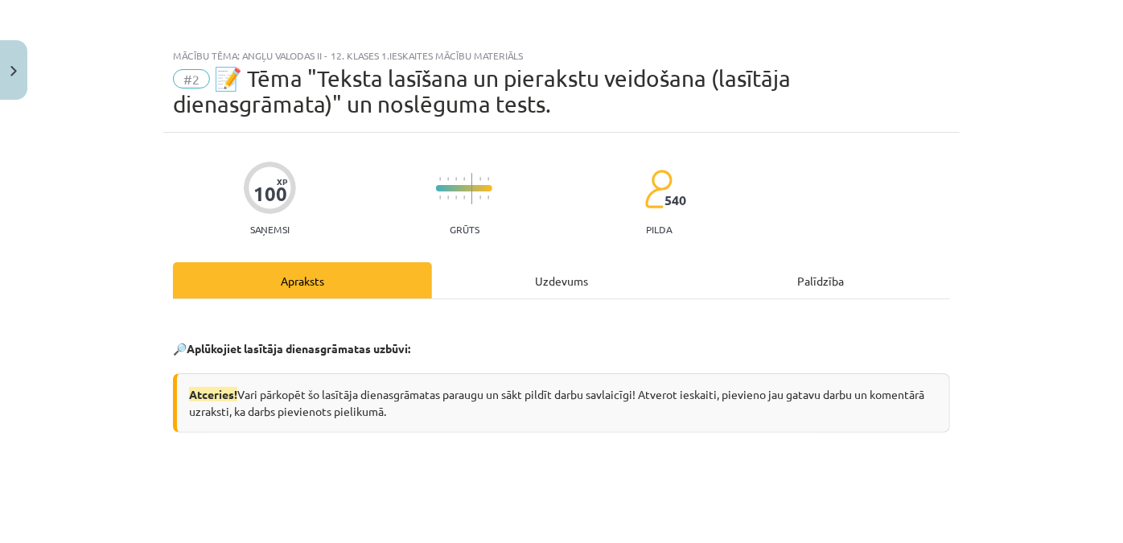
scroll to position [825, 0]
